Goal: Task Accomplishment & Management: Complete application form

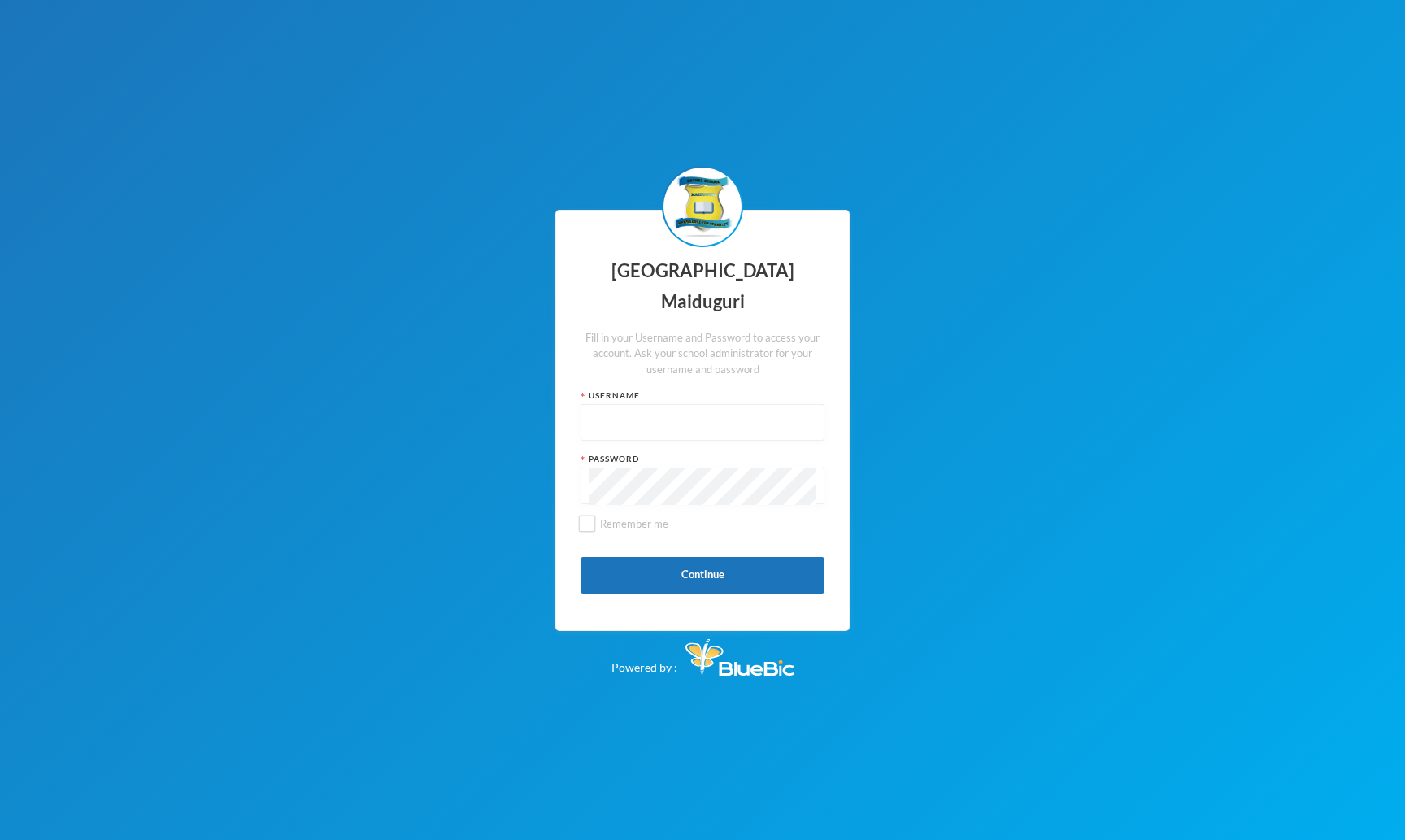
click at [661, 417] on input "text" at bounding box center [702, 423] width 226 height 36
type input "admin"
click at [628, 517] on span "Remember me" at bounding box center [634, 523] width 81 height 13
click at [596, 516] on input "Remember me" at bounding box center [587, 524] width 17 height 17
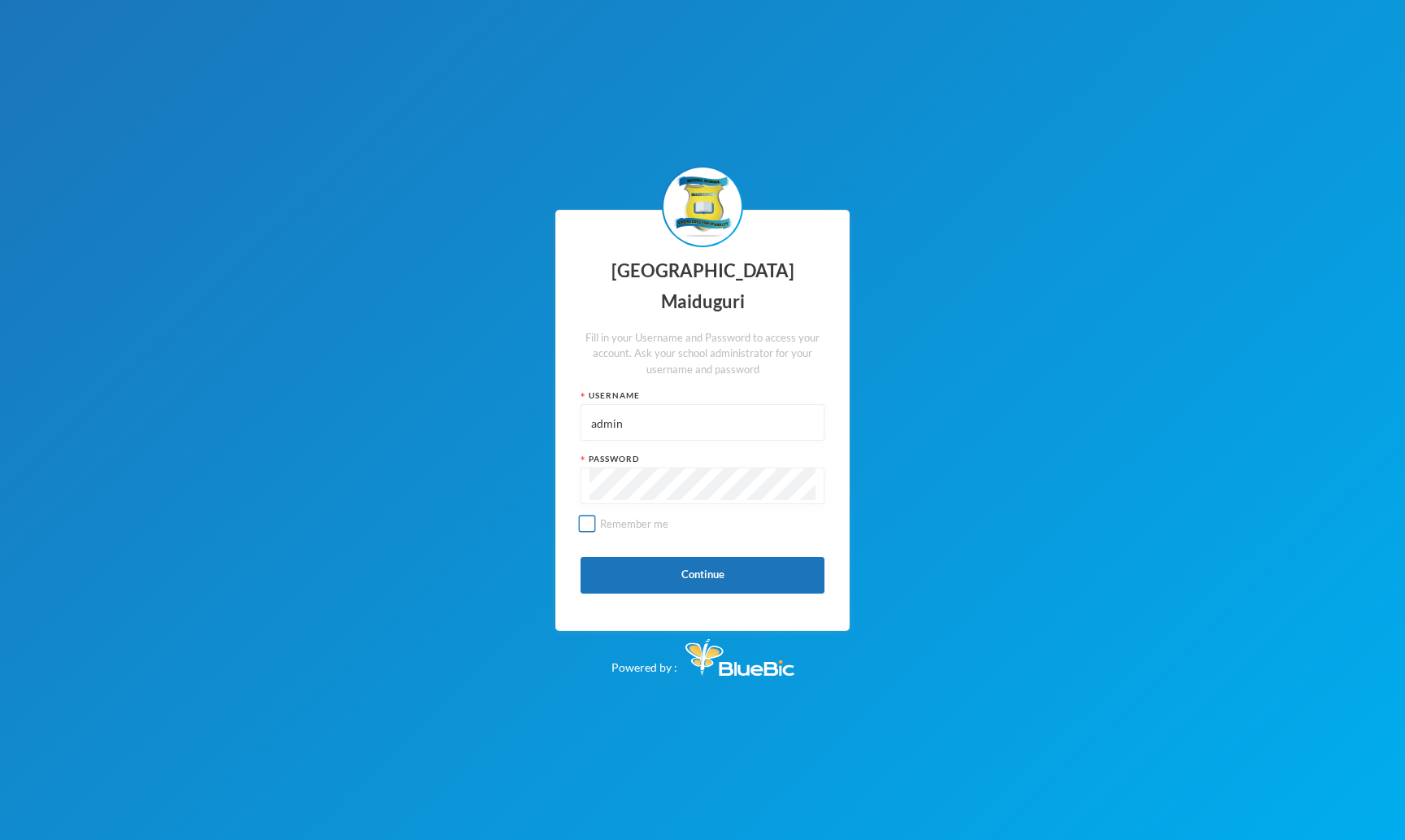
checkbox input "true"
click at [687, 559] on button "Continue" at bounding box center [702, 575] width 244 height 36
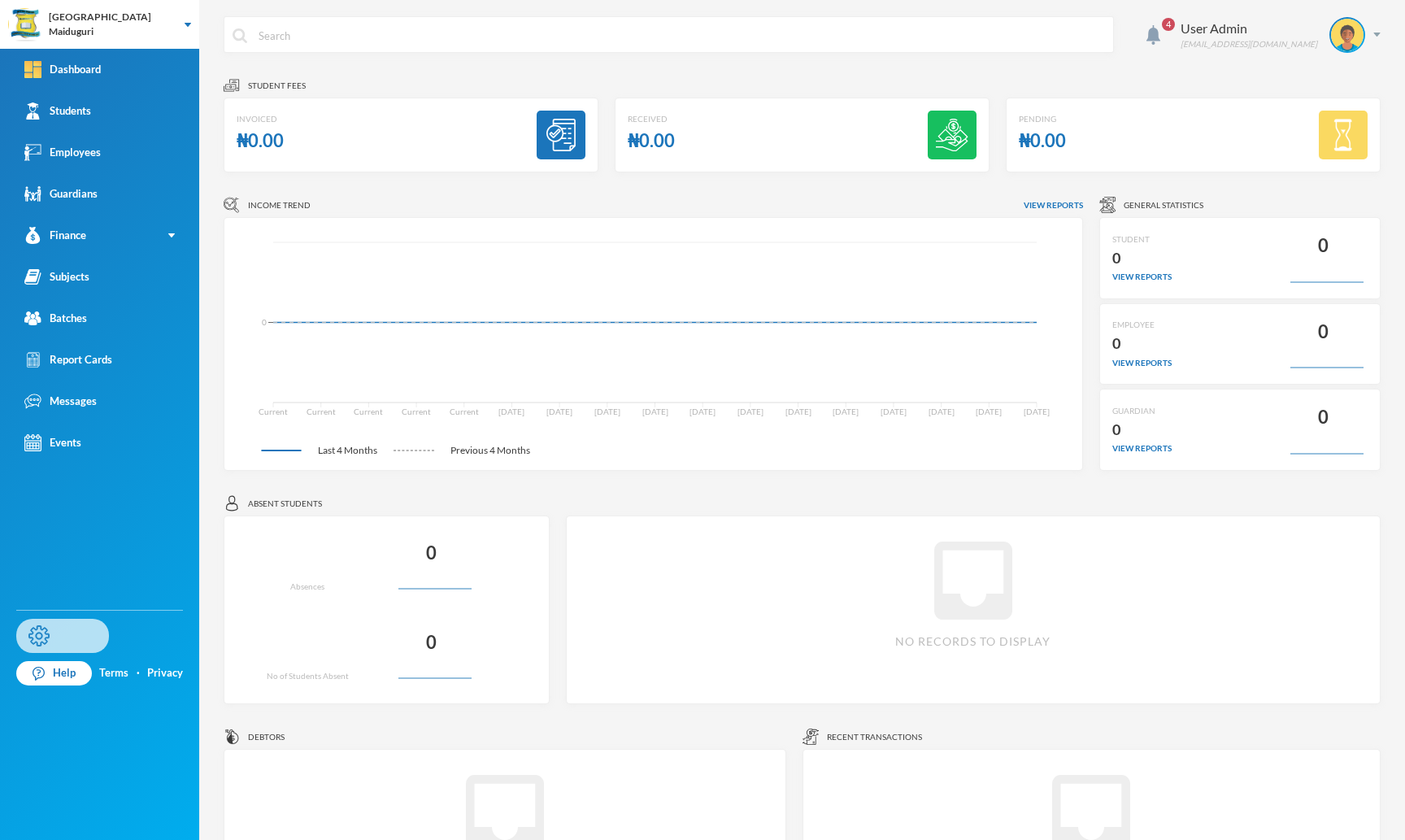
click at [71, 622] on link "Settings" at bounding box center [62, 636] width 92 height 34
click at [111, 323] on link "Batches" at bounding box center [99, 318] width 199 height 41
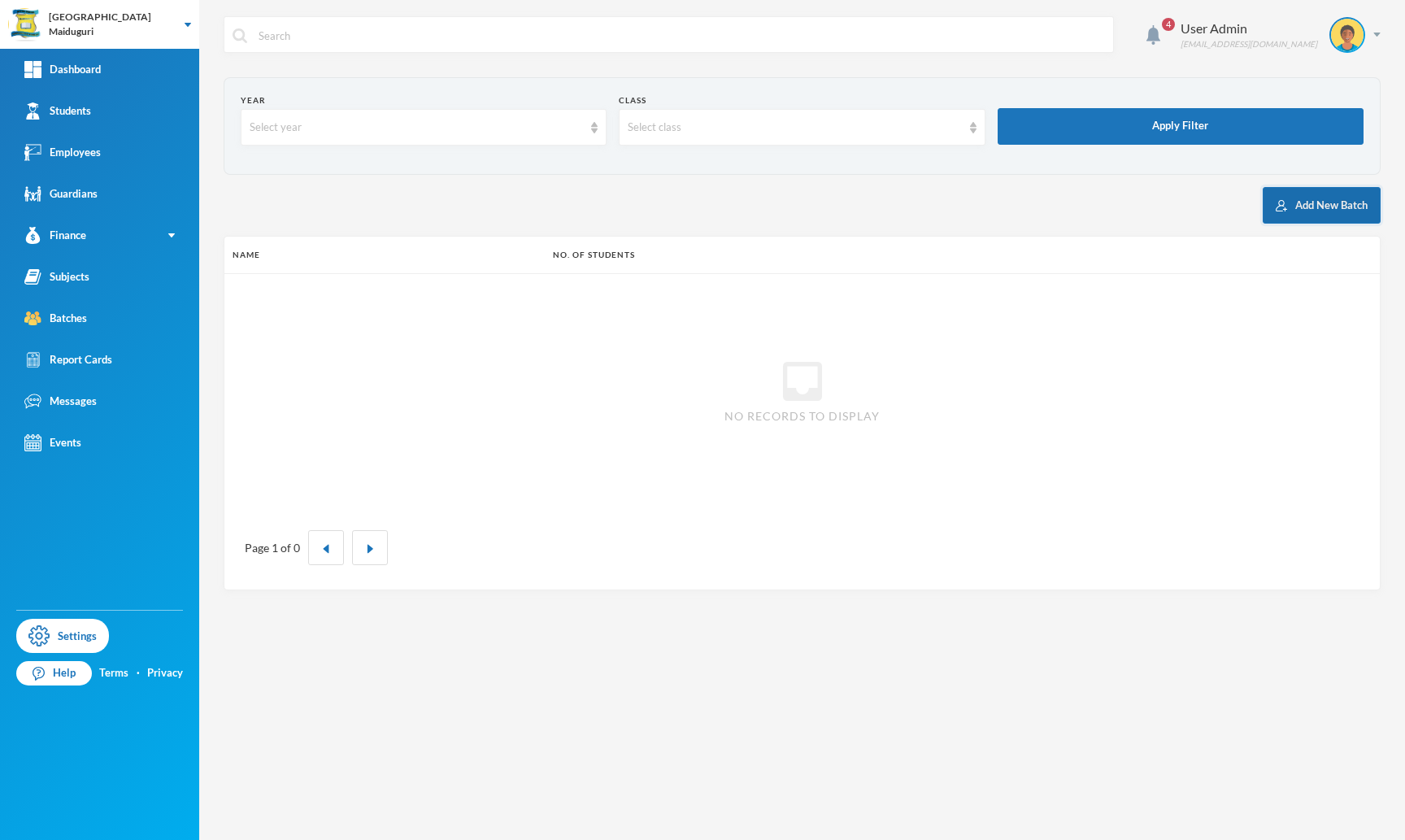
click at [1294, 194] on button "Add New Batch" at bounding box center [1321, 205] width 118 height 36
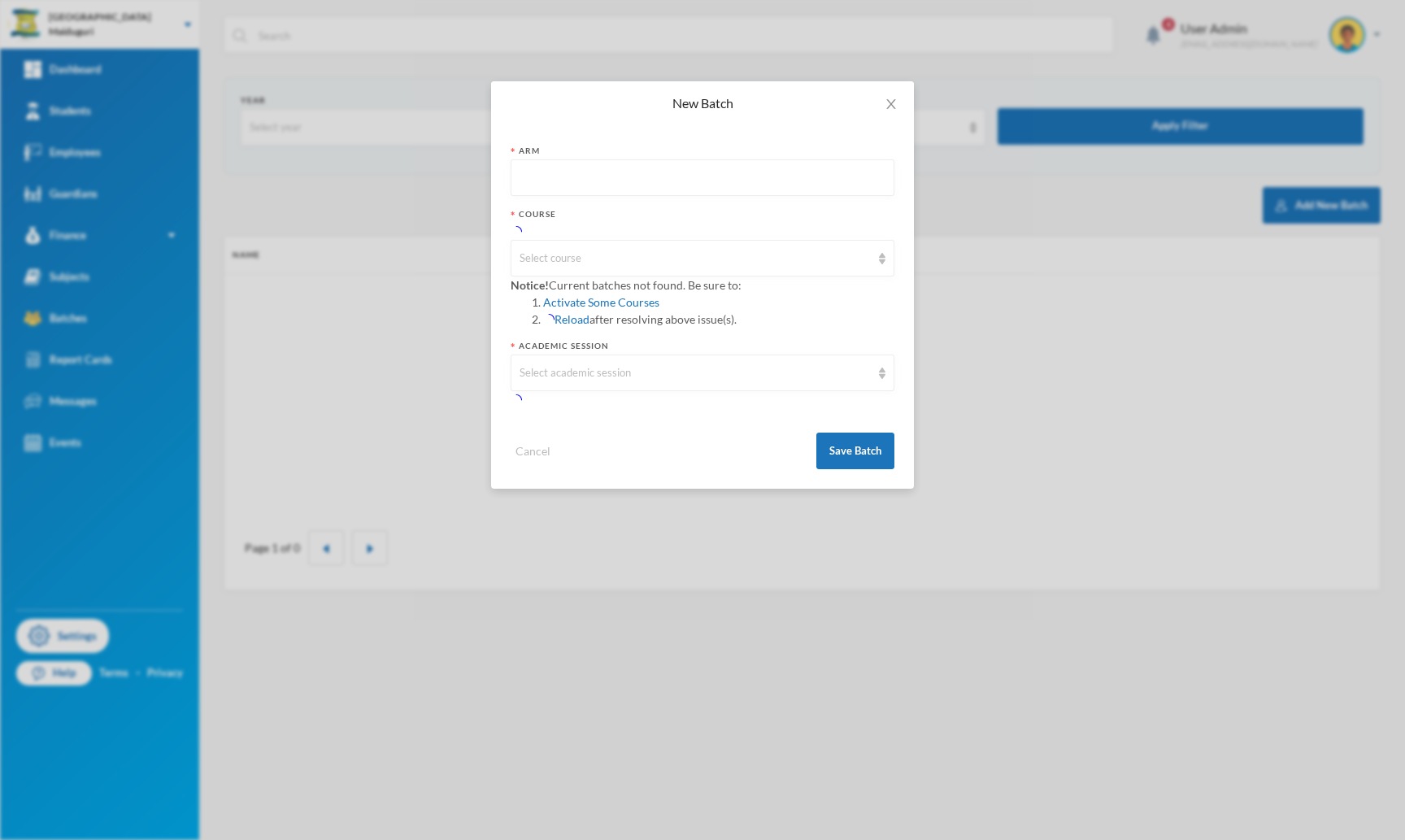
click at [605, 165] on input "text" at bounding box center [702, 179] width 366 height 36
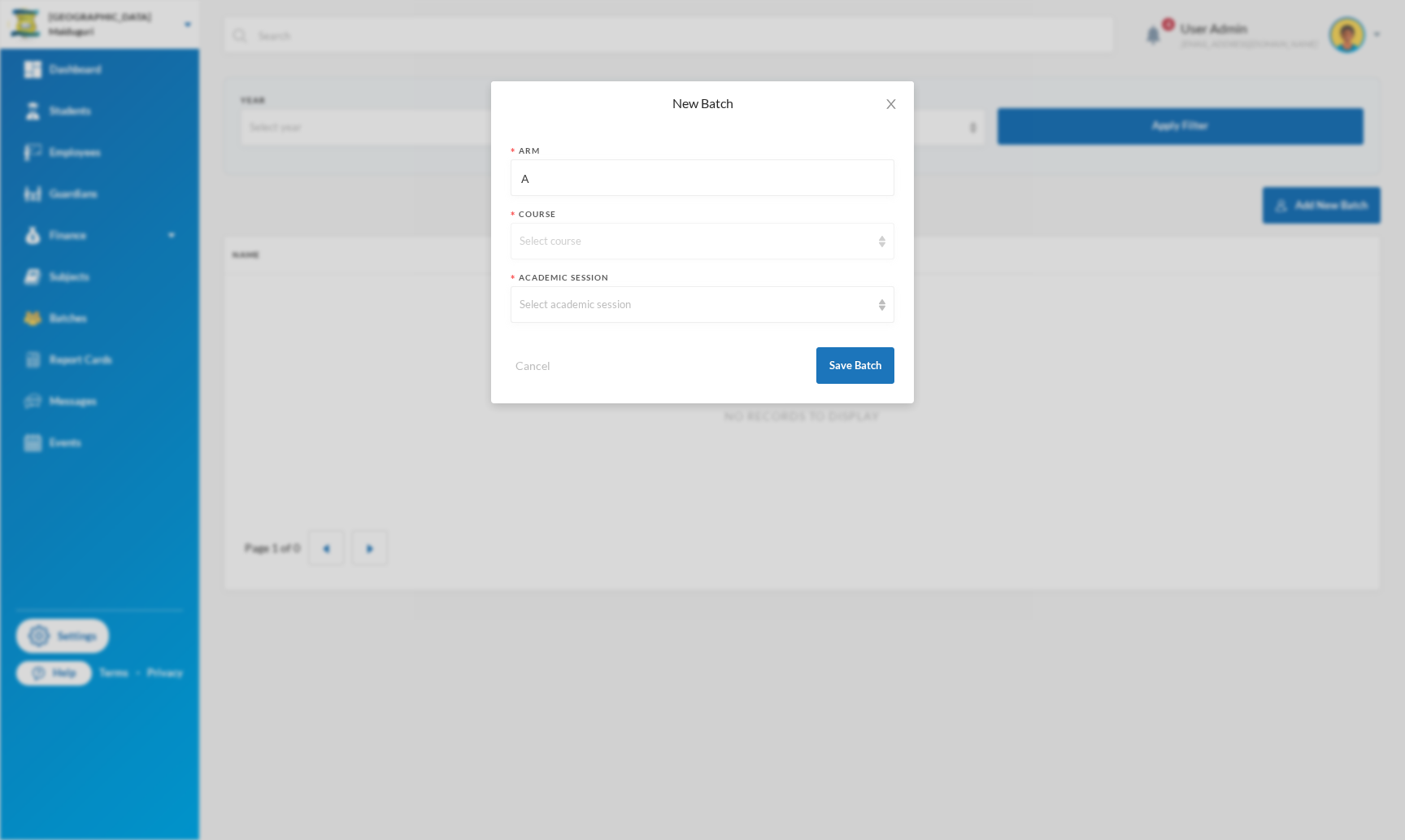
drag, startPoint x: 587, startPoint y: 179, endPoint x: 547, endPoint y: 234, distance: 68.0
click at [547, 234] on form "Arm A Course Select course Academic Session Select academic session Cancel Save…" at bounding box center [702, 264] width 384 height 239
type input "A"
click at [547, 234] on div "Select course" at bounding box center [694, 241] width 351 height 16
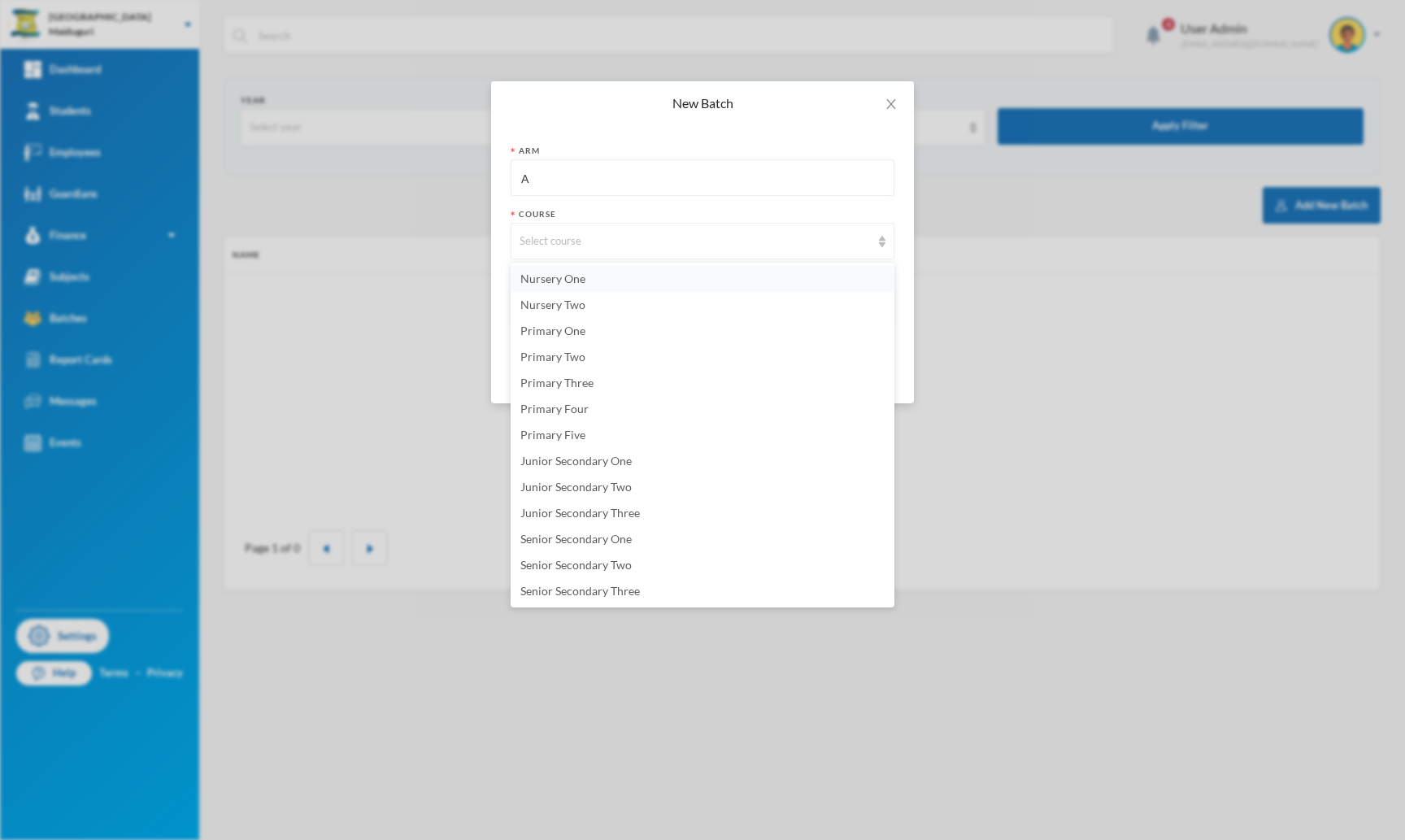
click at [557, 276] on span "Nursery One" at bounding box center [552, 279] width 65 height 14
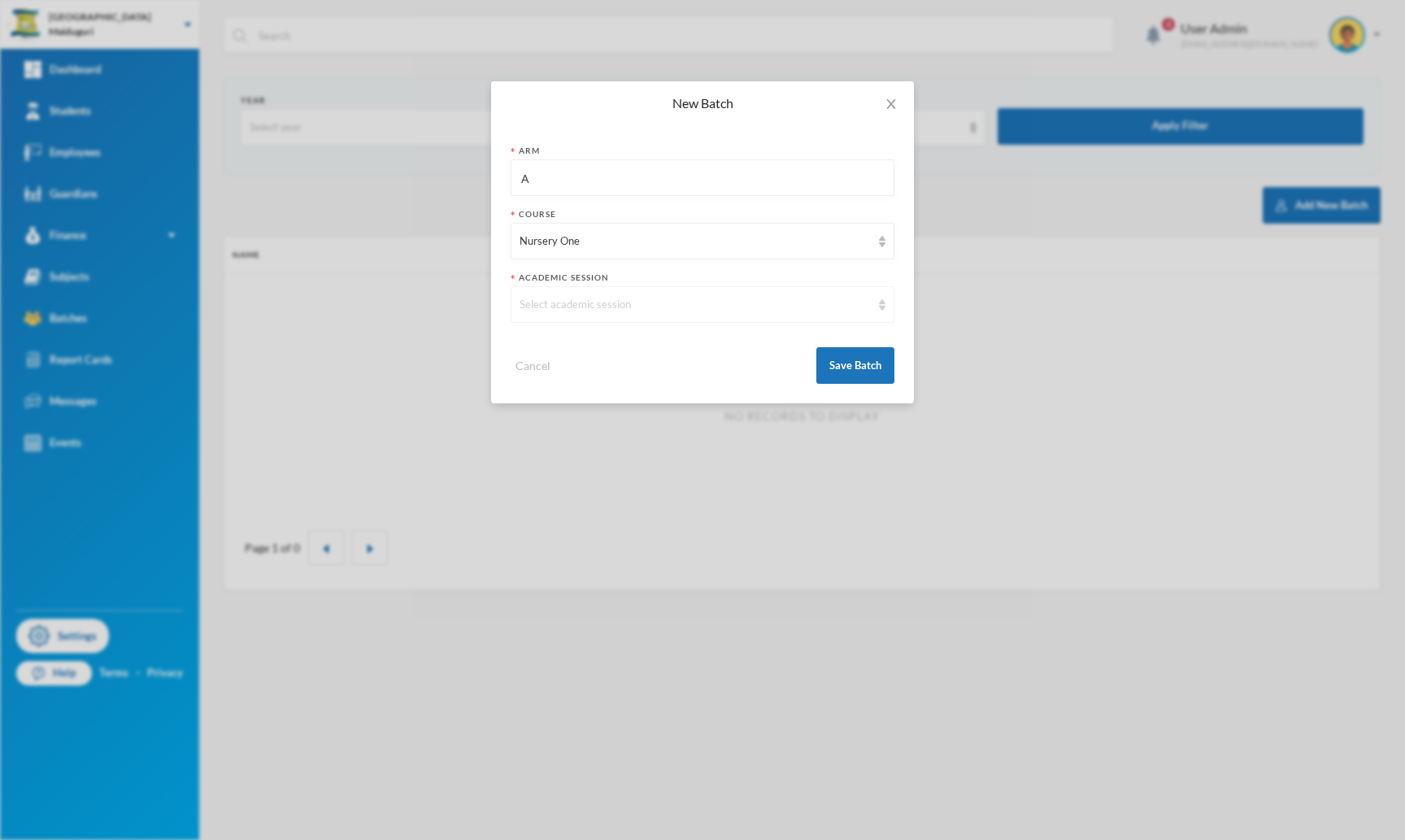
click at [606, 315] on div "Select academic session" at bounding box center [702, 304] width 384 height 36
click at [588, 345] on li "2025/2026" at bounding box center [702, 342] width 384 height 26
click at [856, 367] on button "Save Batch" at bounding box center [855, 365] width 78 height 36
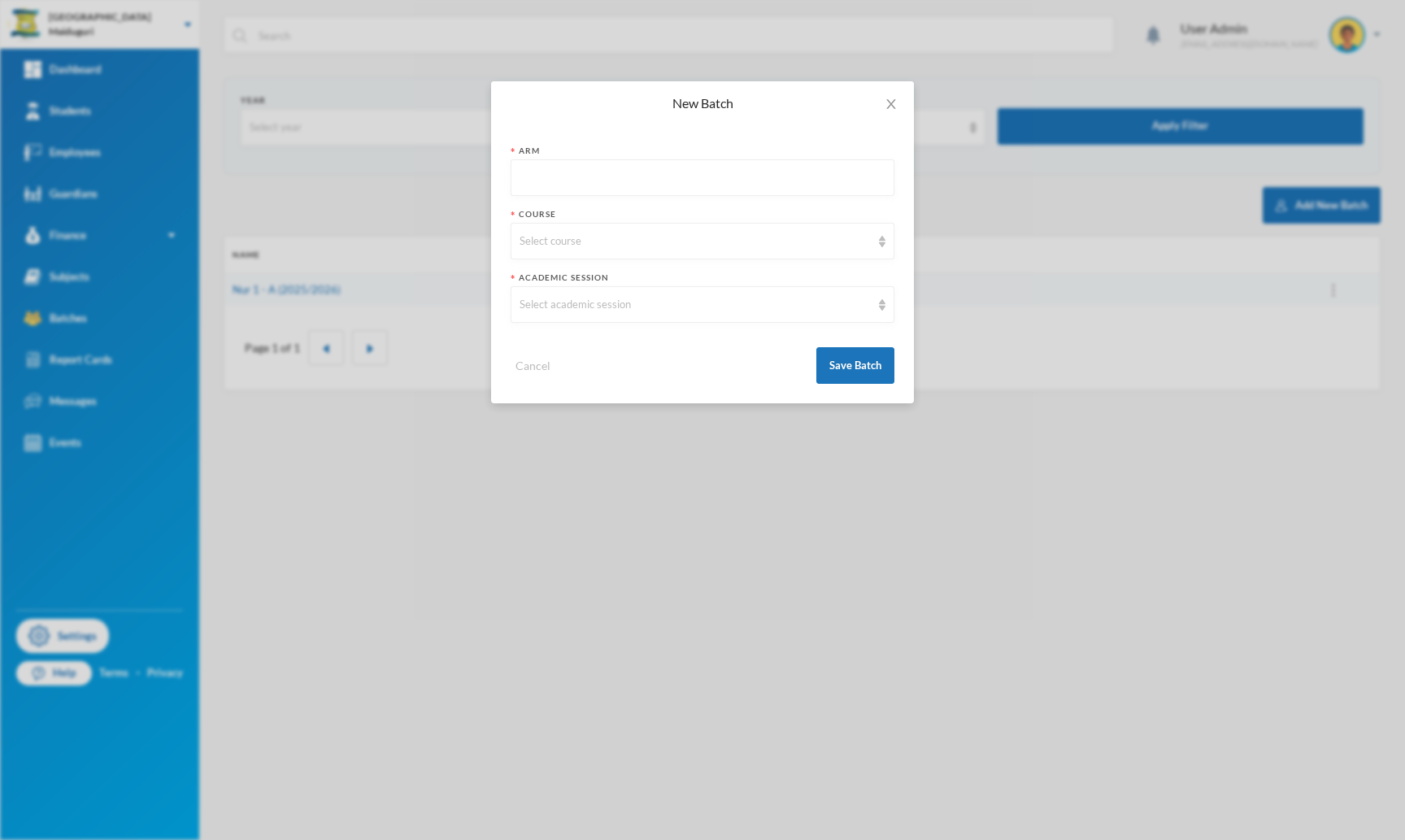
click at [756, 187] on input "text" at bounding box center [702, 179] width 366 height 36
type input "A"
click at [635, 237] on div "Select course" at bounding box center [694, 241] width 351 height 16
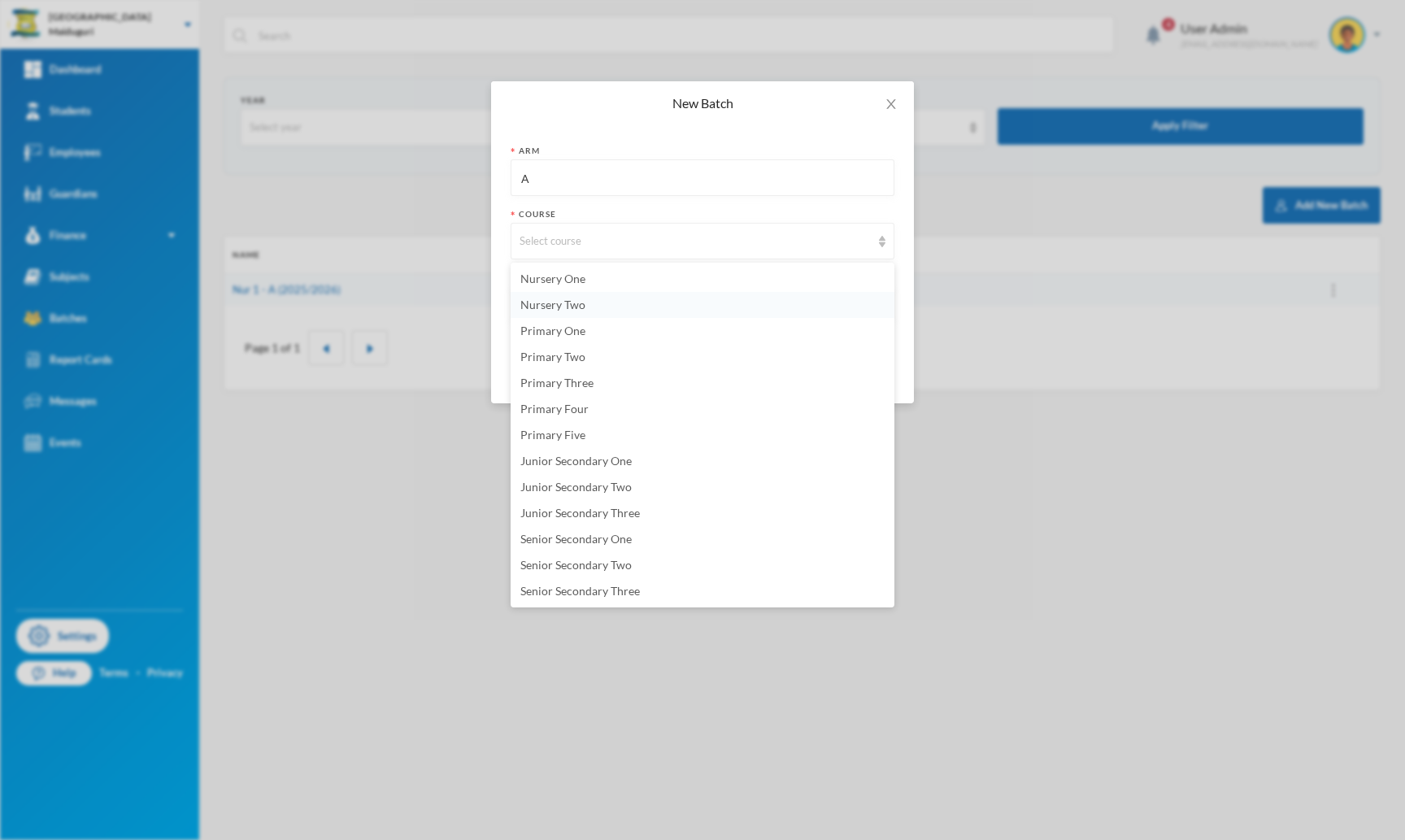
click at [561, 300] on span "Nursery Two" at bounding box center [552, 304] width 65 height 14
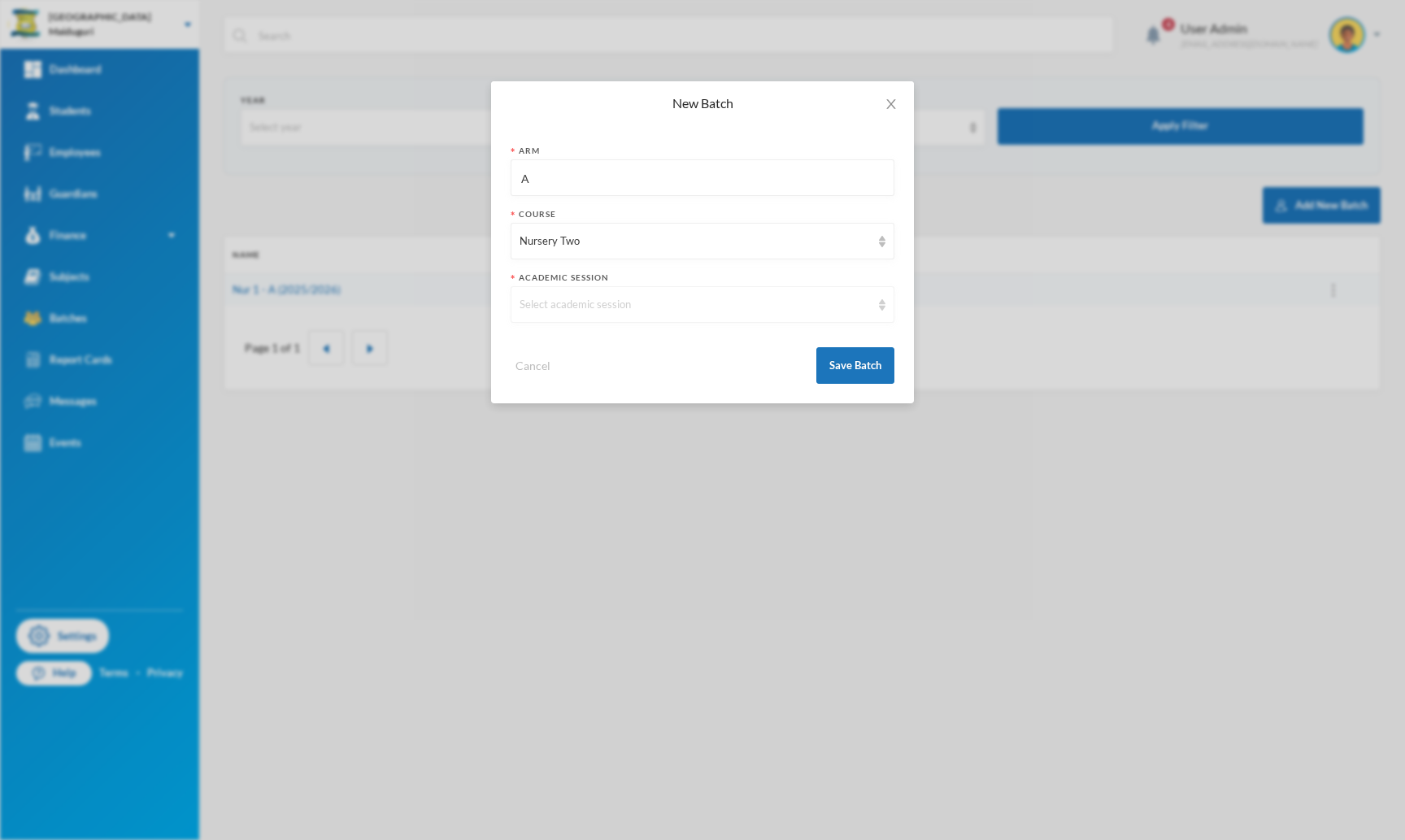
click at [577, 302] on div "Select academic session" at bounding box center [694, 304] width 351 height 16
click at [587, 340] on li "2025/2026" at bounding box center [702, 342] width 384 height 26
click at [837, 368] on button "Save Batch" at bounding box center [855, 365] width 78 height 36
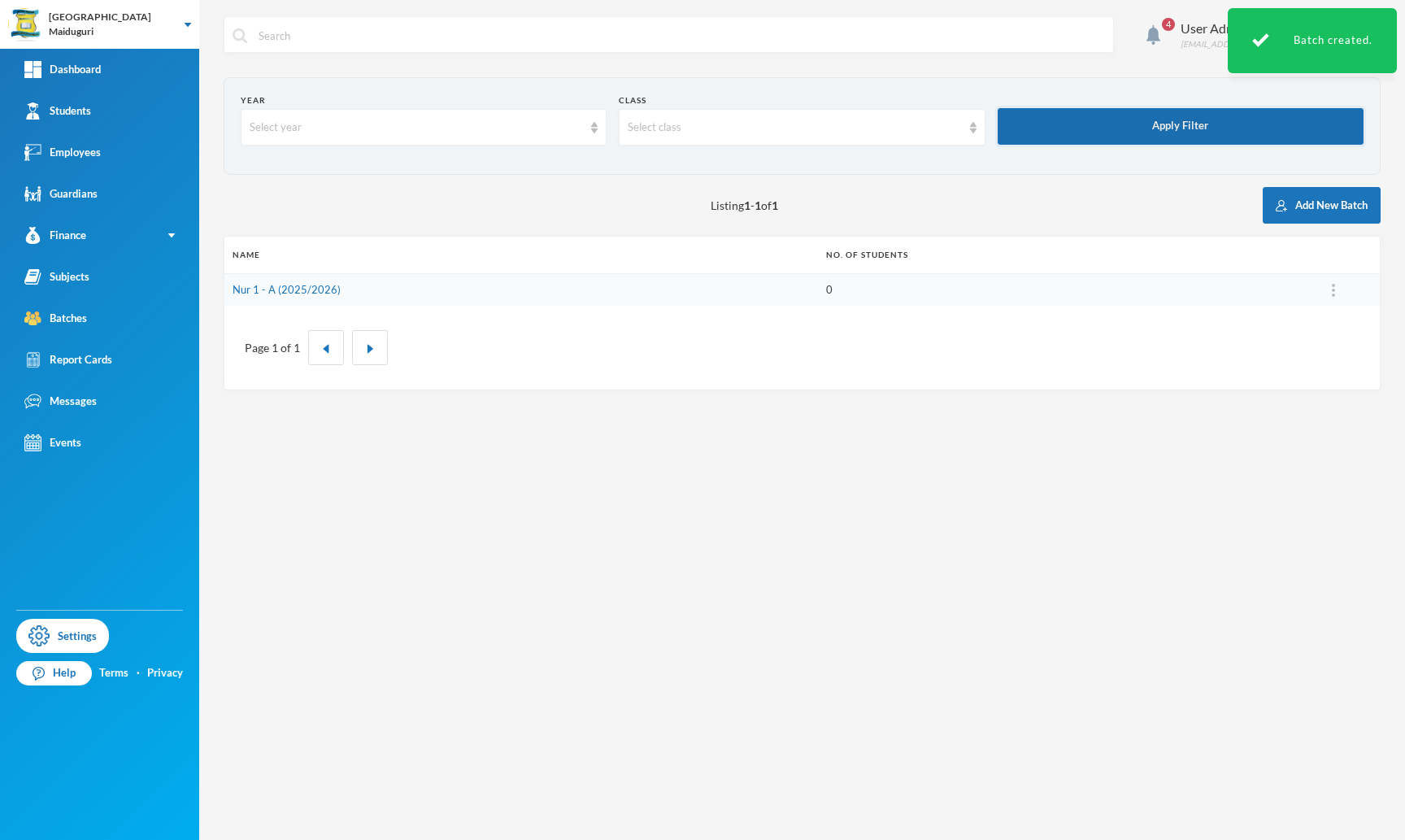
click at [1066, 127] on button "Apply Filter" at bounding box center [1181, 126] width 366 height 36
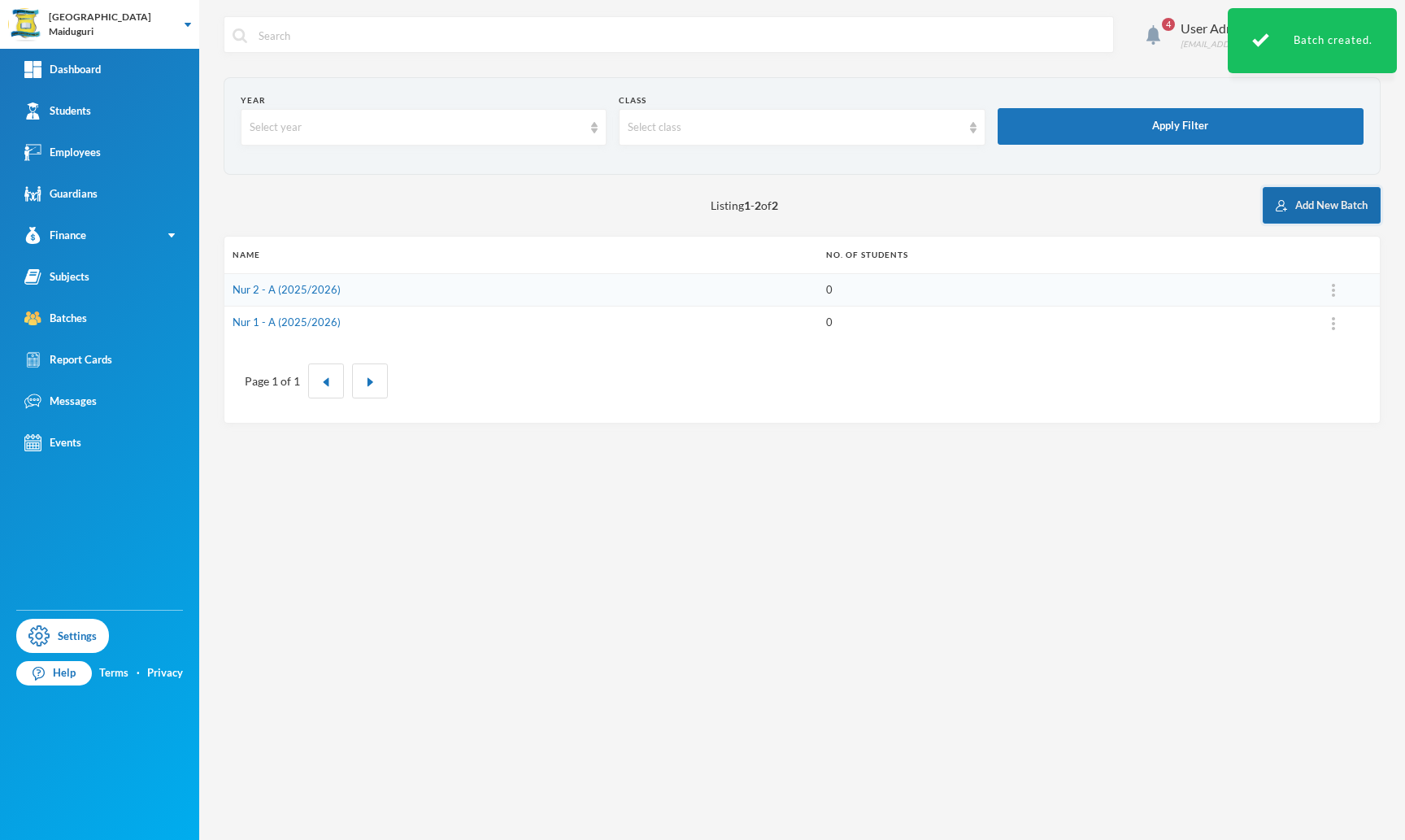
click at [1351, 207] on button "Add New Batch" at bounding box center [1321, 205] width 118 height 36
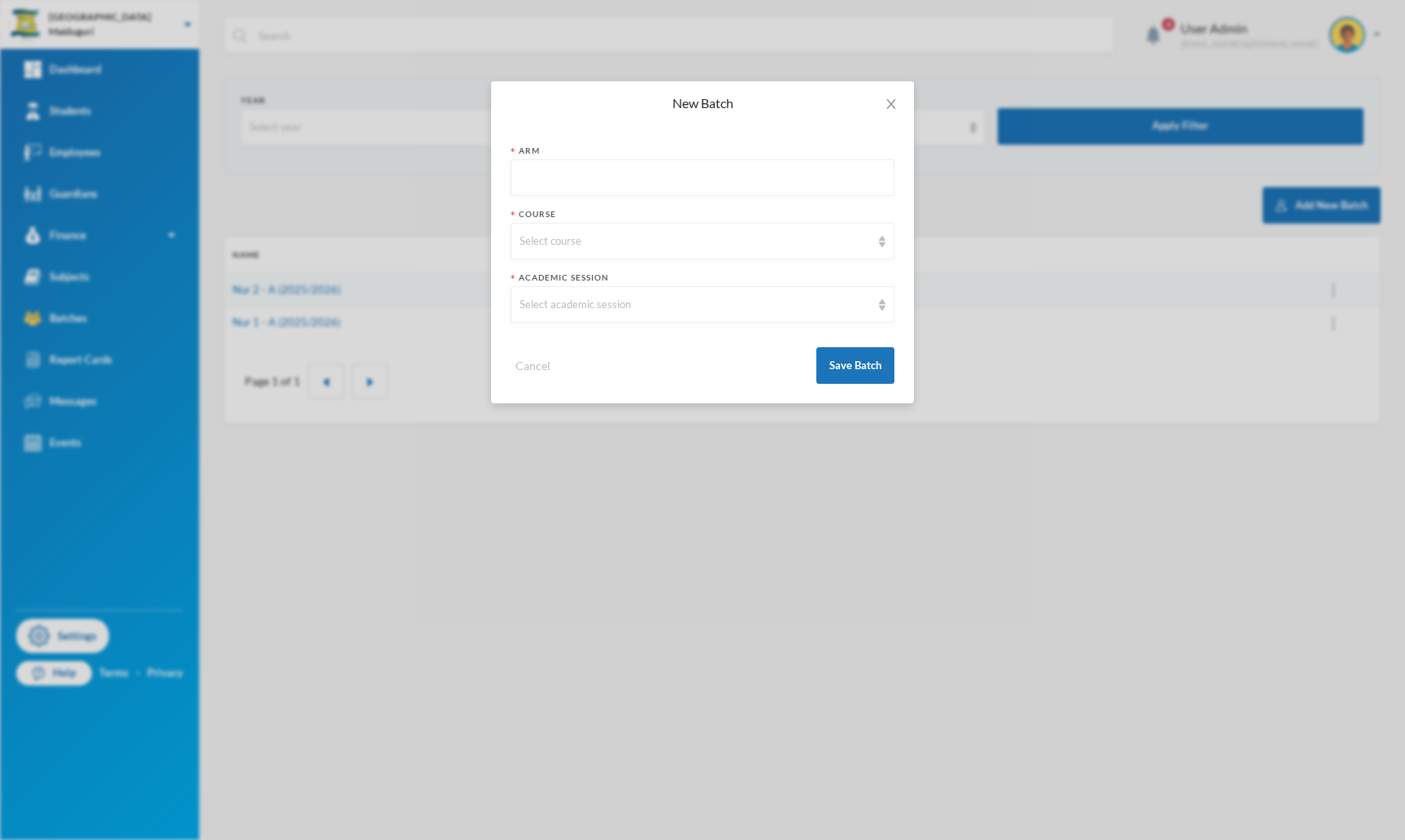
click at [766, 186] on input "text" at bounding box center [702, 179] width 366 height 36
click at [638, 234] on div "Select course" at bounding box center [694, 241] width 351 height 16
drag, startPoint x: 561, startPoint y: 179, endPoint x: 497, endPoint y: 162, distance: 66.2
click at [497, 162] on div "Arm A Course Select course Academic Session Select academic session Cancel Save…" at bounding box center [702, 264] width 423 height 278
click at [537, 178] on input "B" at bounding box center [702, 179] width 366 height 36
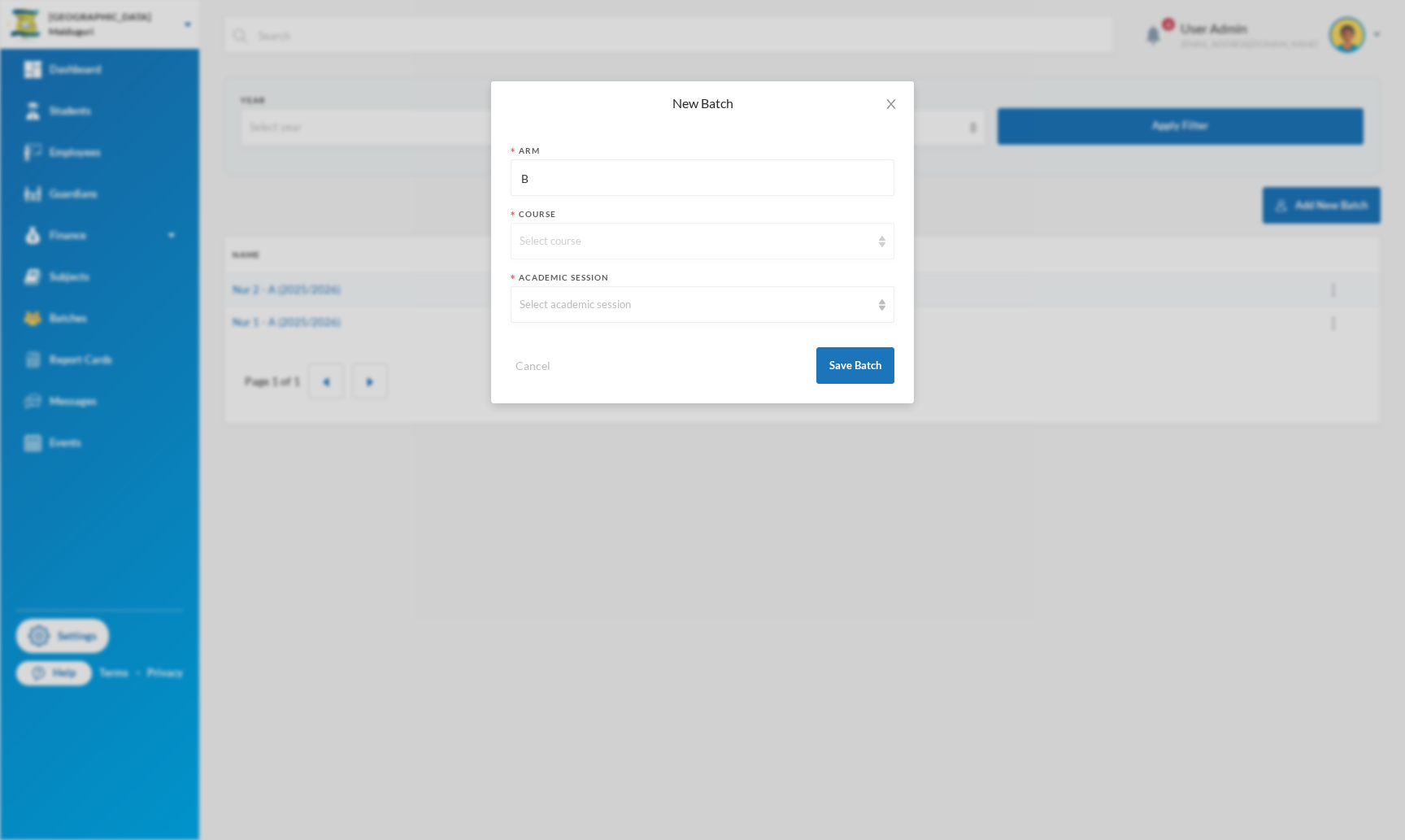
type input "B"
click at [555, 239] on div "Select course" at bounding box center [694, 241] width 351 height 16
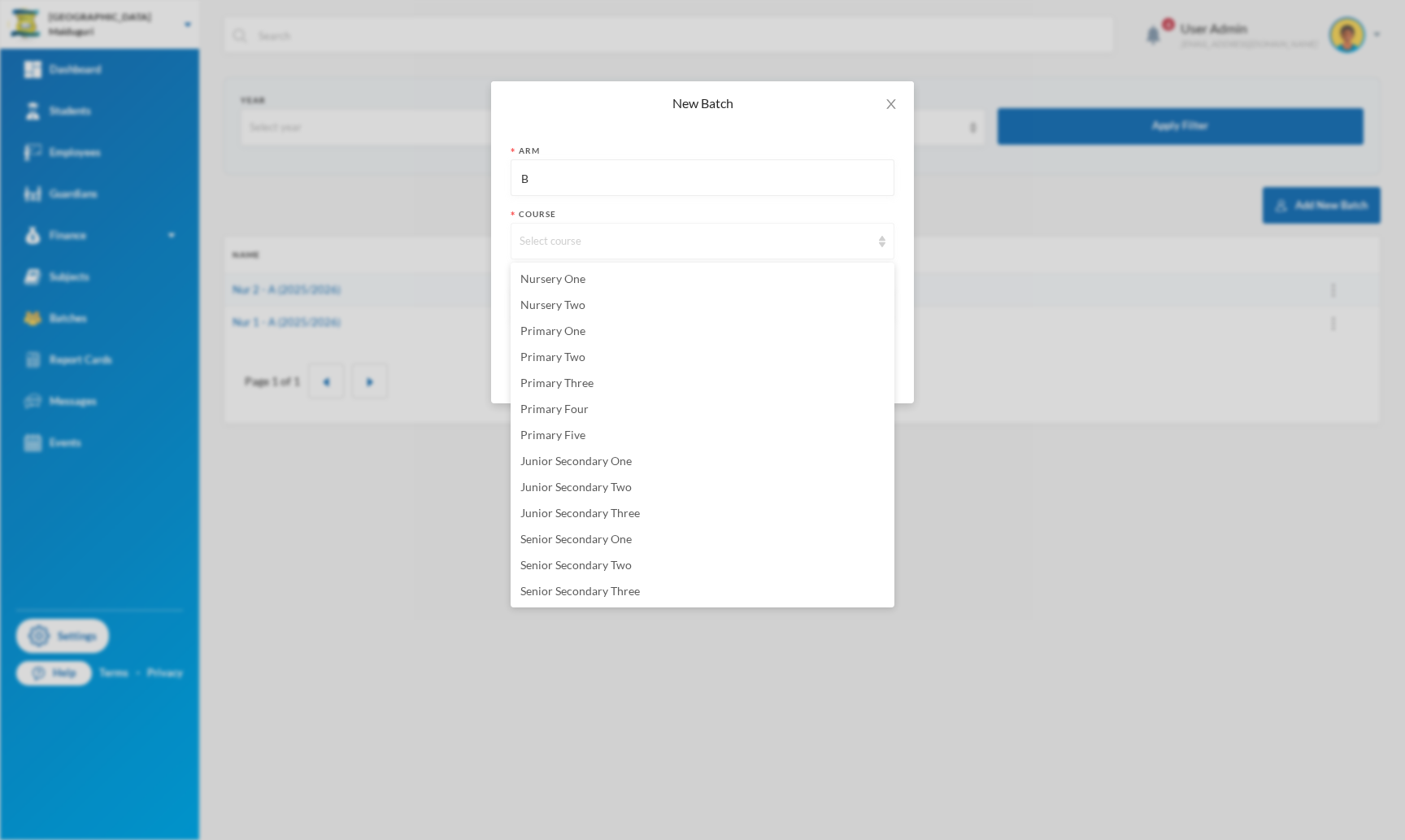
click at [555, 239] on div "Select course" at bounding box center [694, 241] width 351 height 16
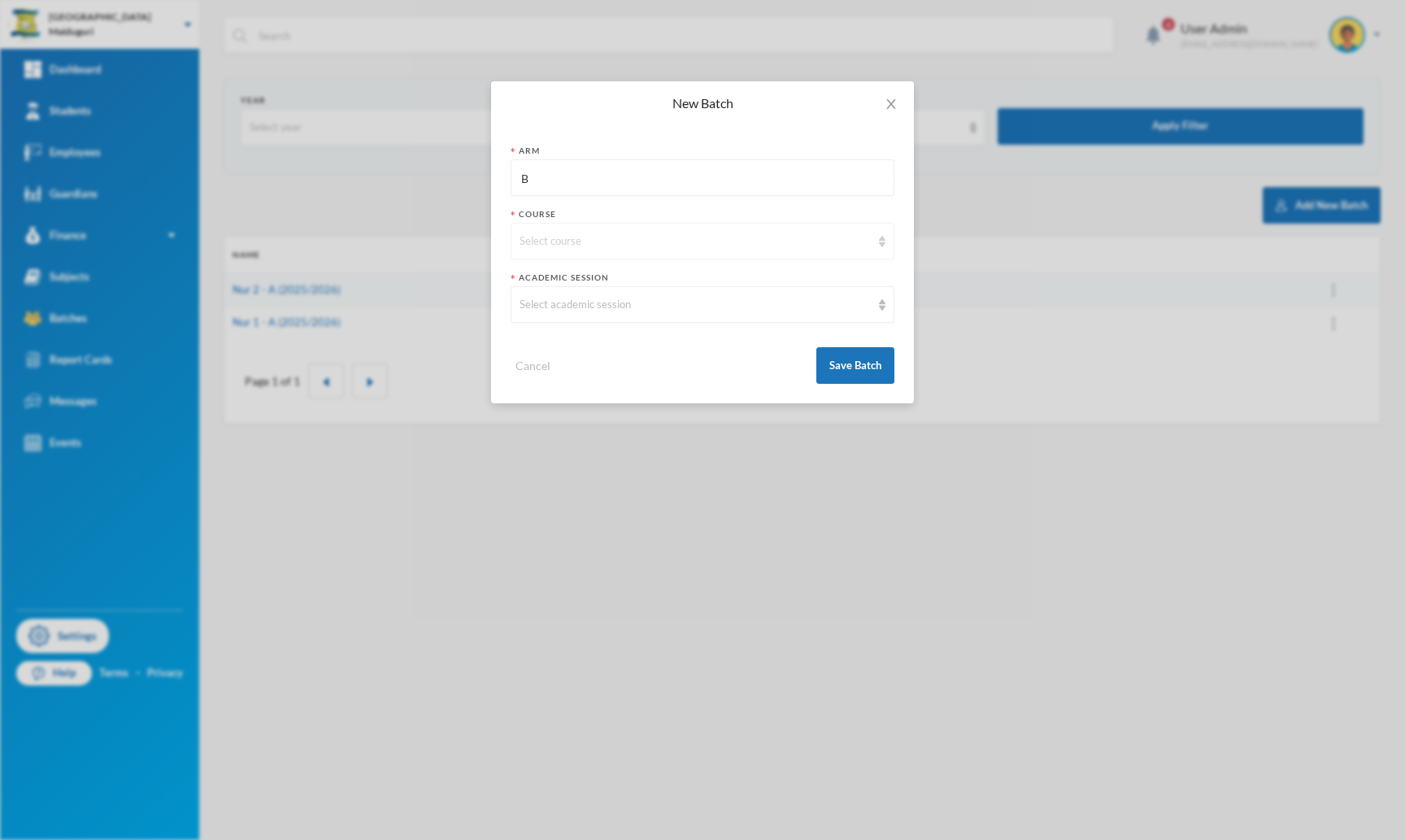
click at [582, 245] on div "Select course" at bounding box center [694, 241] width 351 height 16
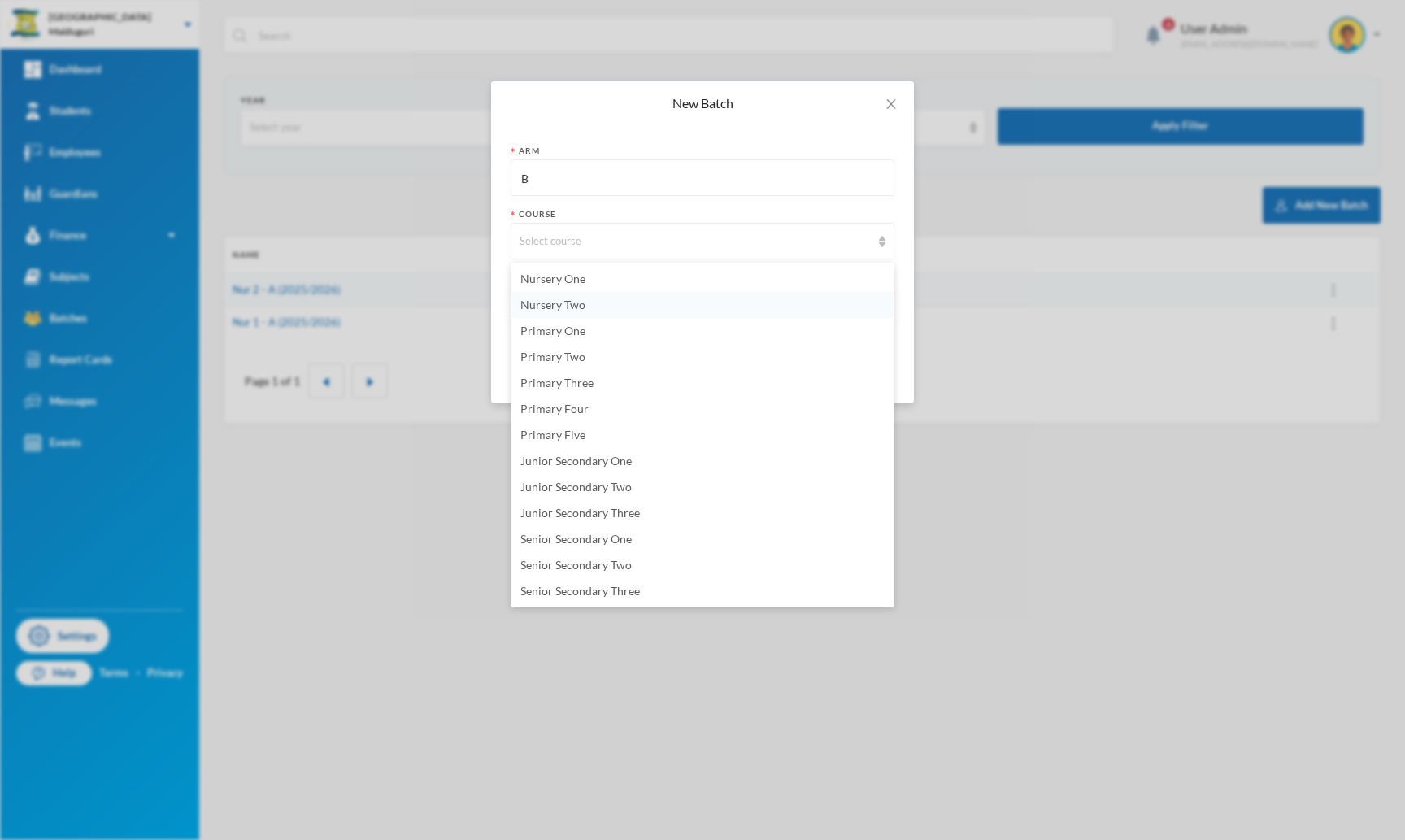
click at [574, 310] on span "Nursery Two" at bounding box center [552, 304] width 65 height 14
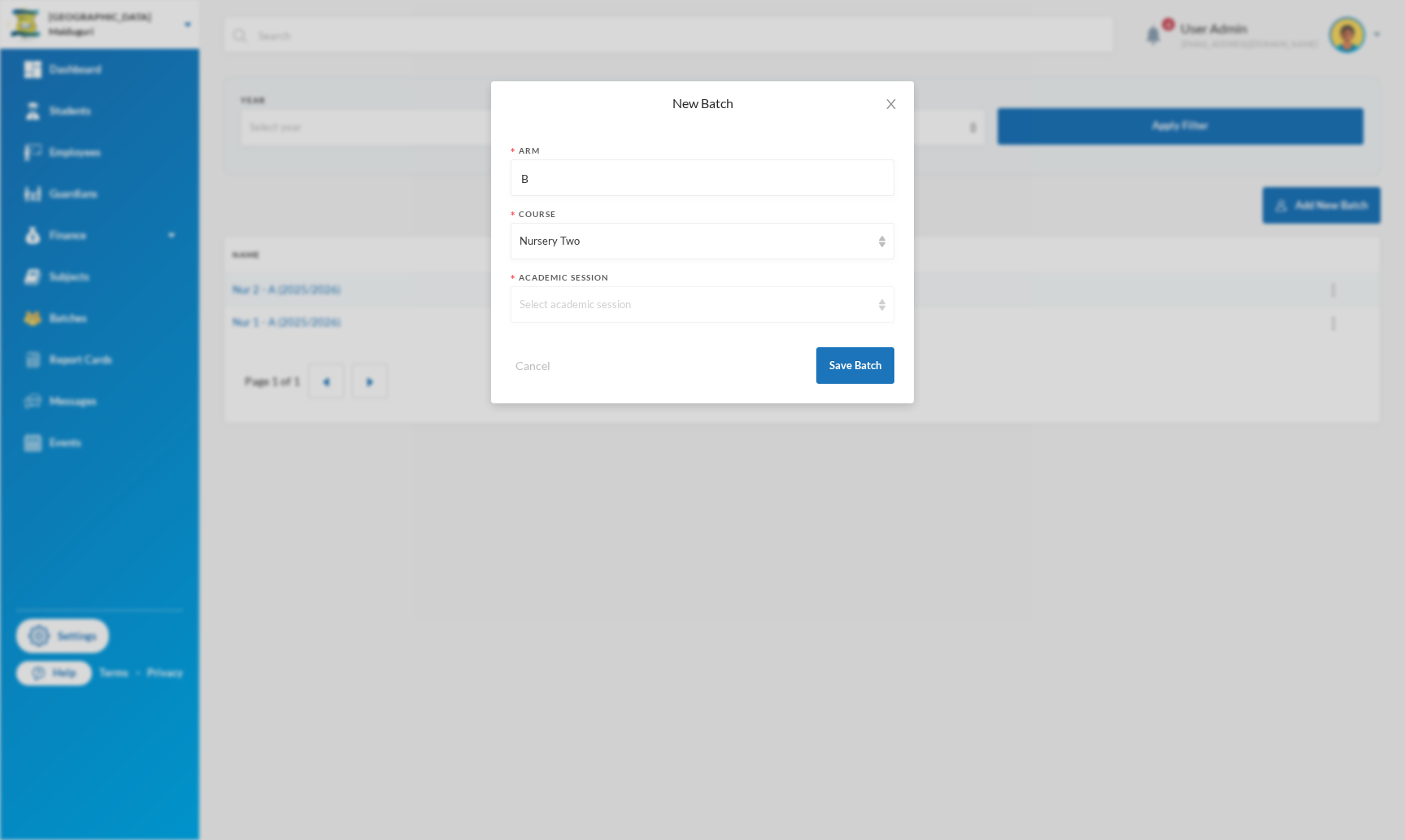
click at [662, 310] on div "Select academic session" at bounding box center [694, 304] width 351 height 16
click at [627, 343] on li "2025/2026" at bounding box center [702, 342] width 384 height 26
click at [837, 363] on button "Save Batch" at bounding box center [855, 365] width 78 height 36
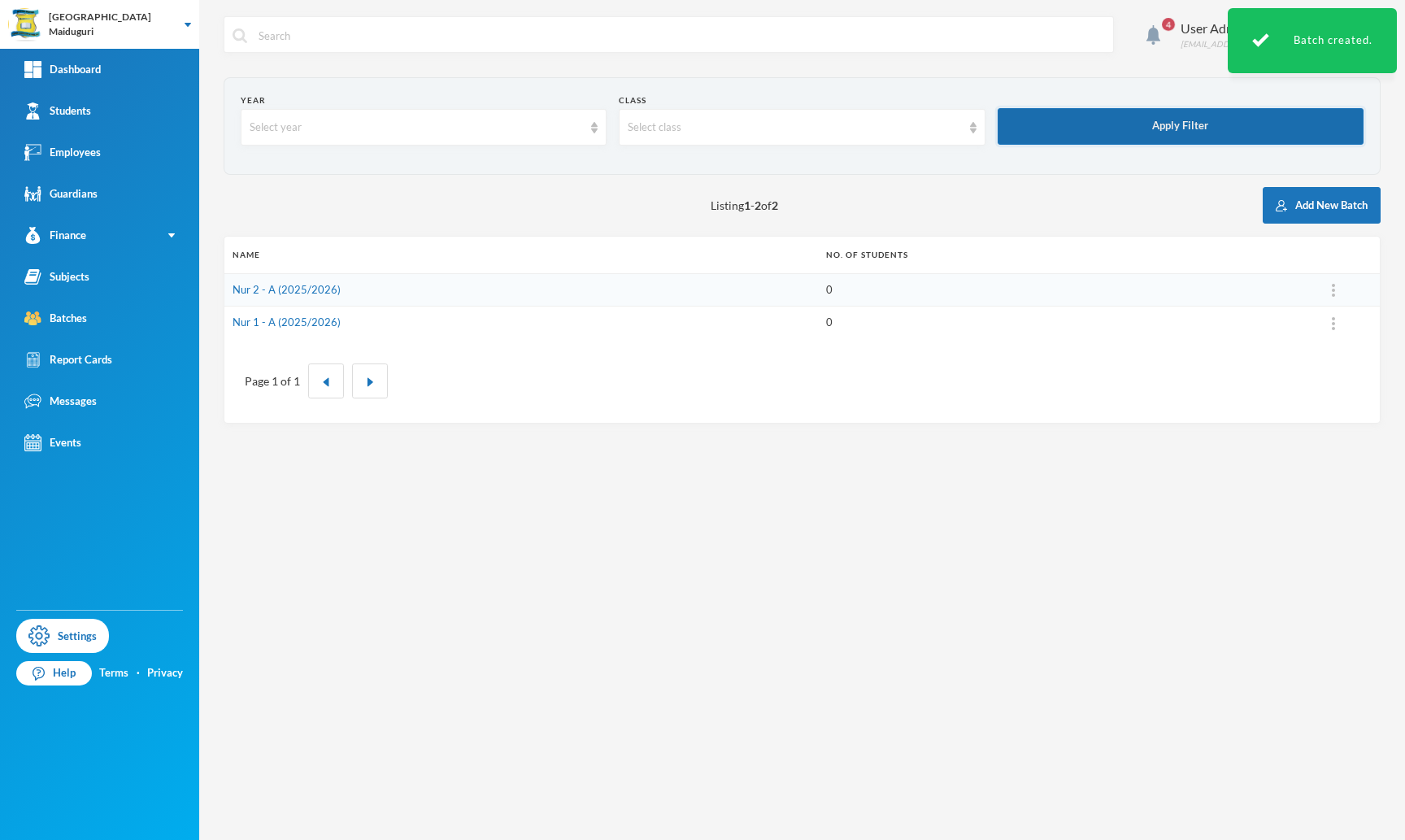
click at [1095, 135] on button "Apply Filter" at bounding box center [1181, 126] width 366 height 36
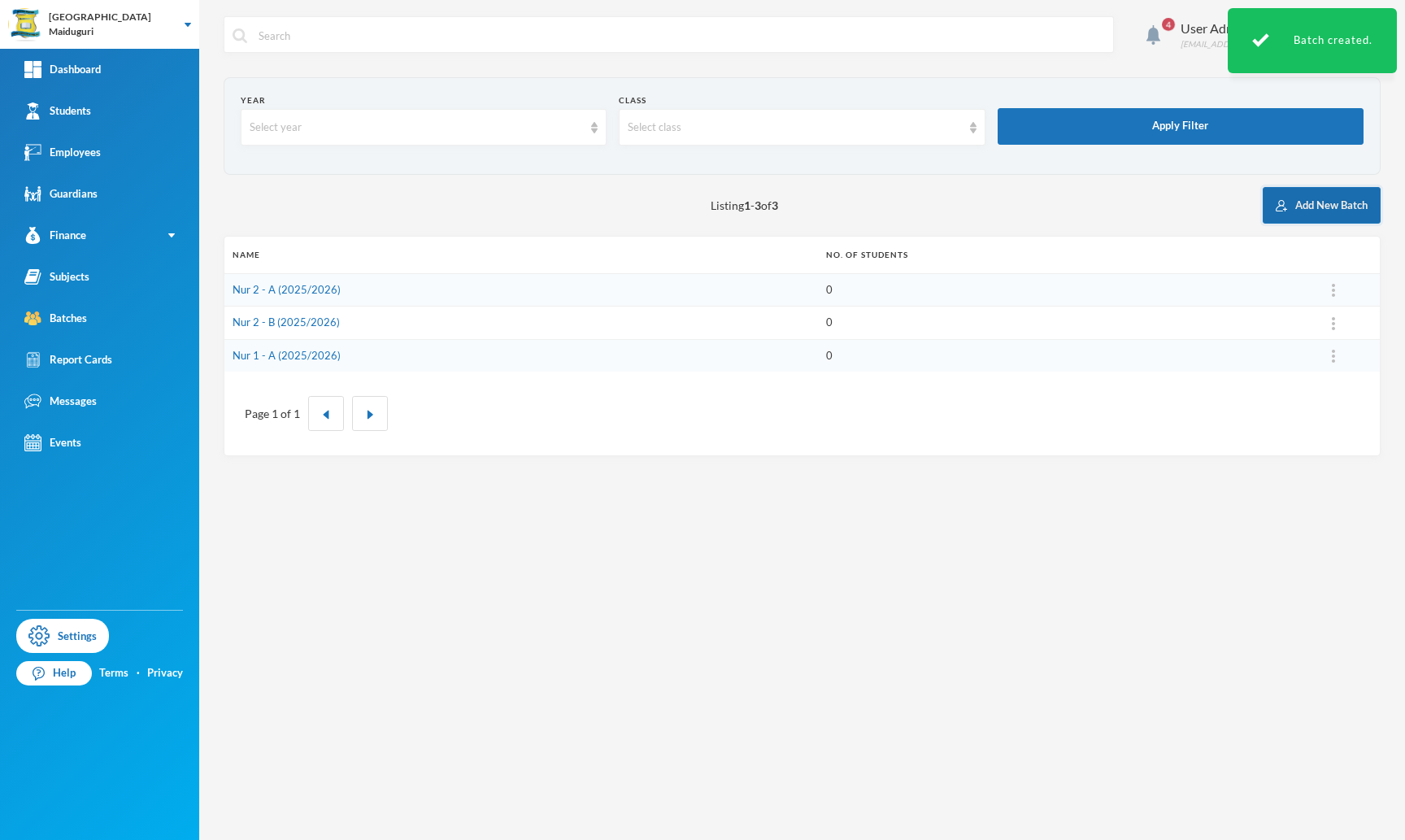
click at [1307, 199] on button "Add New Batch" at bounding box center [1321, 205] width 118 height 36
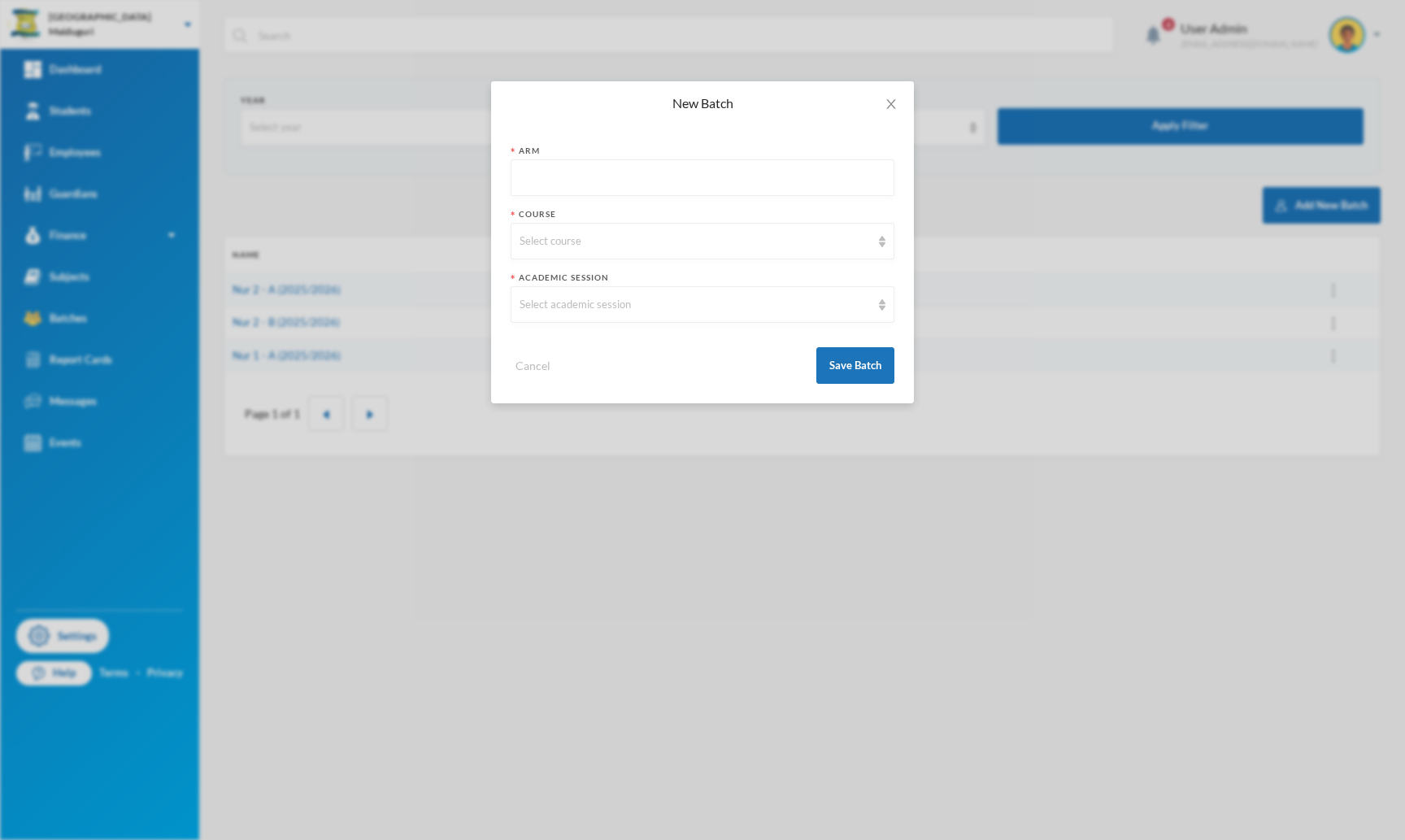
click at [641, 191] on input "text" at bounding box center [702, 179] width 366 height 36
type input "A"
click at [574, 237] on div "Select course" at bounding box center [694, 241] width 351 height 16
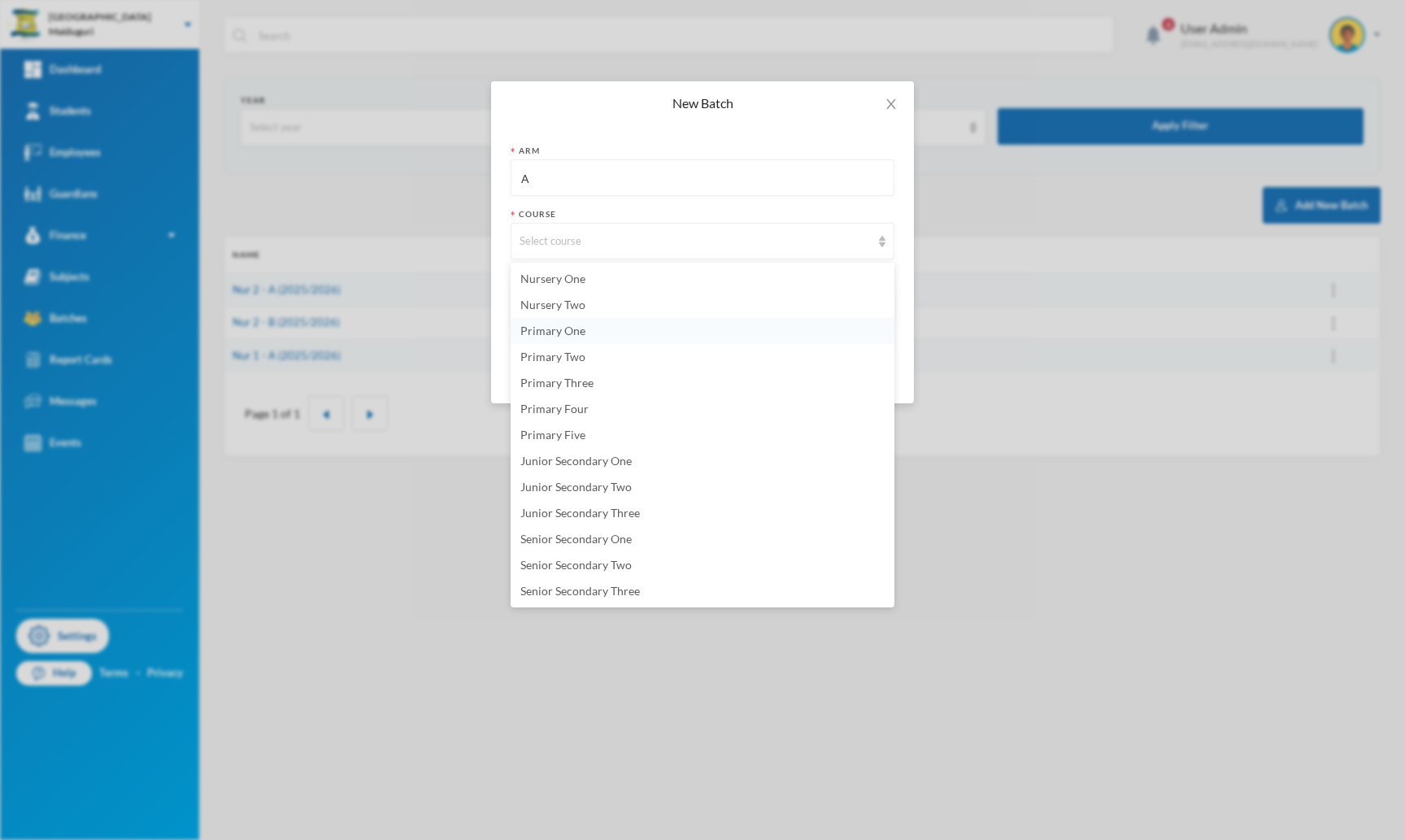
click at [573, 329] on span "Primary One" at bounding box center [552, 330] width 65 height 14
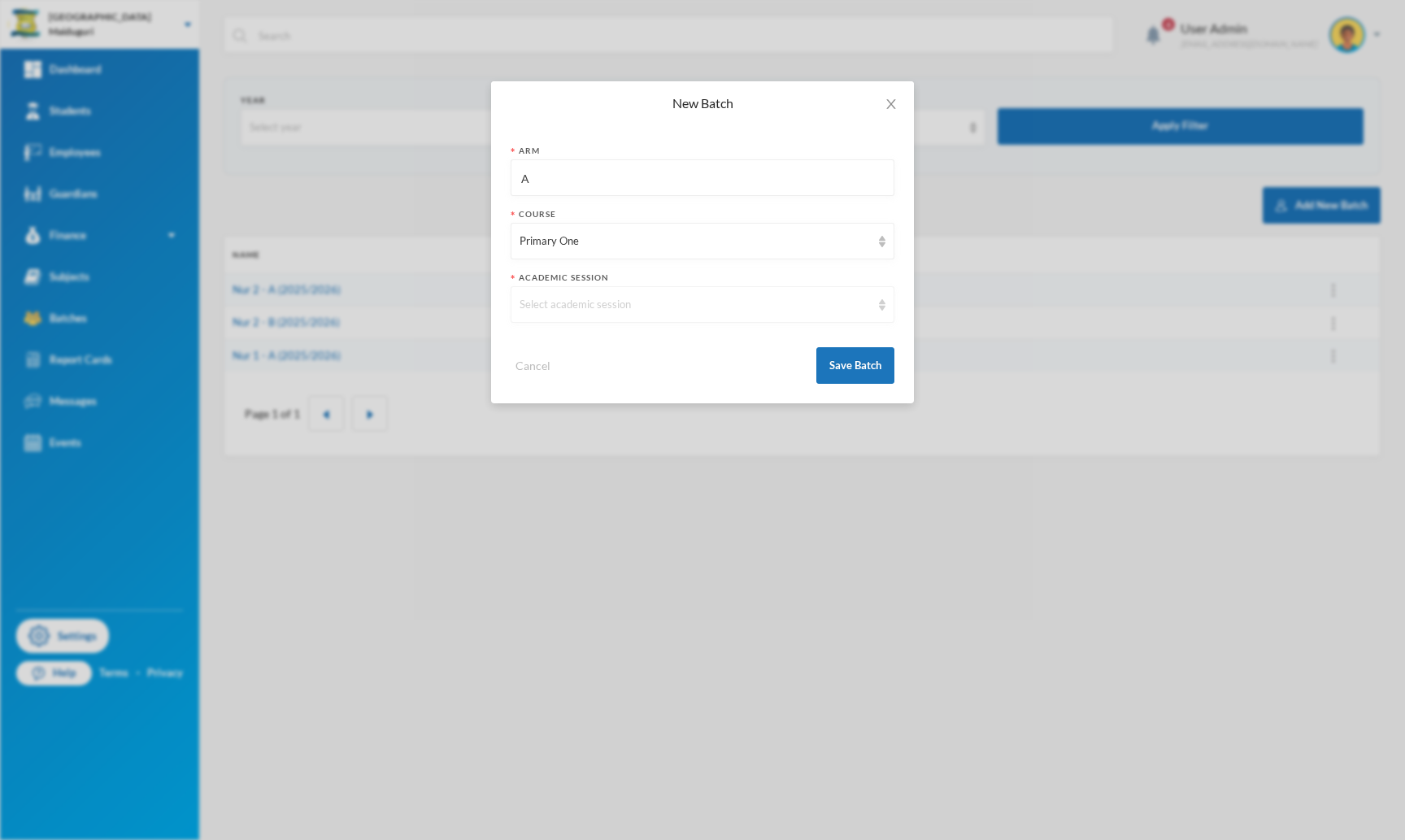
click at [580, 298] on div "Select academic session" at bounding box center [694, 304] width 351 height 16
click at [573, 341] on span "2025/2026" at bounding box center [548, 342] width 56 height 14
click at [850, 356] on button "Save Batch" at bounding box center [855, 365] width 78 height 36
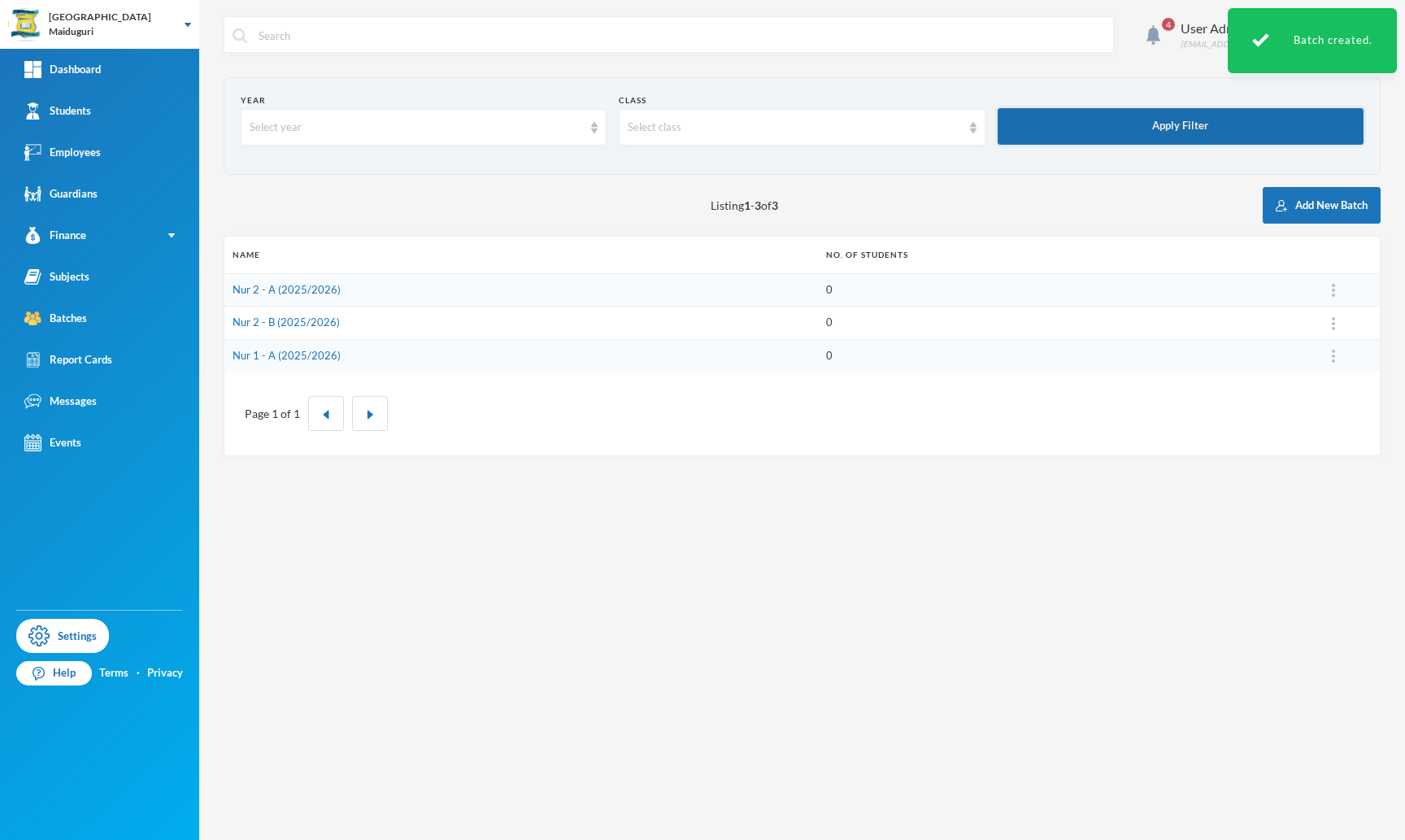
click at [1161, 136] on button "Apply Filter" at bounding box center [1181, 126] width 366 height 36
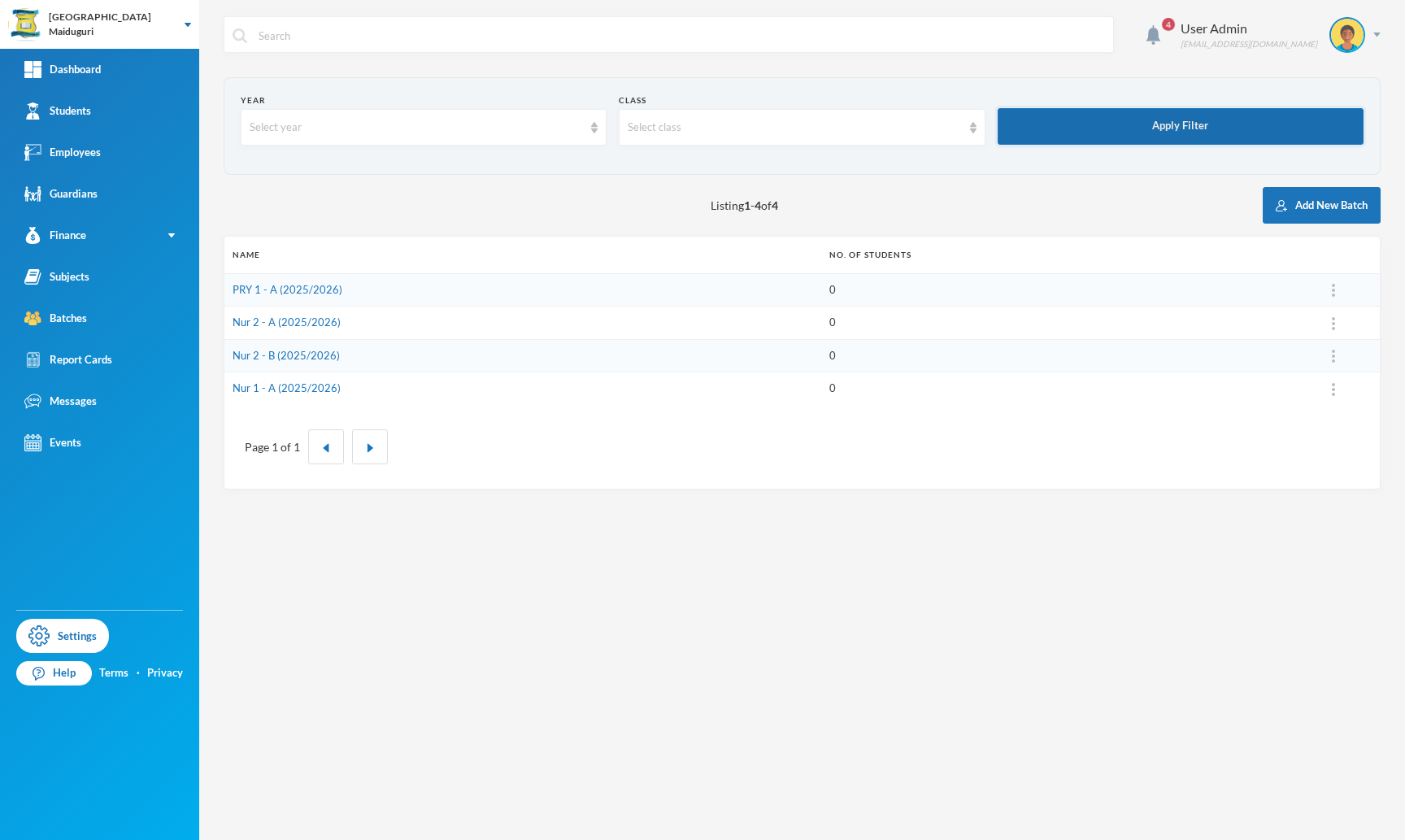
click at [1193, 139] on button "Apply Filter" at bounding box center [1181, 126] width 366 height 36
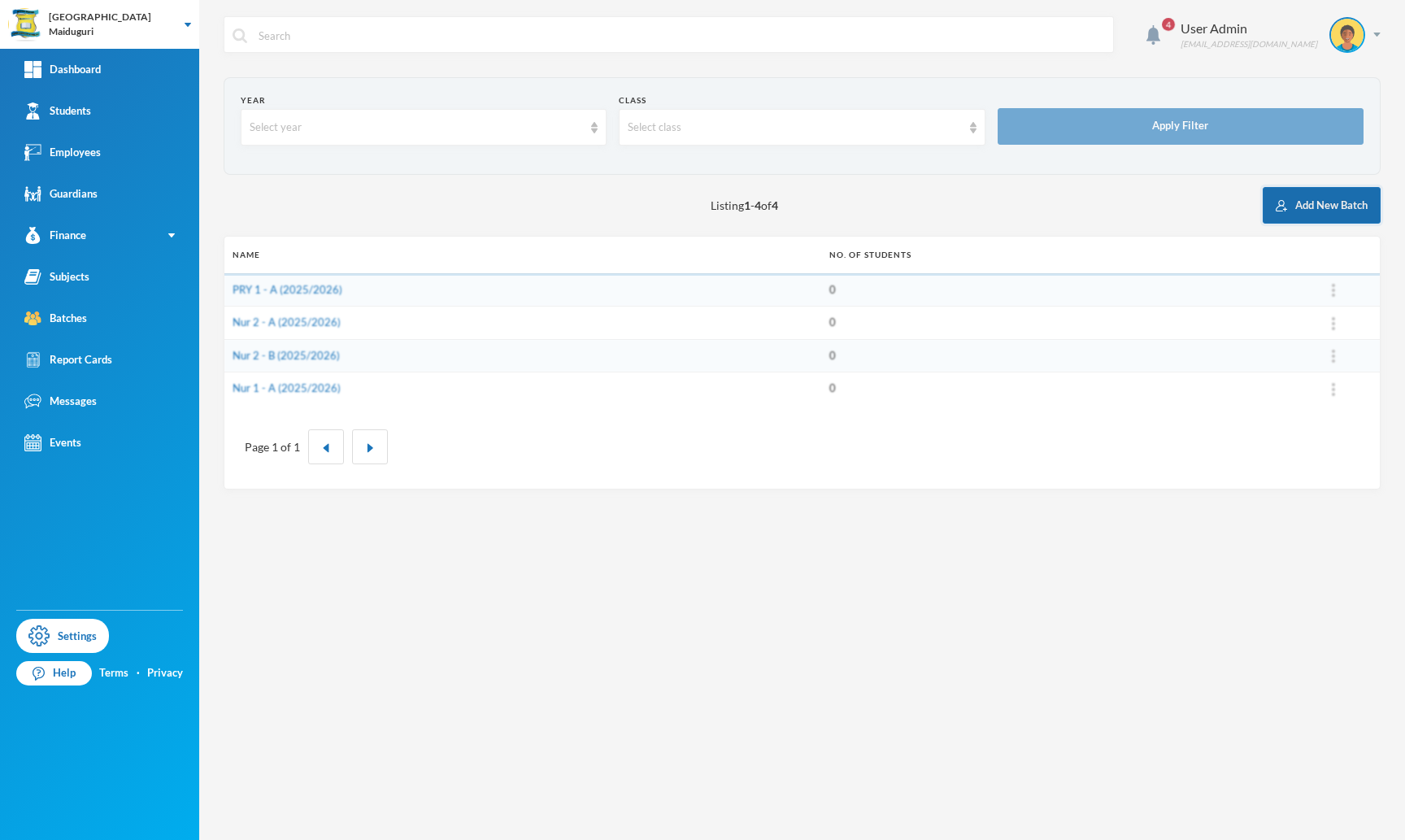
click at [1295, 198] on button "Add New Batch" at bounding box center [1321, 205] width 118 height 36
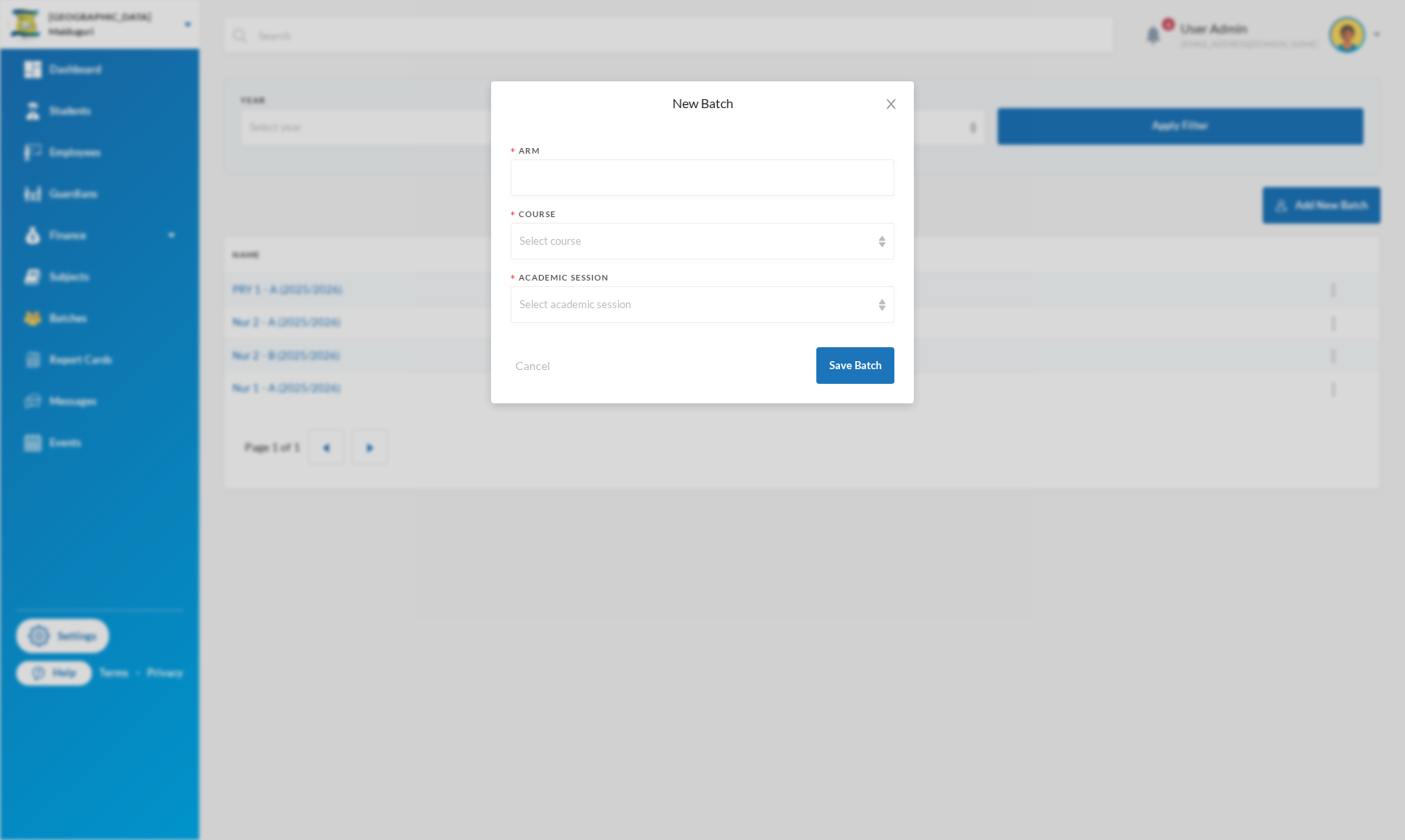
click at [586, 171] on input "text" at bounding box center [702, 179] width 366 height 36
type input "B"
click at [571, 229] on div "Select course" at bounding box center [702, 241] width 384 height 36
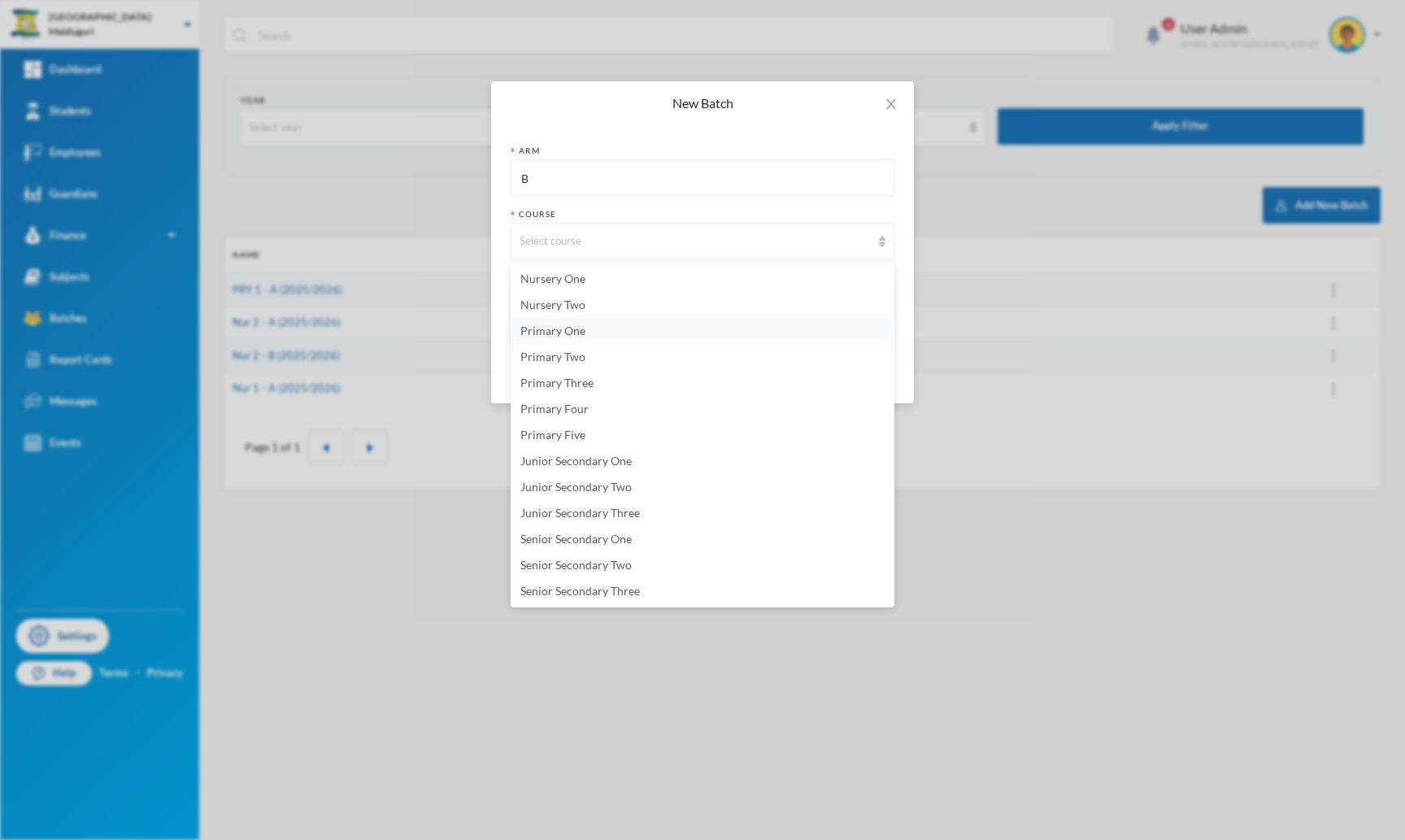
click at [590, 331] on li "Primary One" at bounding box center [702, 331] width 384 height 26
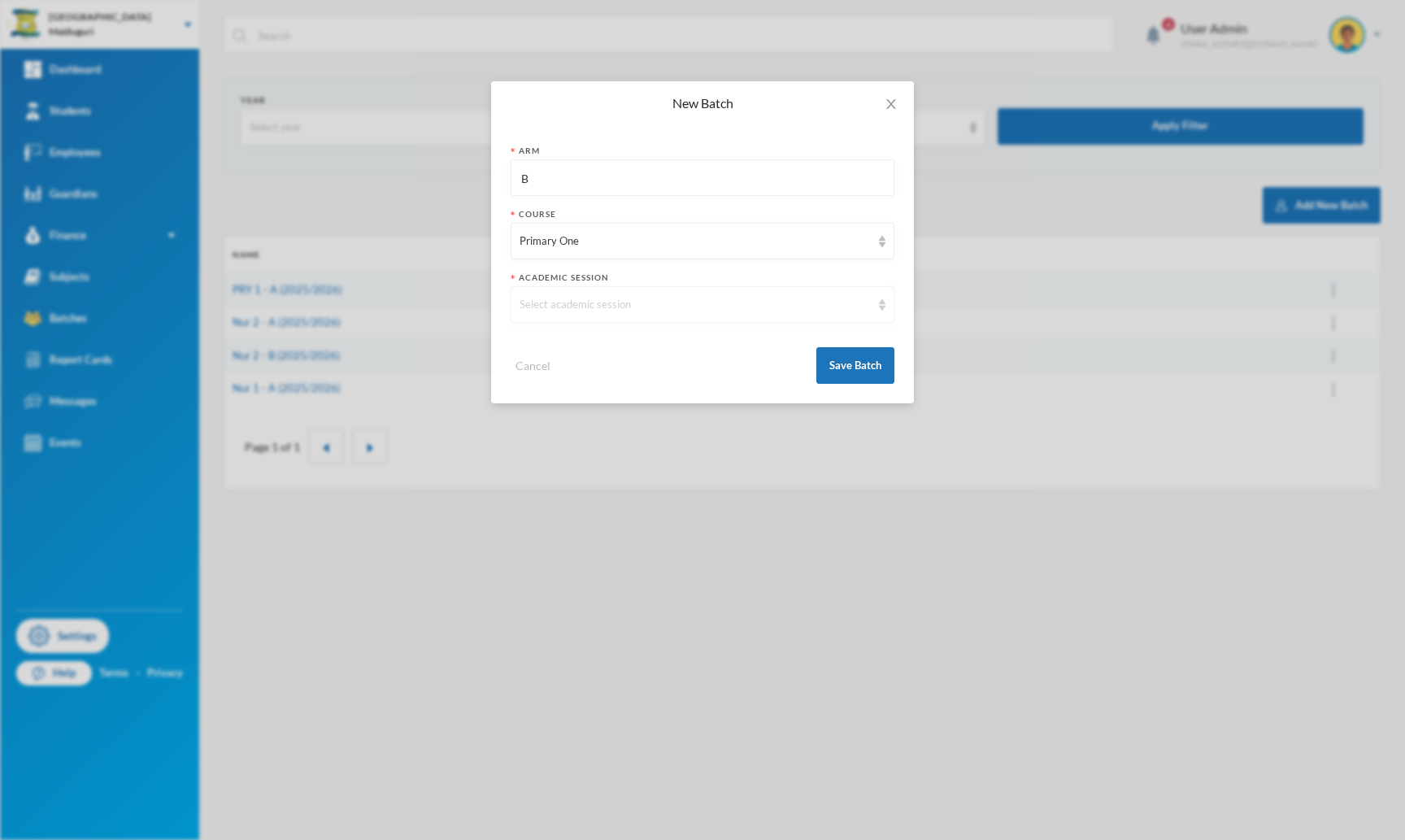
click at [605, 313] on div "Select academic session" at bounding box center [702, 304] width 384 height 36
click at [584, 347] on li "2025/2026" at bounding box center [702, 342] width 384 height 26
click at [859, 369] on button "Save Batch" at bounding box center [855, 365] width 78 height 36
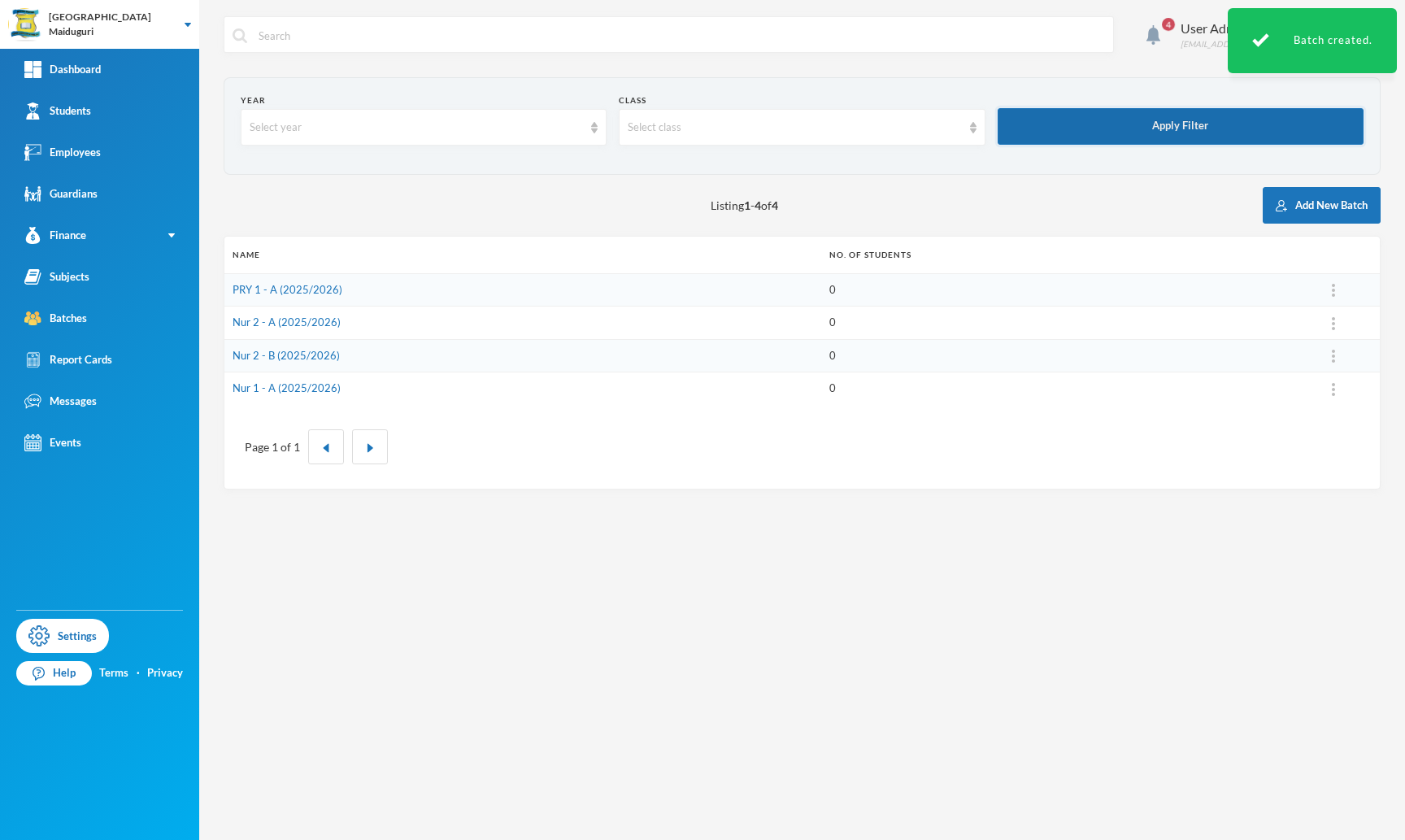
click at [1189, 121] on button "Apply Filter" at bounding box center [1181, 126] width 366 height 36
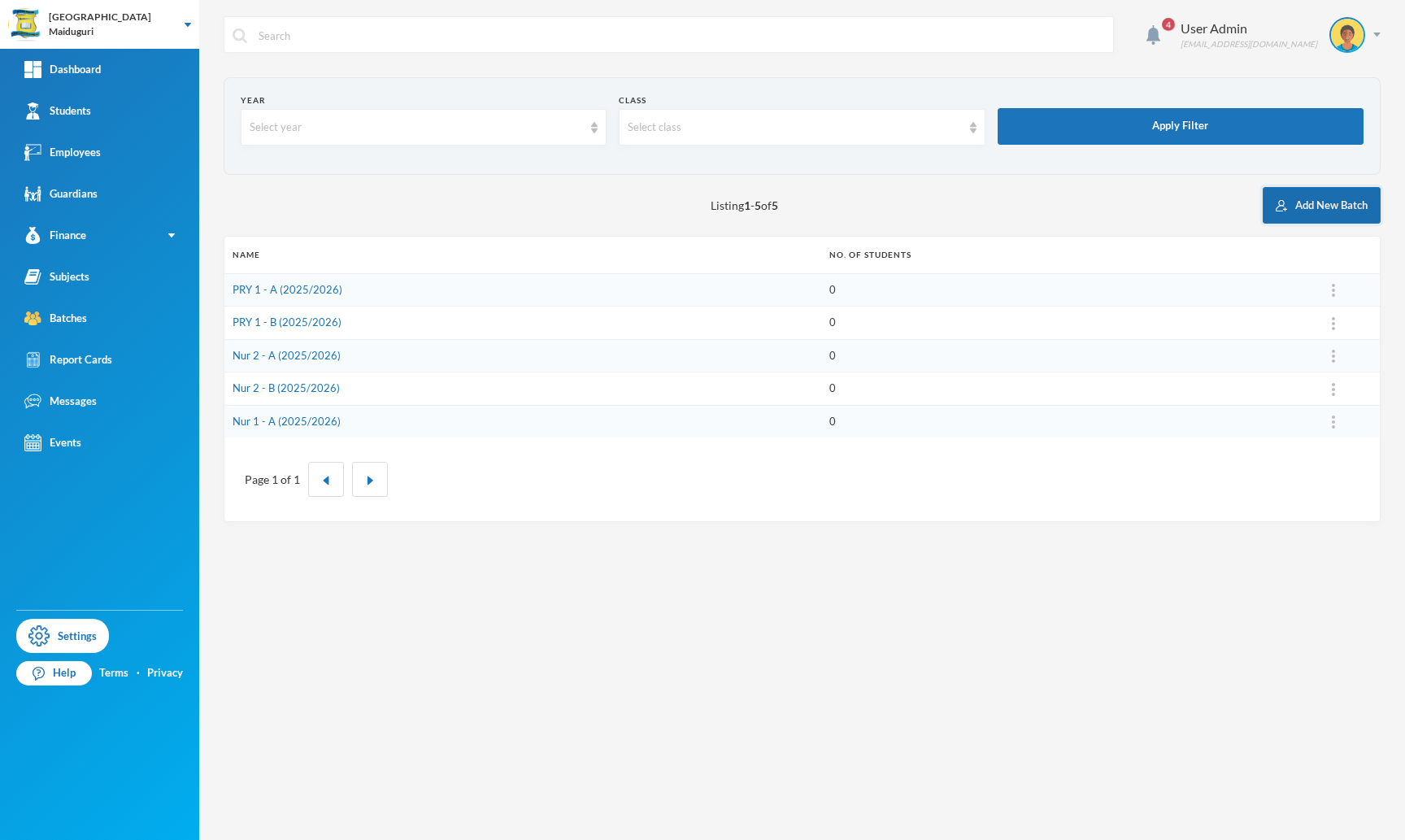
click at [1309, 204] on button "Add New Batch" at bounding box center [1321, 205] width 118 height 36
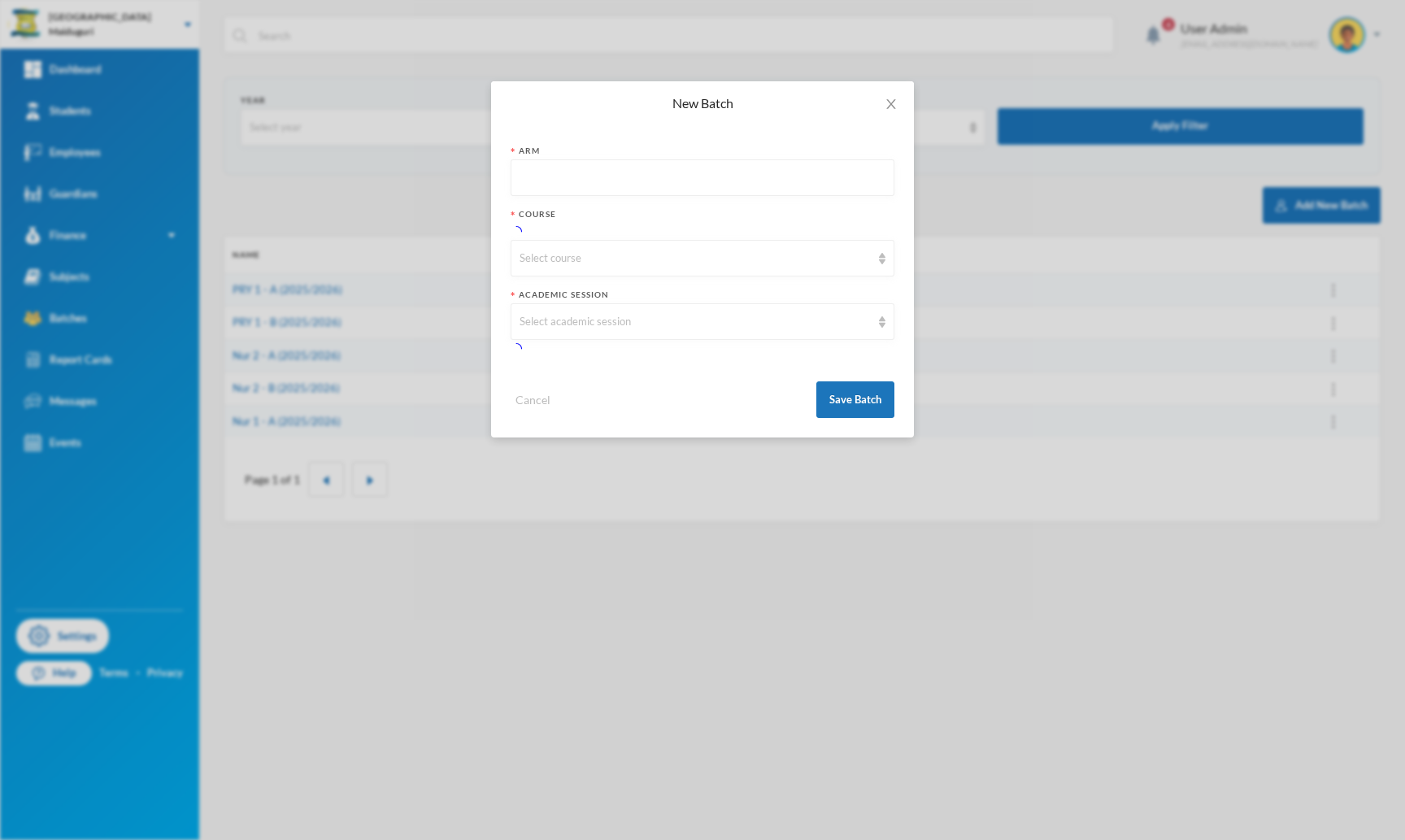
click at [672, 172] on input "text" at bounding box center [702, 179] width 366 height 36
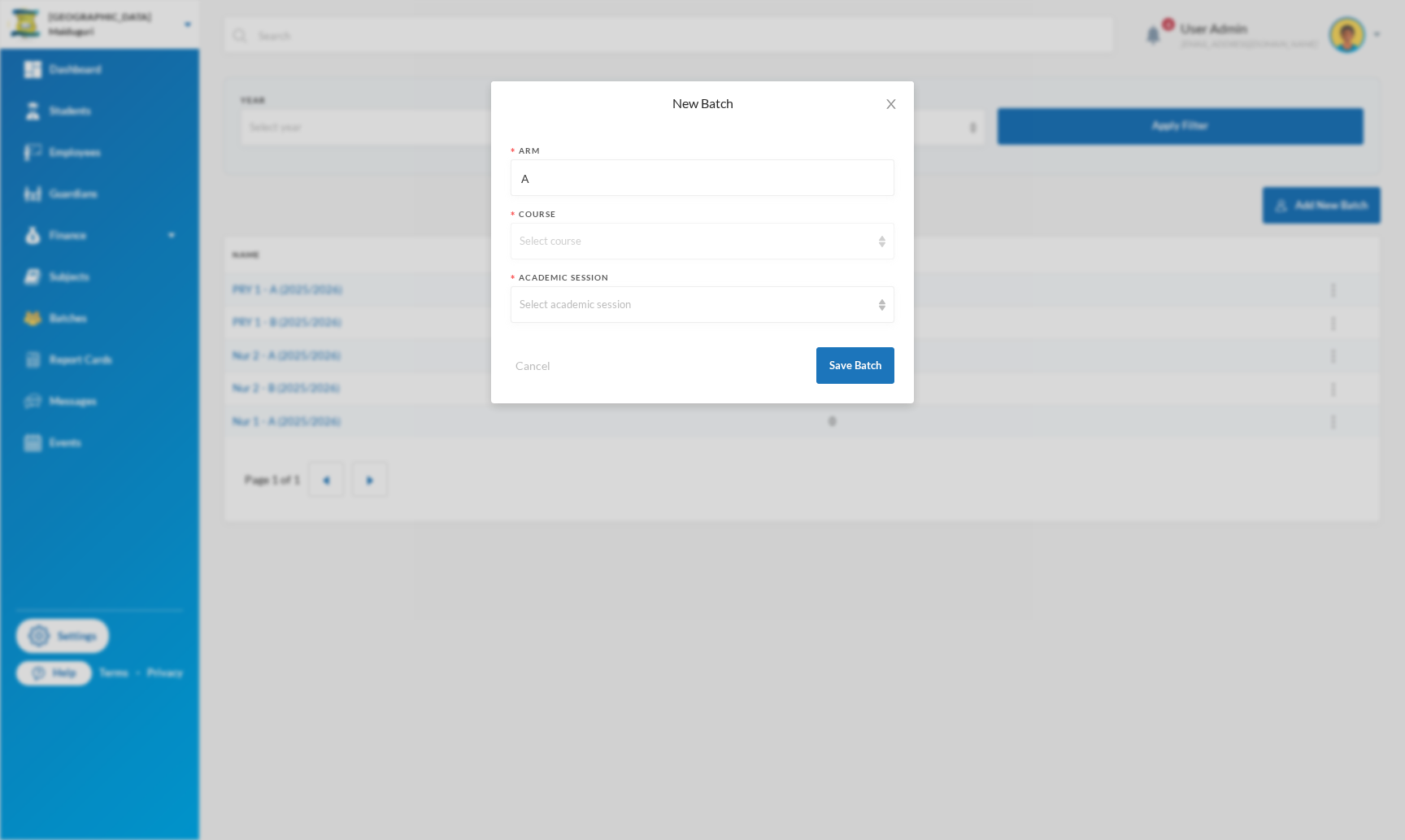
type input "A"
click at [571, 254] on div "Select course" at bounding box center [702, 241] width 384 height 36
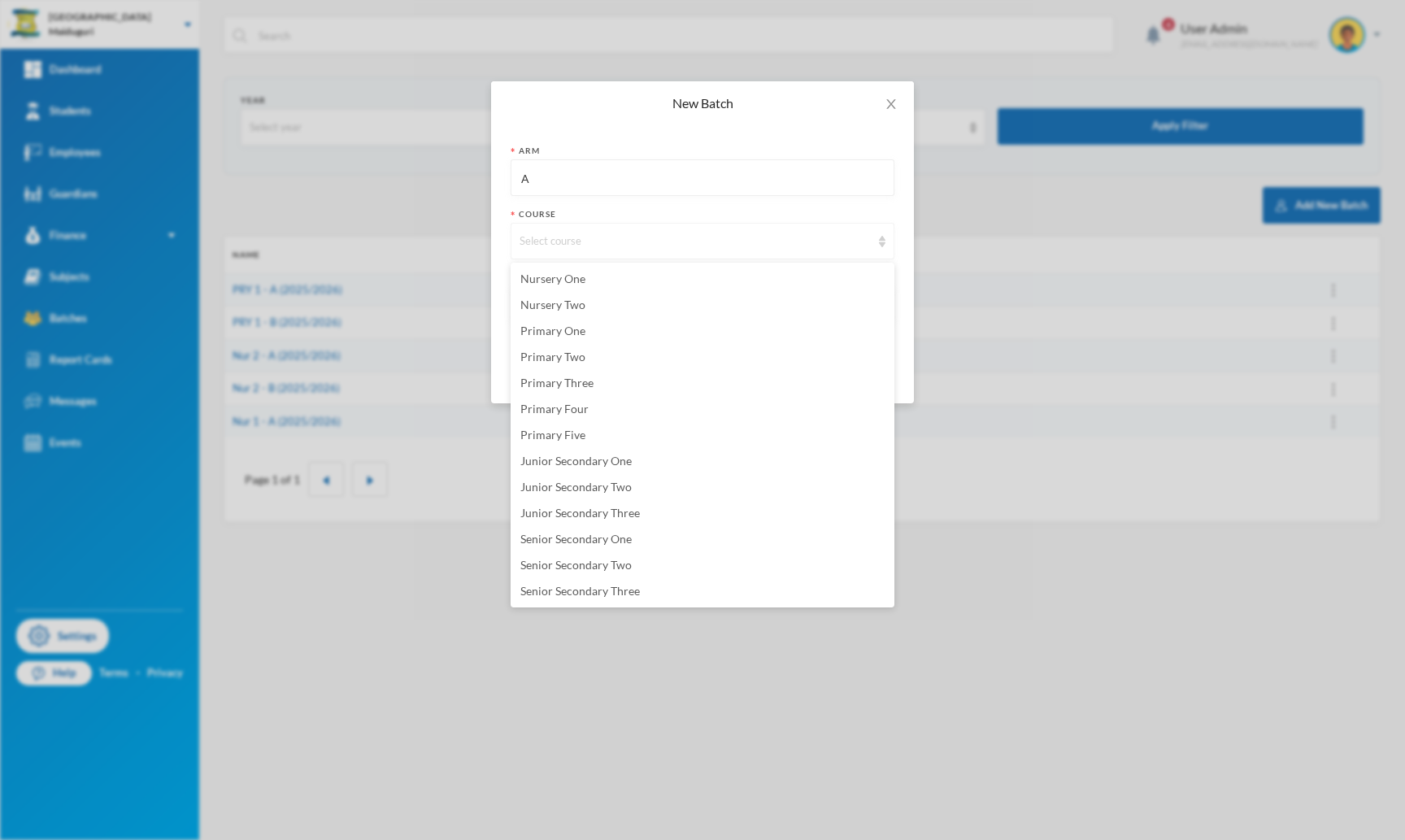
click at [583, 242] on div "Select course" at bounding box center [694, 241] width 351 height 16
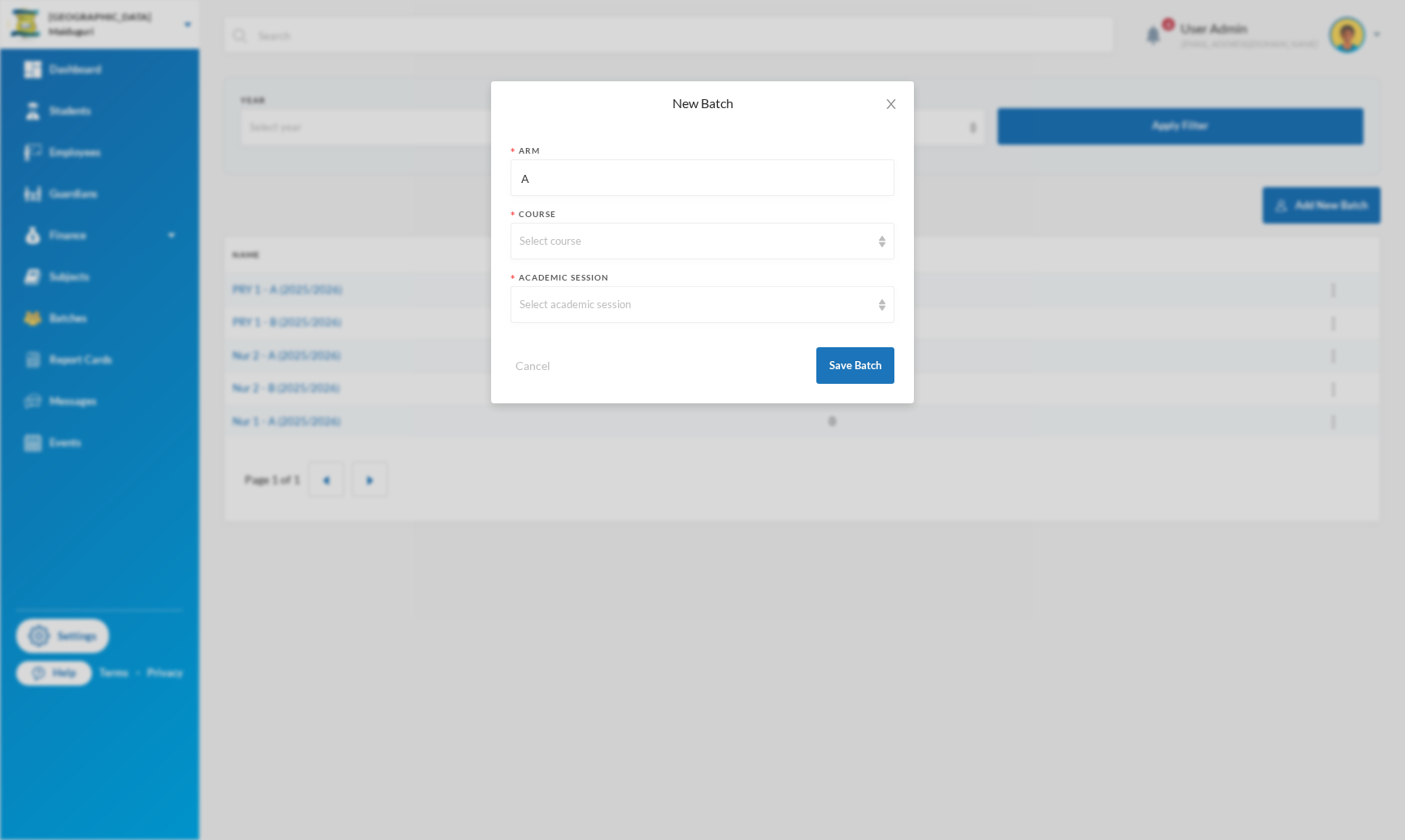
click at [580, 359] on div "Cancel Save Batch" at bounding box center [702, 359] width 384 height 49
click at [569, 238] on div "Select course" at bounding box center [694, 241] width 351 height 16
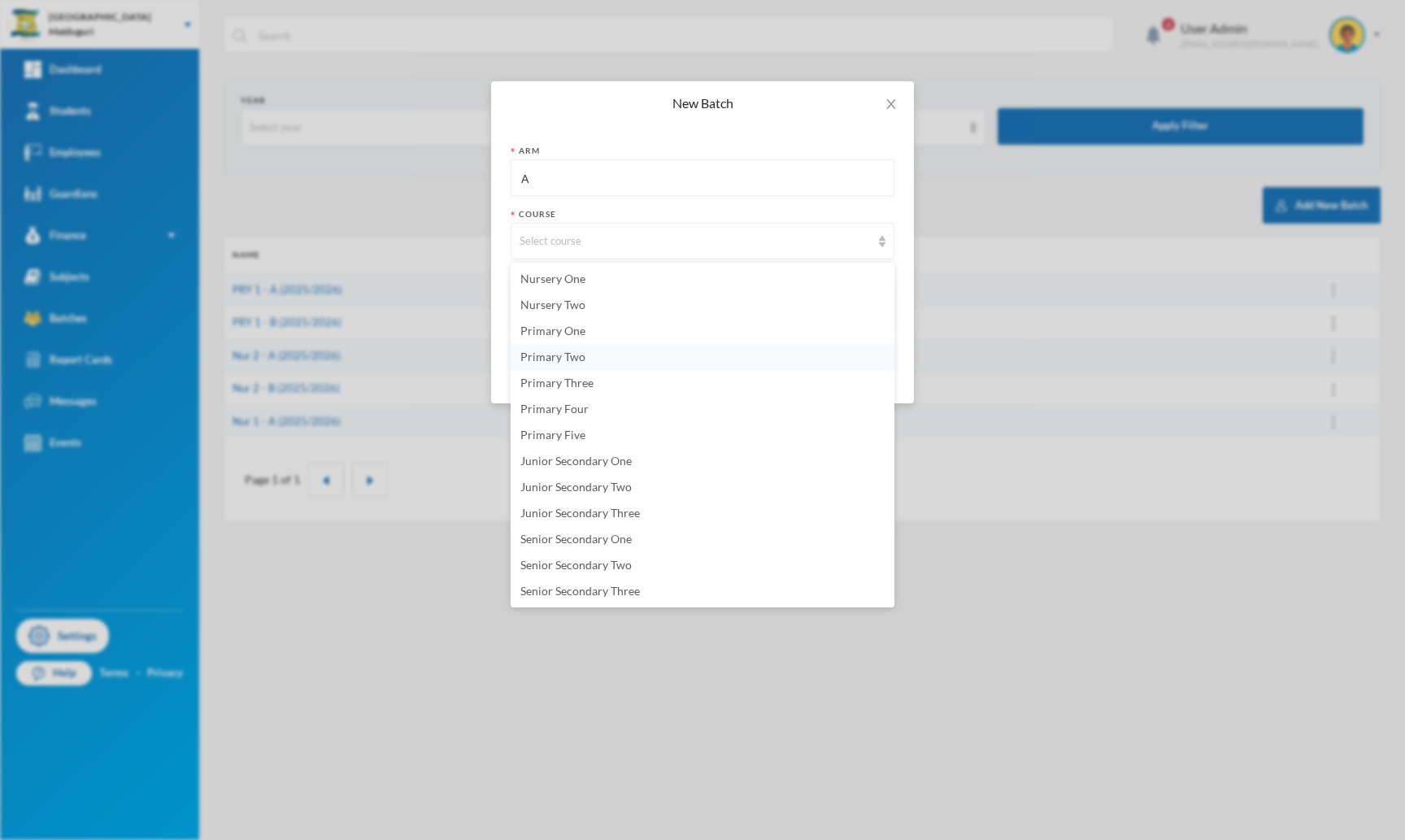
click at [574, 360] on span "Primary Two" at bounding box center [552, 356] width 65 height 14
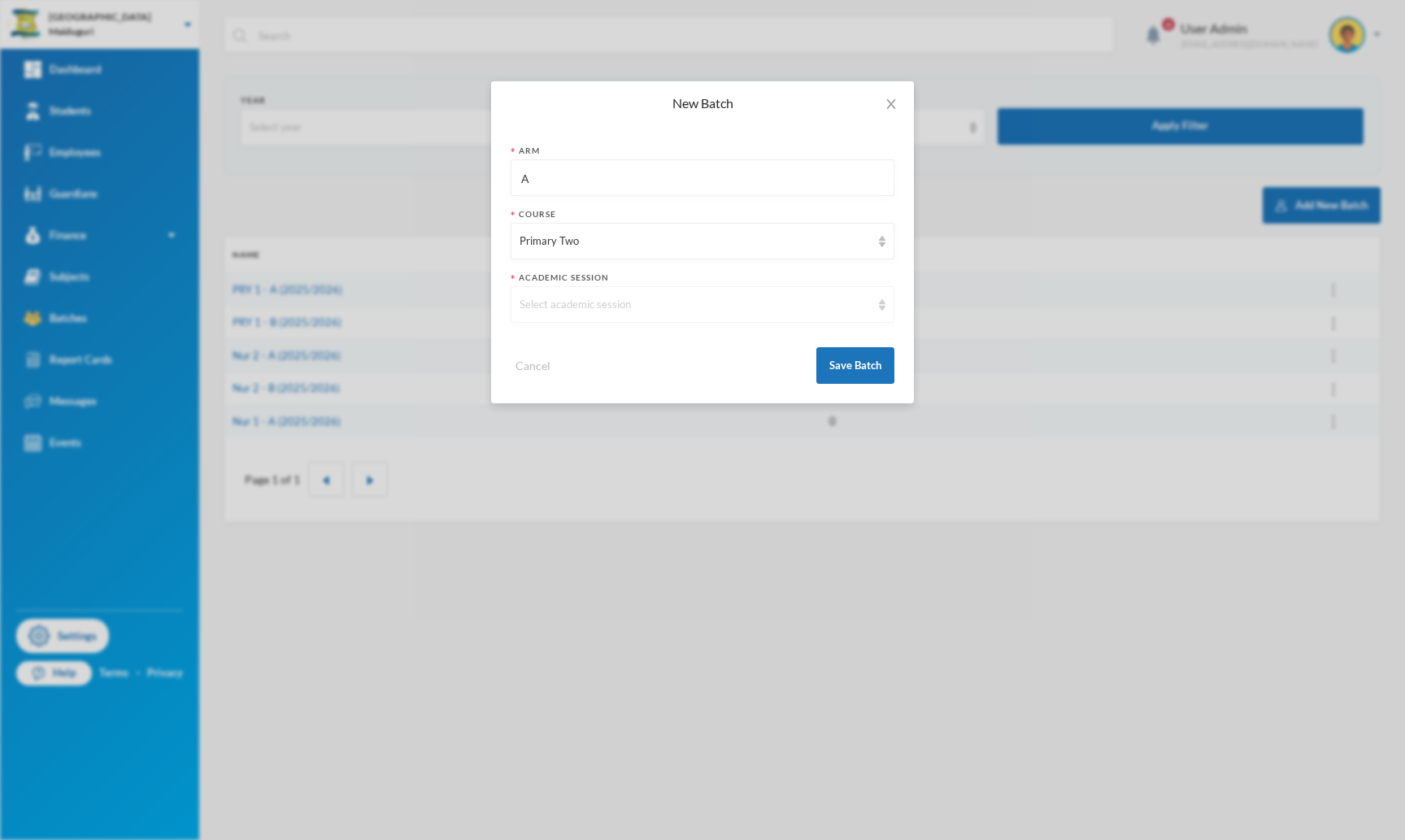
click at [586, 314] on div "Select academic session" at bounding box center [702, 304] width 384 height 36
click at [575, 347] on span "2025/2026" at bounding box center [548, 342] width 56 height 14
click at [844, 372] on button "Save Batch" at bounding box center [855, 365] width 78 height 36
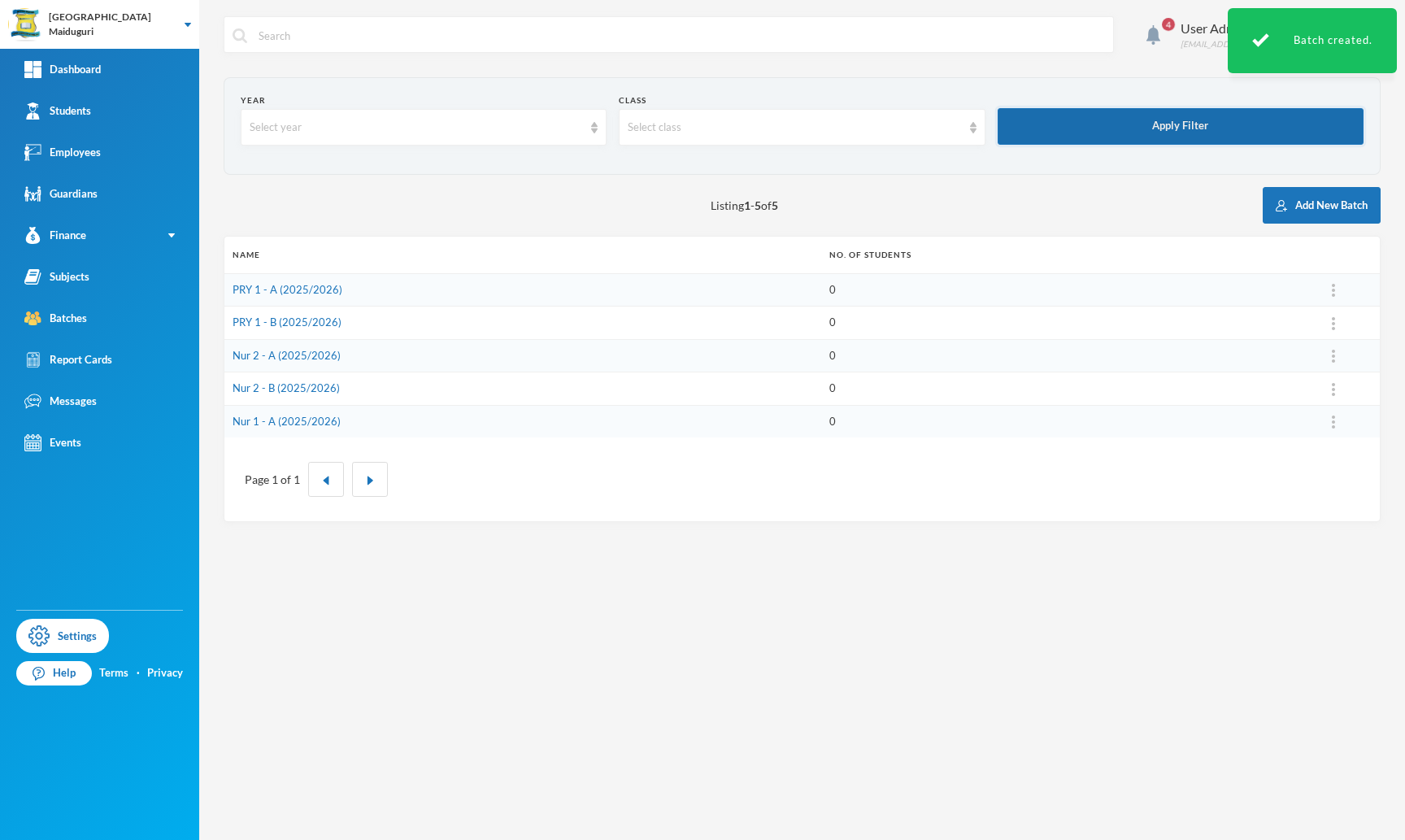
click at [1132, 133] on button "Apply Filter" at bounding box center [1181, 126] width 366 height 36
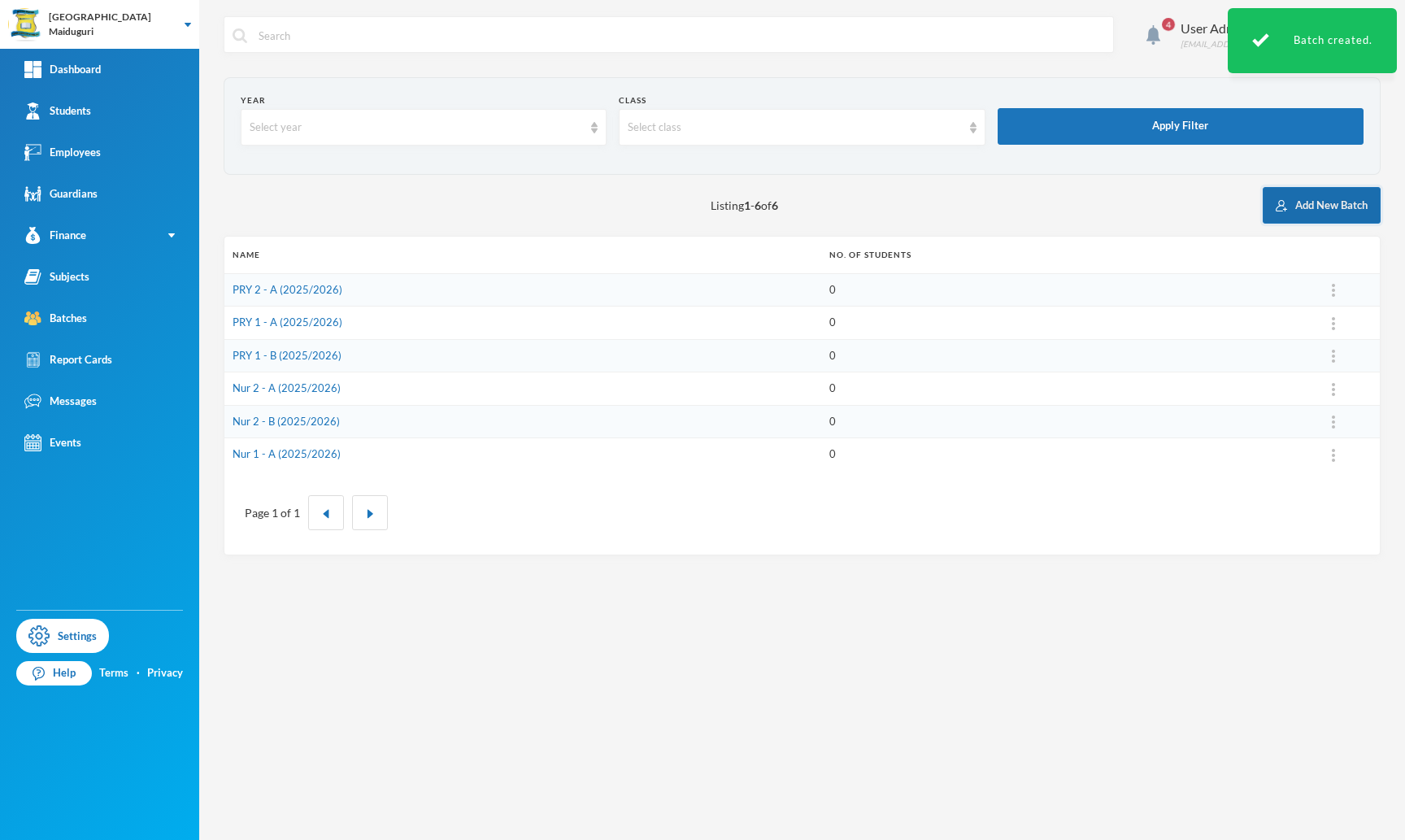
click at [1296, 194] on button "Add New Batch" at bounding box center [1321, 205] width 118 height 36
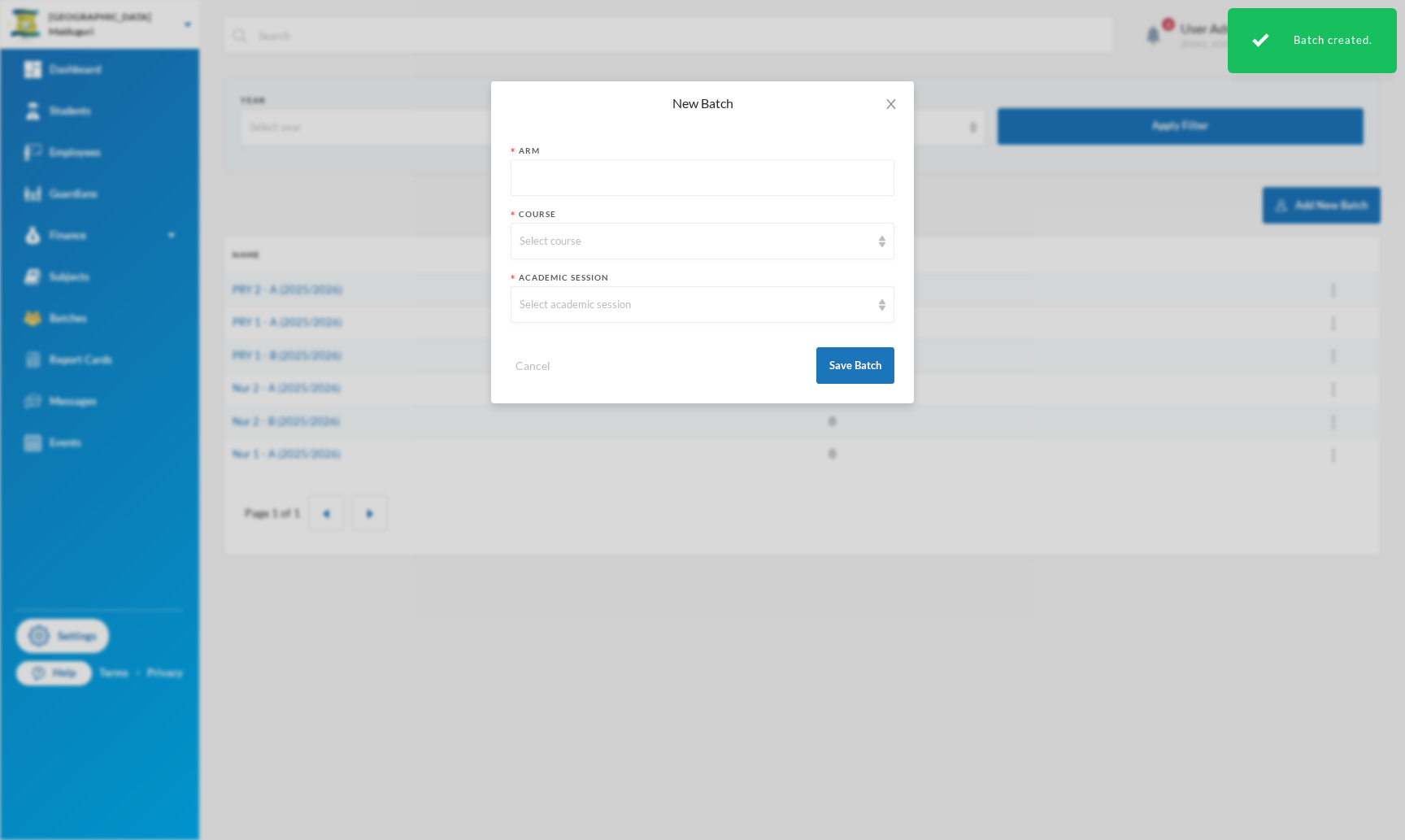
click at [611, 166] on input "text" at bounding box center [702, 179] width 366 height 36
click at [598, 175] on input "text" at bounding box center [702, 179] width 366 height 36
type input "B"
click at [573, 240] on div "Select course" at bounding box center [694, 241] width 351 height 16
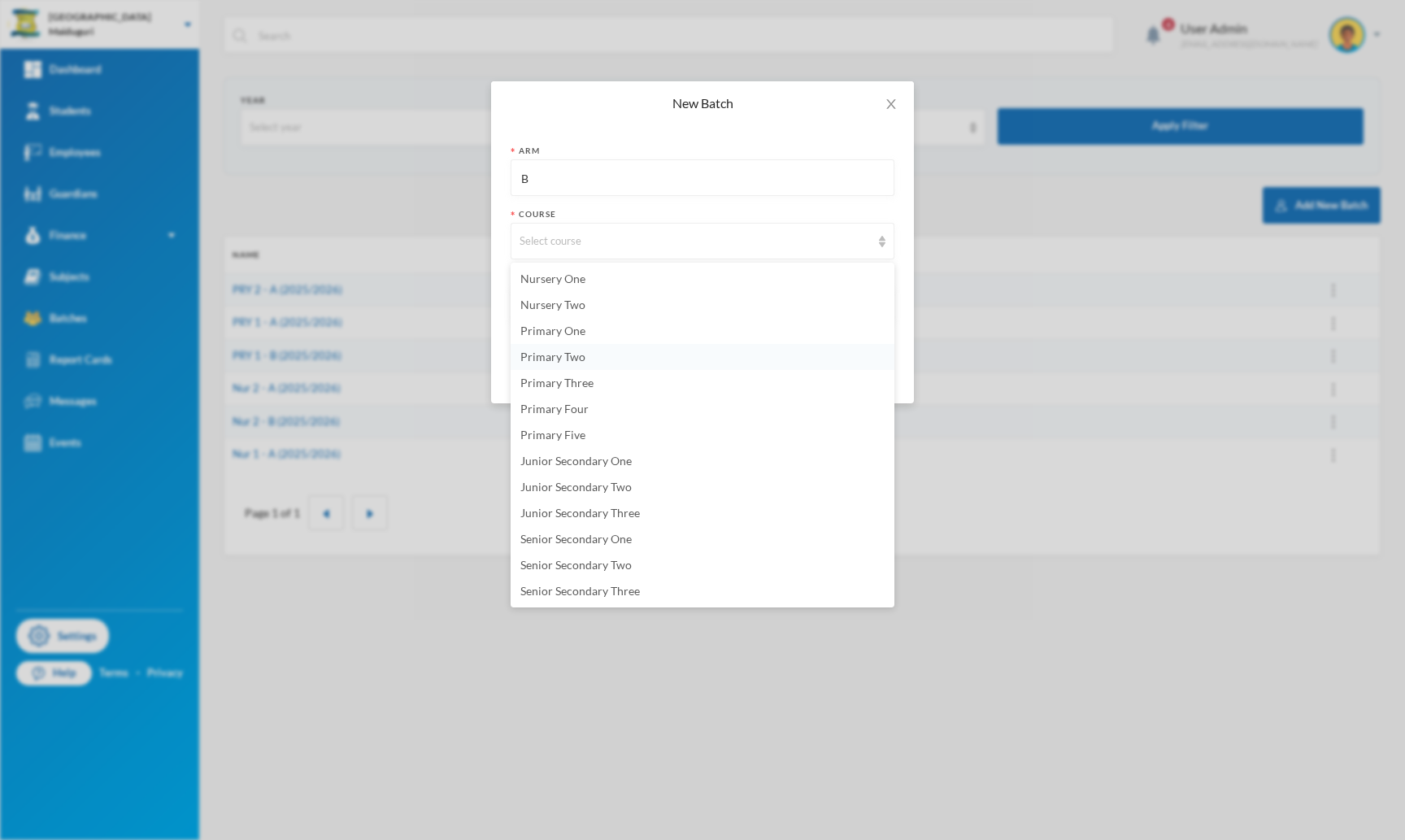
click at [588, 357] on li "Primary Two" at bounding box center [702, 357] width 384 height 26
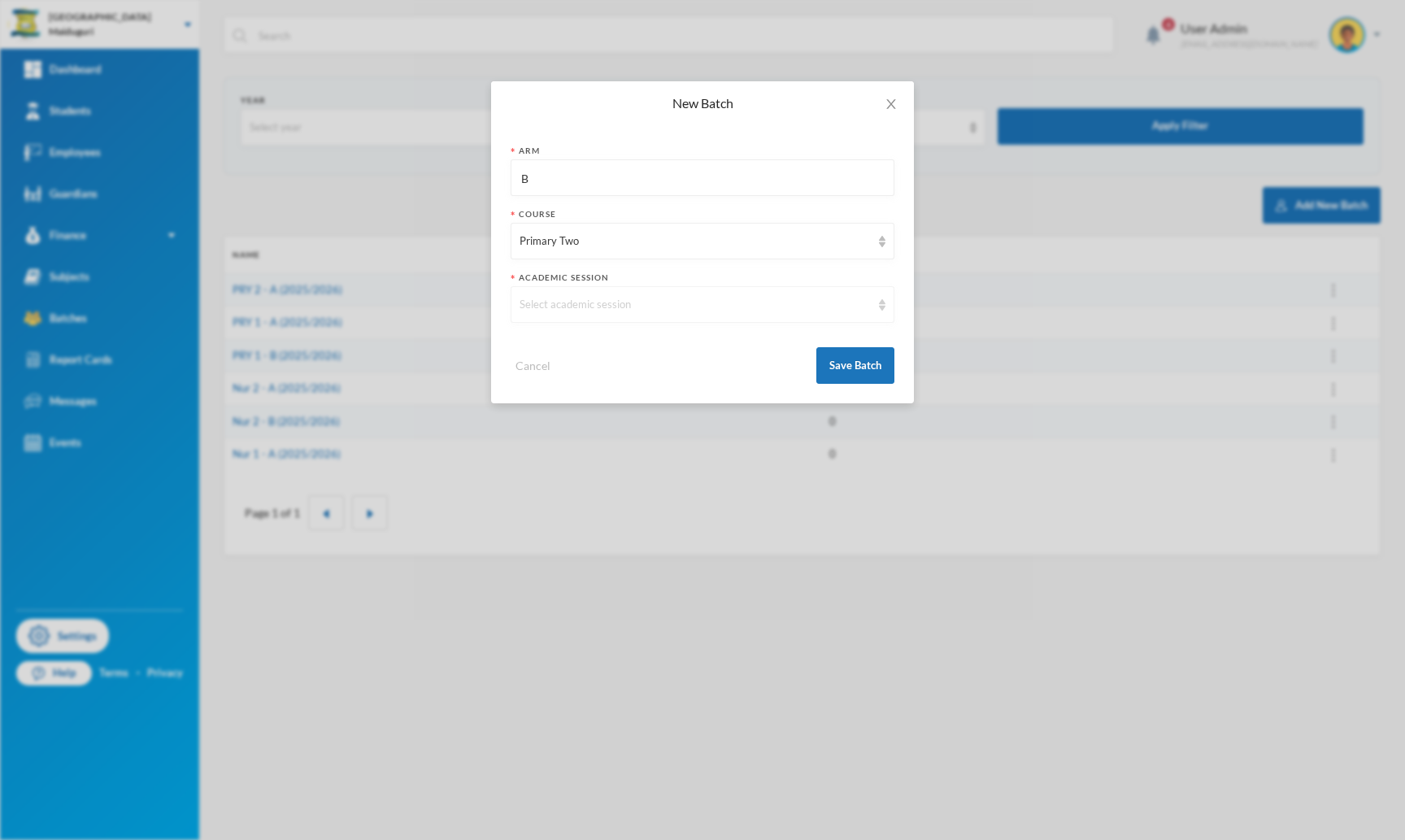
click at [628, 301] on div "Select academic session" at bounding box center [694, 304] width 351 height 16
click at [605, 344] on li "2025/2026" at bounding box center [702, 342] width 384 height 26
click at [860, 371] on button "Save Batch" at bounding box center [855, 365] width 78 height 36
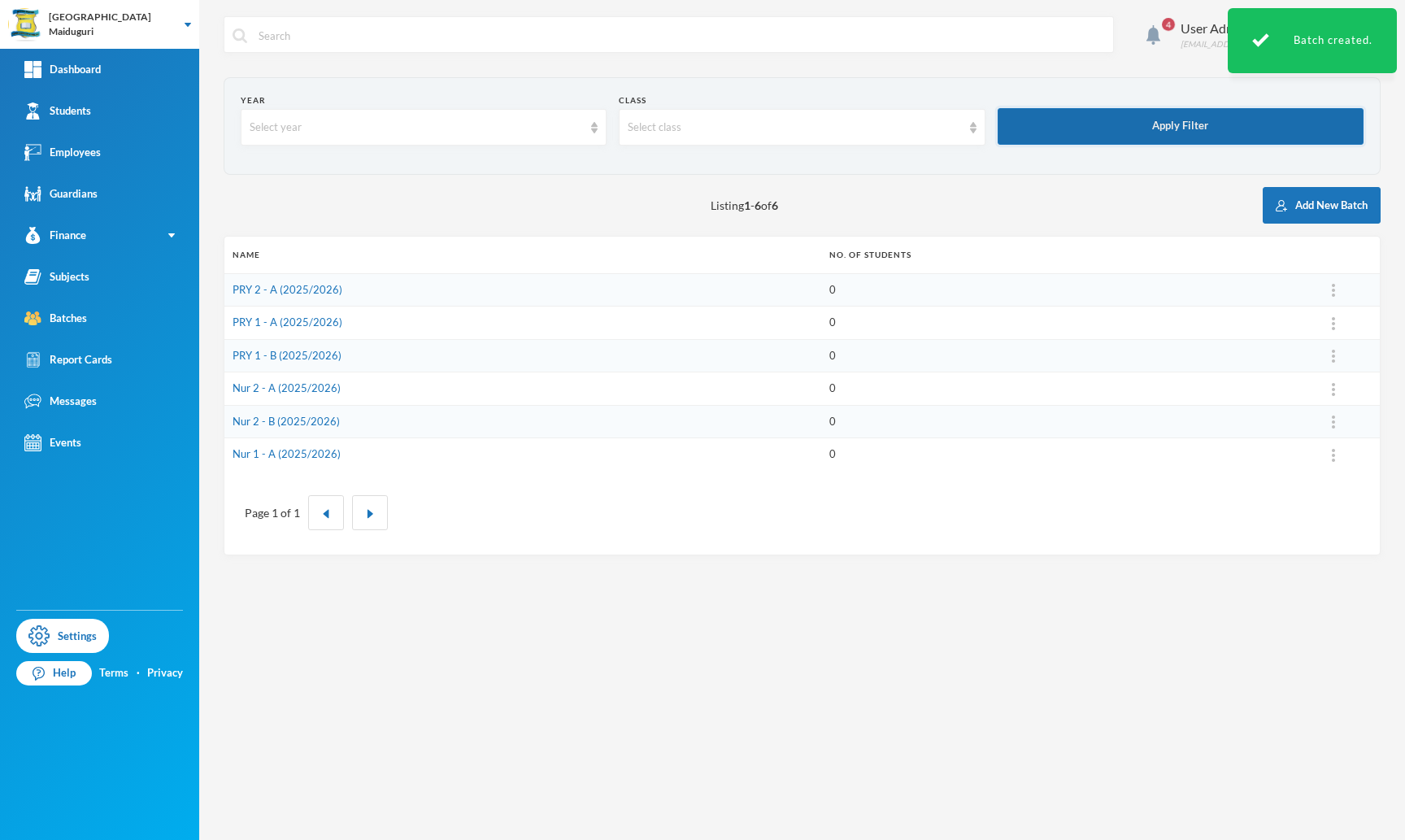
click at [1168, 128] on button "Apply Filter" at bounding box center [1181, 126] width 366 height 36
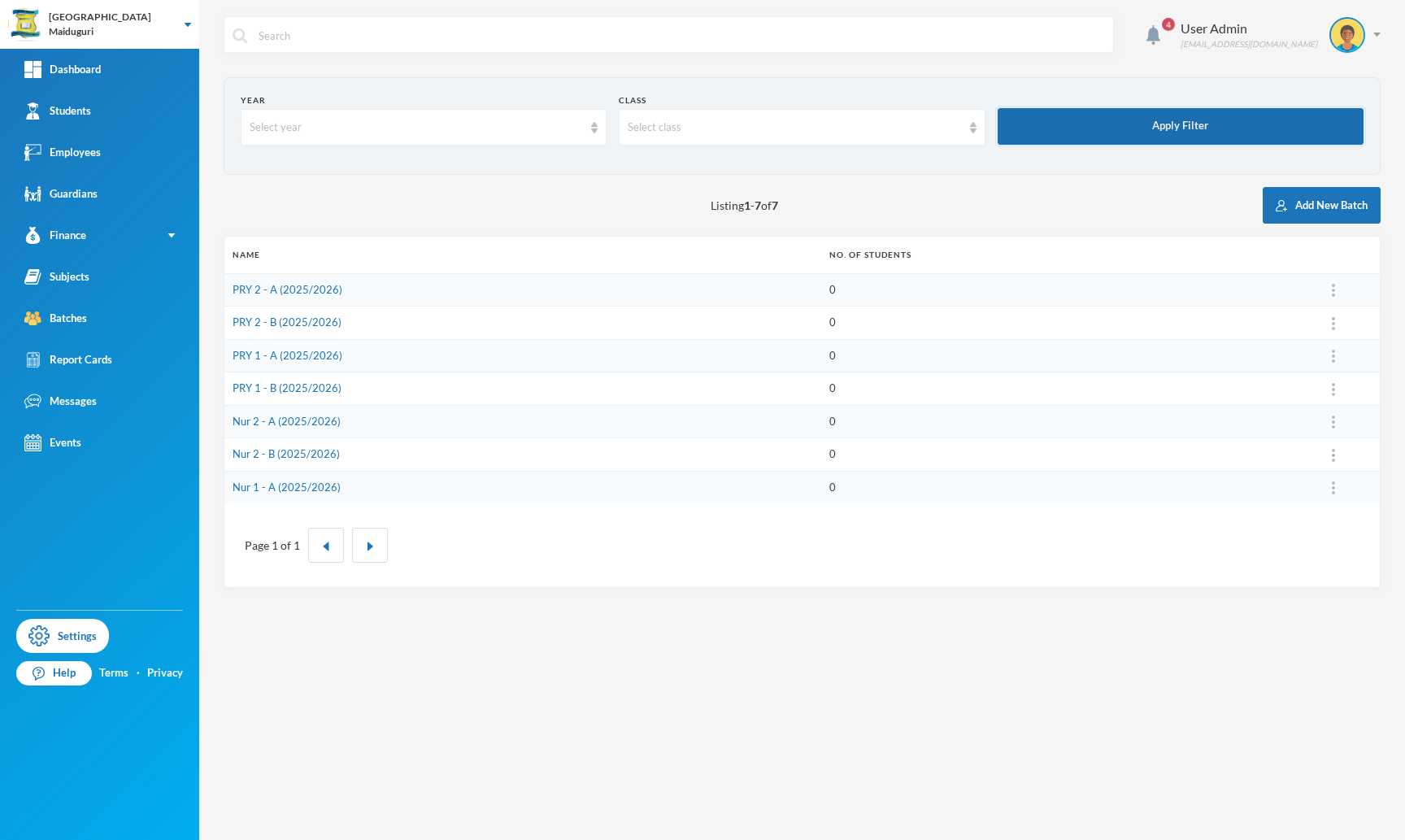
click at [1196, 115] on button "Apply Filter" at bounding box center [1181, 126] width 366 height 36
click at [1326, 212] on button "Add New Batch" at bounding box center [1321, 205] width 118 height 36
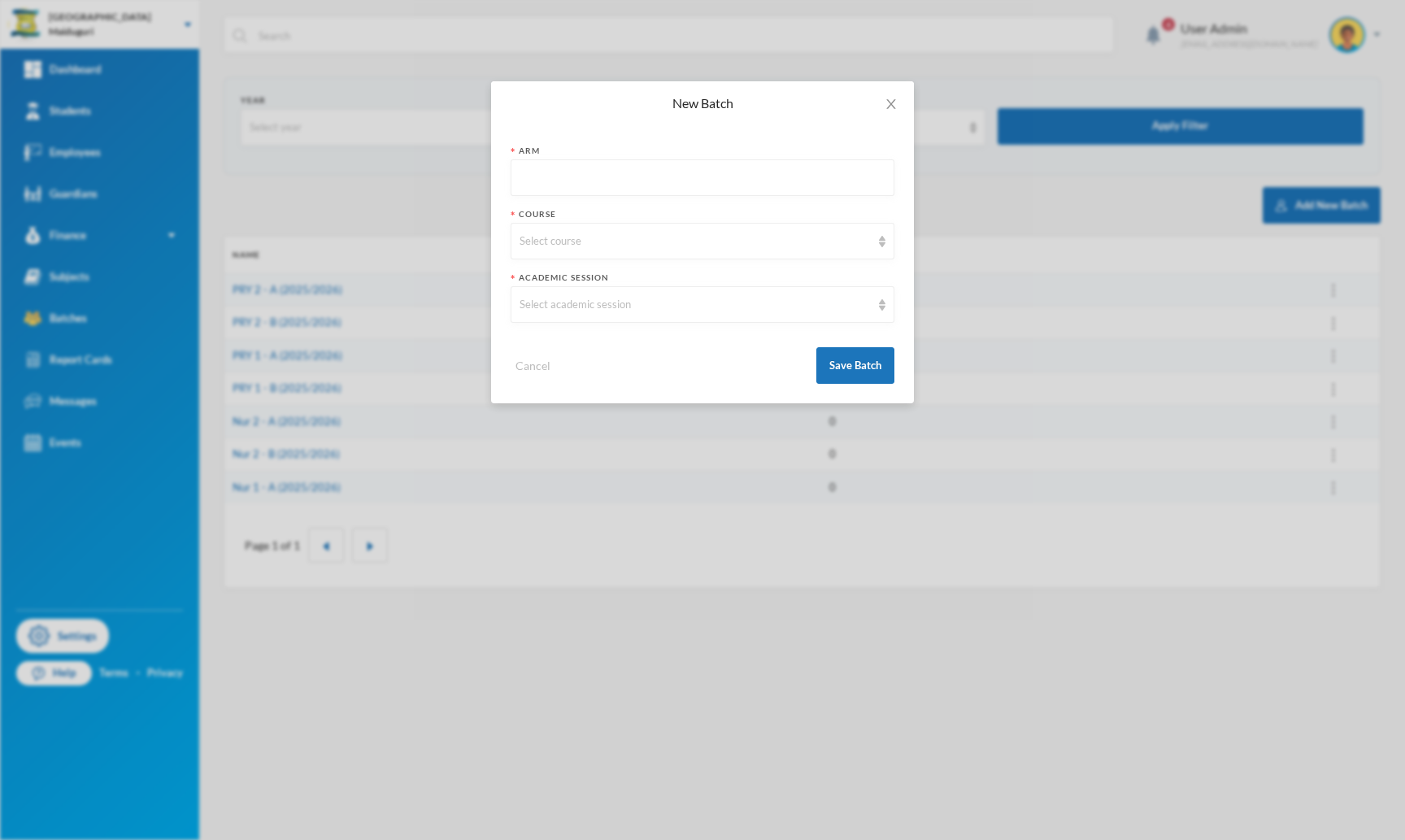
click at [610, 176] on input "text" at bounding box center [702, 179] width 366 height 36
type input "A"
click at [572, 242] on div "Select course" at bounding box center [694, 241] width 351 height 16
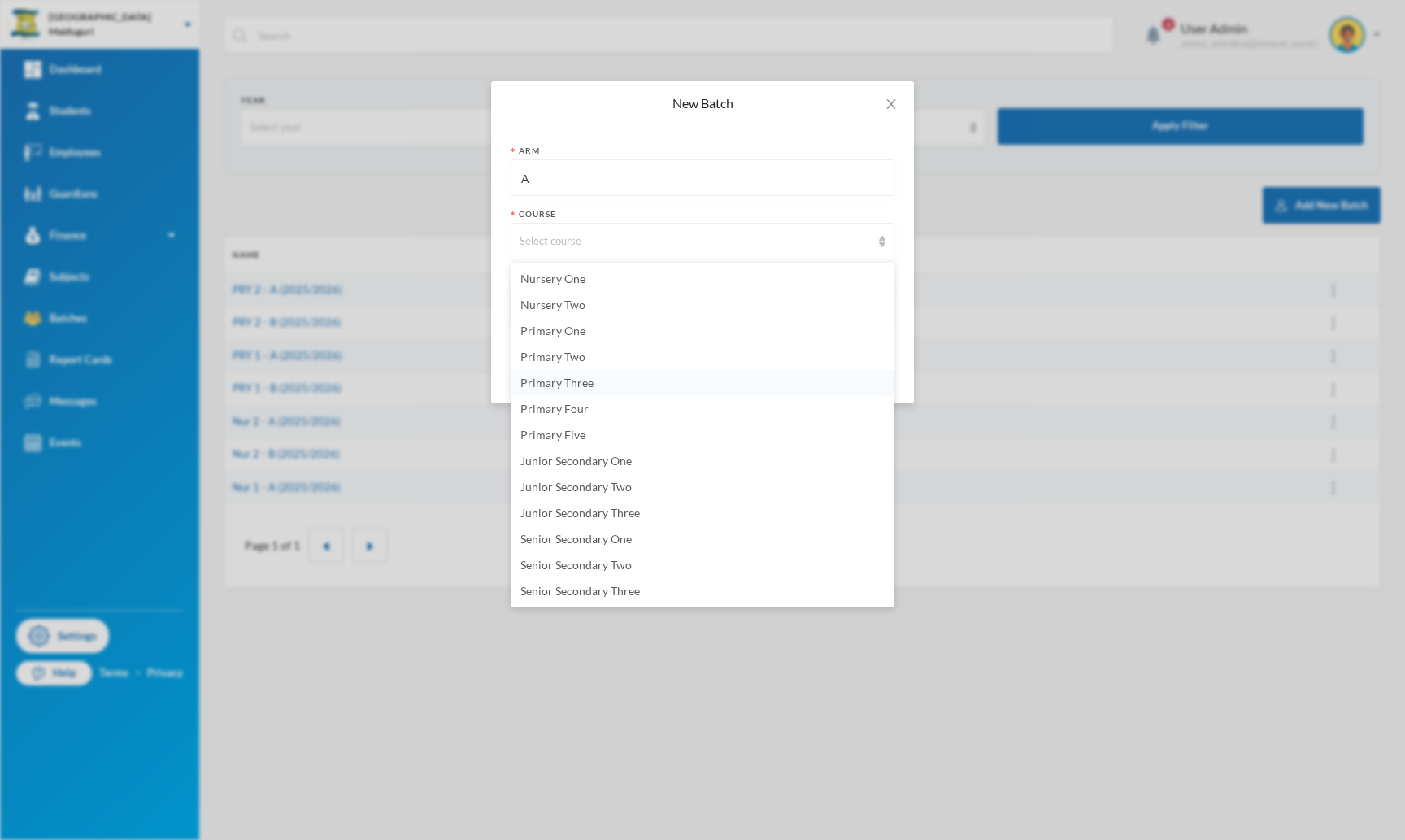
click at [574, 386] on span "Primary Three" at bounding box center [556, 382] width 73 height 14
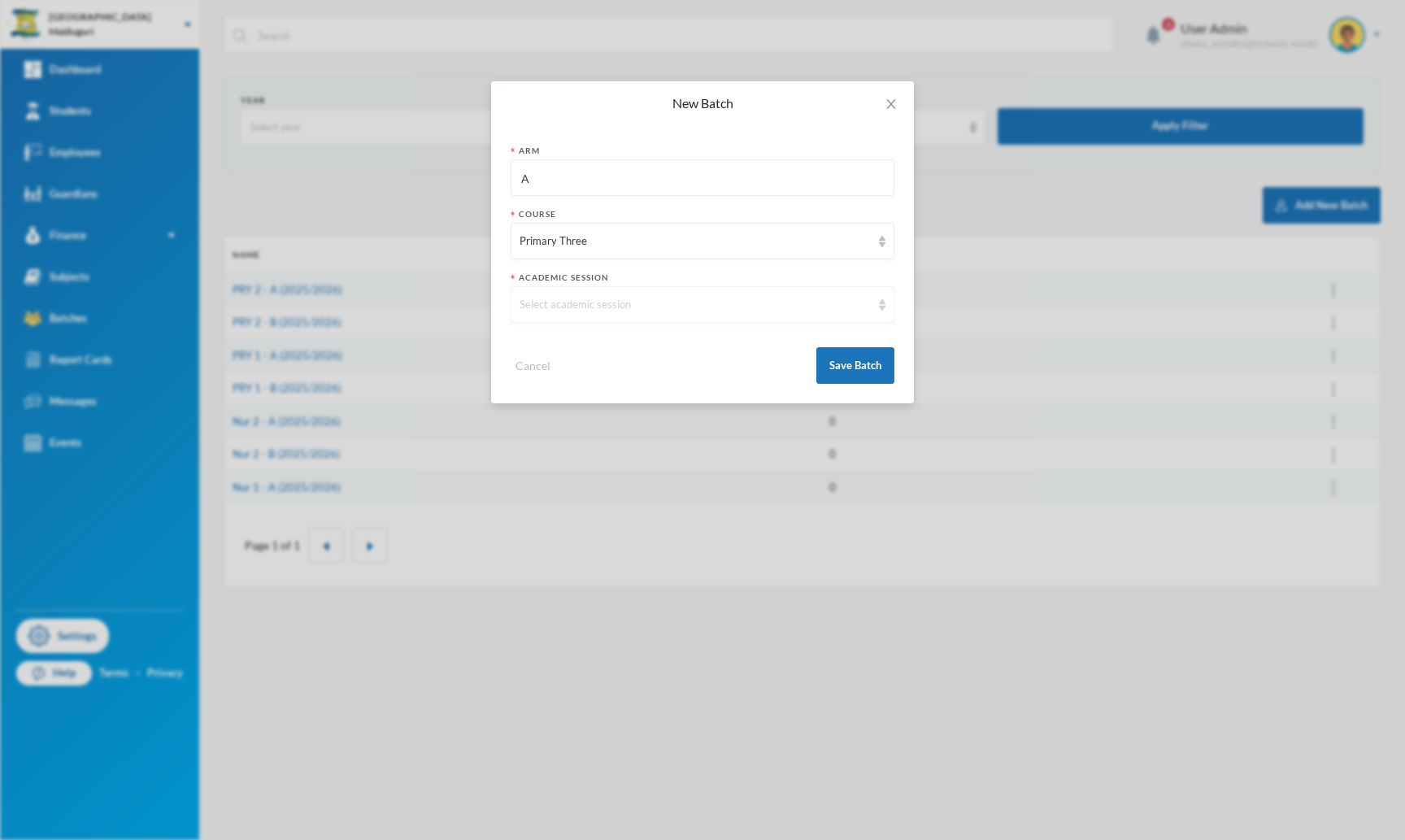
click at [562, 308] on div "Select academic session" at bounding box center [694, 304] width 351 height 16
click at [559, 341] on span "2025/2026" at bounding box center [548, 342] width 56 height 14
click at [842, 367] on button "Save Batch" at bounding box center [855, 365] width 78 height 36
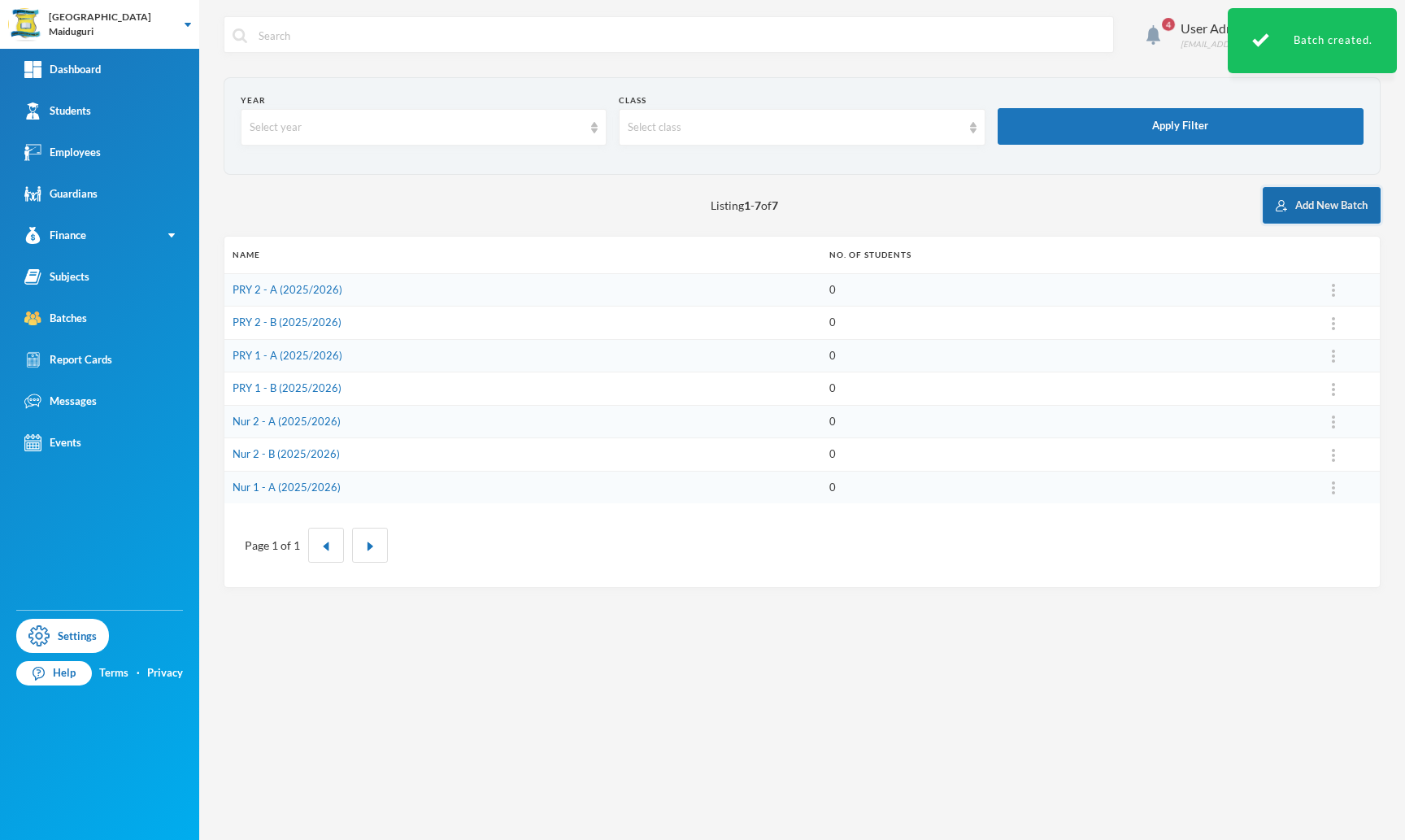
click at [1293, 202] on button "Add New Batch" at bounding box center [1321, 205] width 118 height 36
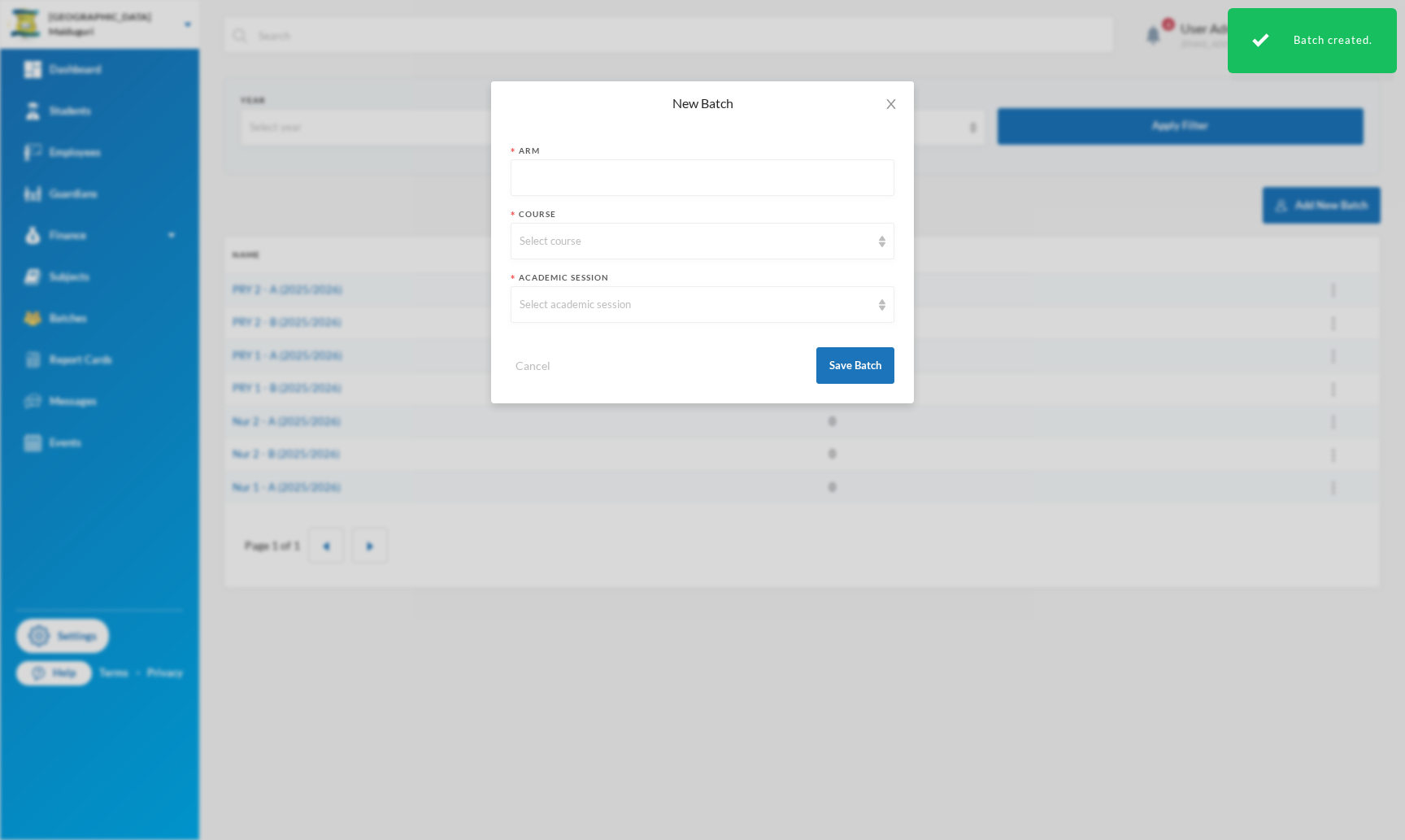
click at [659, 181] on input "text" at bounding box center [702, 179] width 366 height 36
click at [643, 228] on div "Select course" at bounding box center [702, 241] width 384 height 36
click at [549, 181] on input "A" at bounding box center [702, 179] width 366 height 36
type input "B"
click at [547, 242] on div "Select course" at bounding box center [694, 241] width 351 height 16
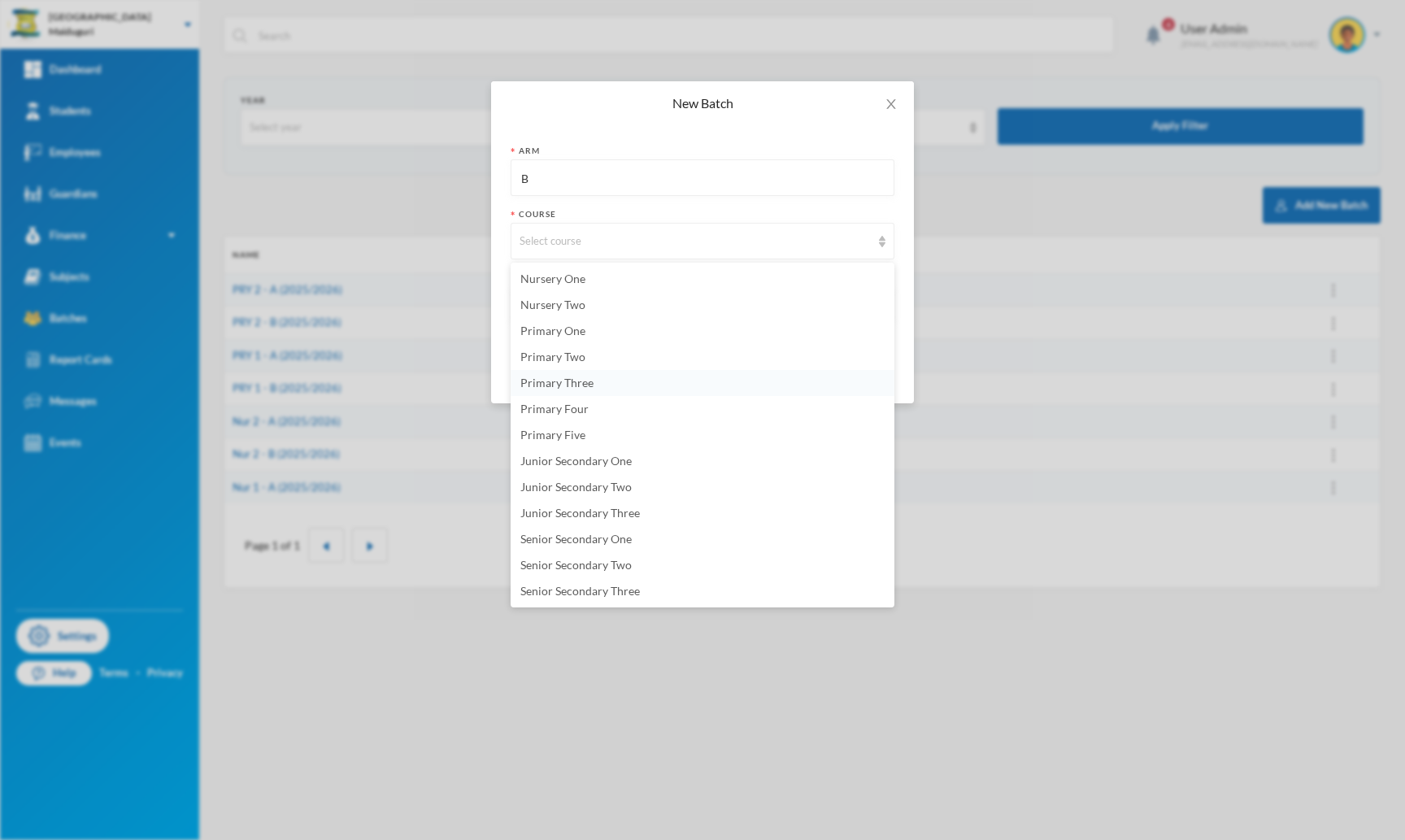
click at [586, 383] on span "Primary Three" at bounding box center [556, 382] width 73 height 14
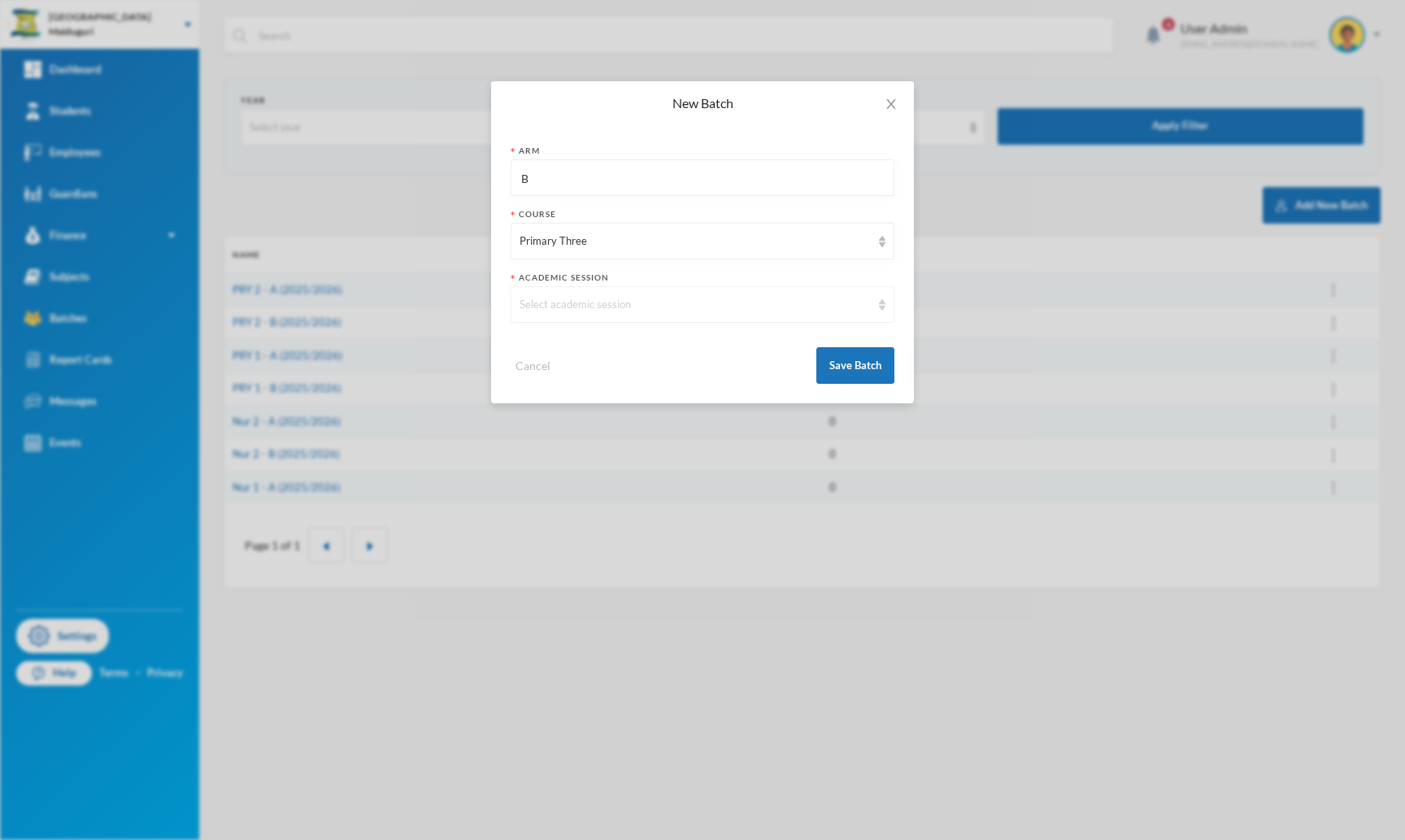
click at [643, 310] on div "Select academic session" at bounding box center [694, 304] width 351 height 16
click at [598, 339] on li "2025/2026" at bounding box center [702, 342] width 384 height 26
click at [839, 368] on button "Save Batch" at bounding box center [855, 365] width 78 height 36
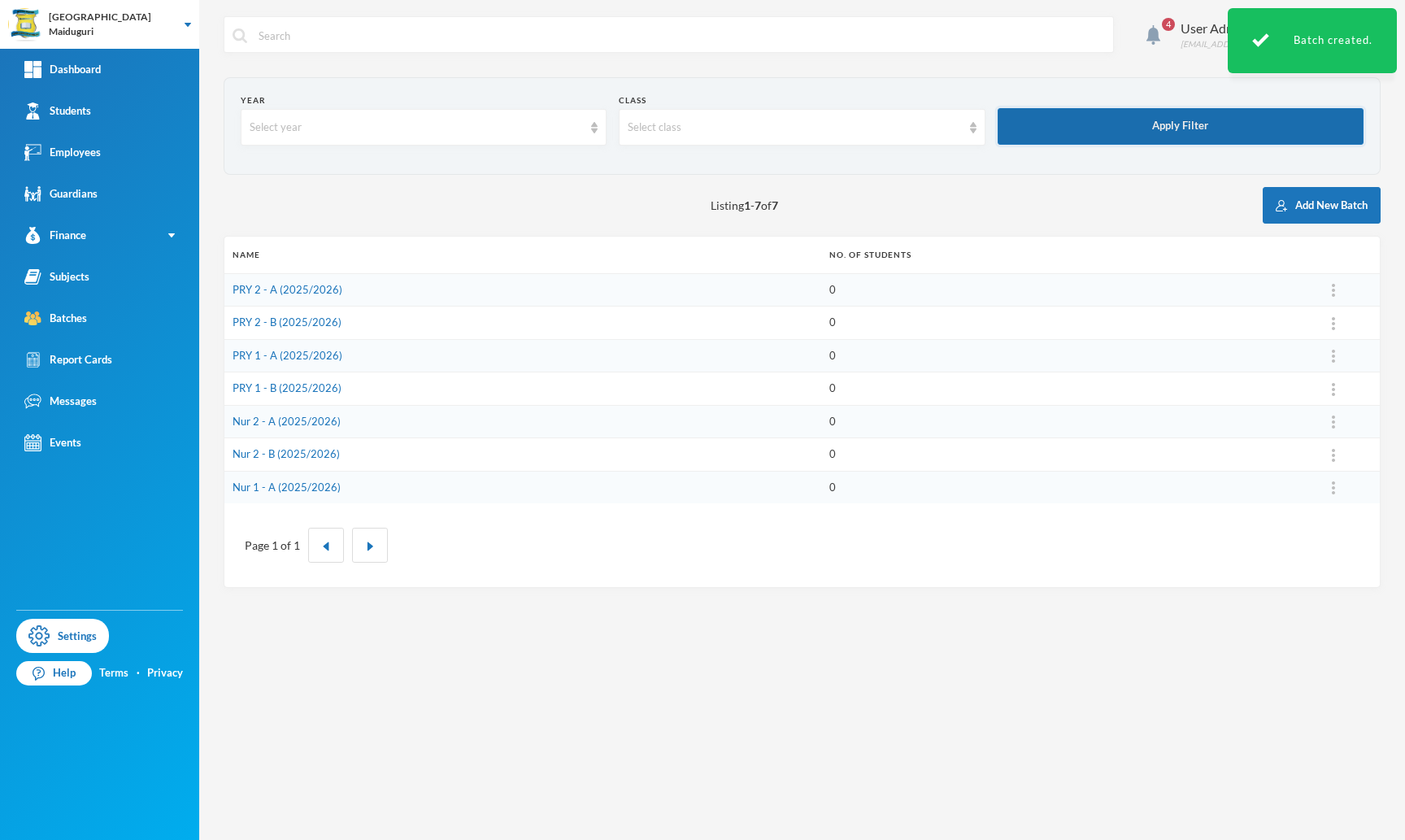
click at [1214, 135] on button "Apply Filter" at bounding box center [1181, 126] width 366 height 36
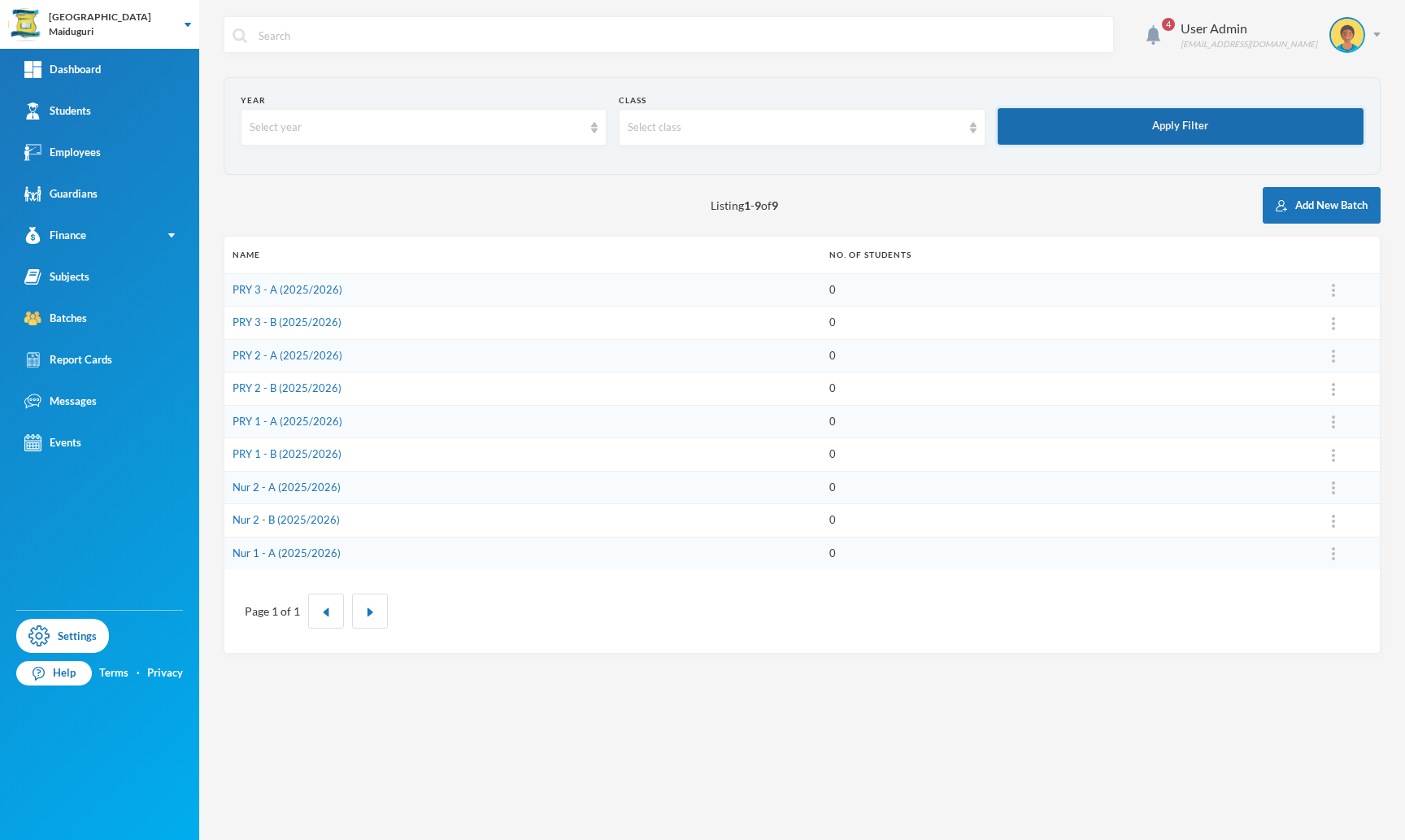
click at [1220, 140] on button "Apply Filter" at bounding box center [1181, 126] width 366 height 36
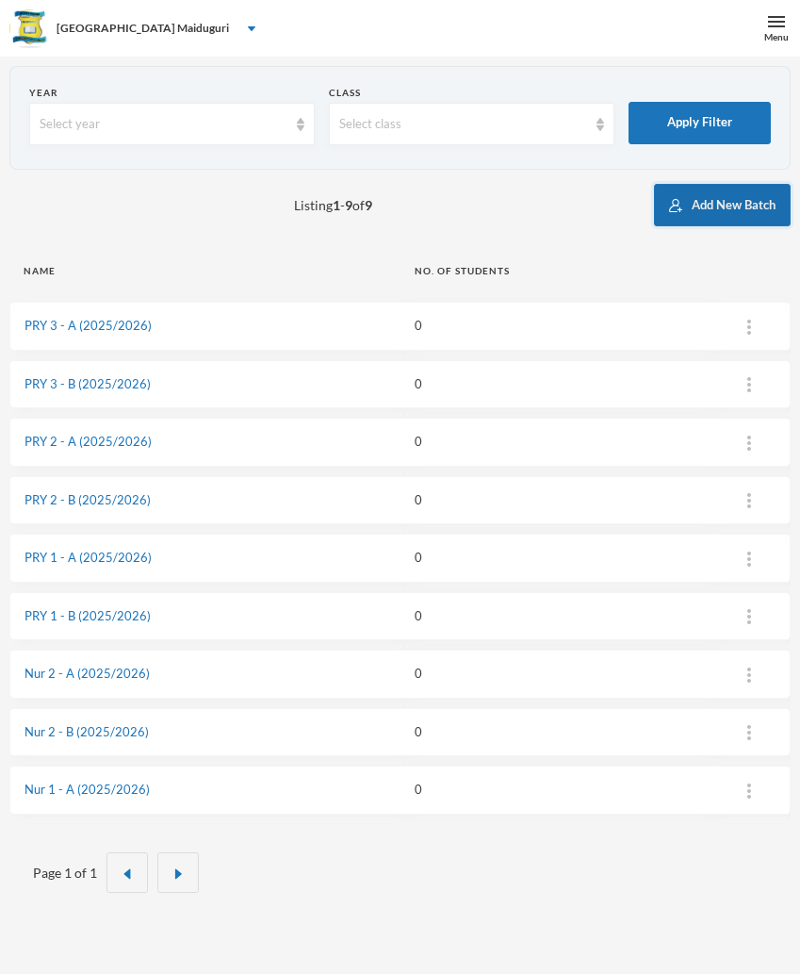
click at [690, 203] on button "Add New Batch" at bounding box center [722, 205] width 137 height 42
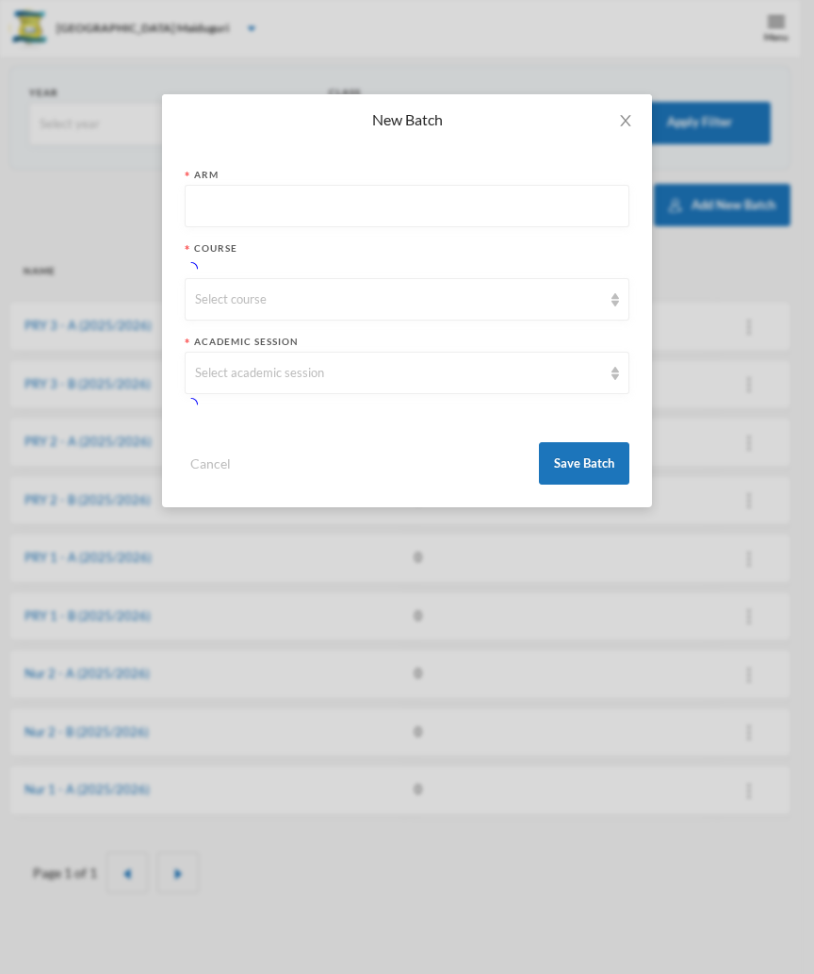
click at [336, 202] on input "text" at bounding box center [407, 207] width 424 height 42
type input "A"
click at [222, 303] on div "Select course" at bounding box center [398, 299] width 407 height 19
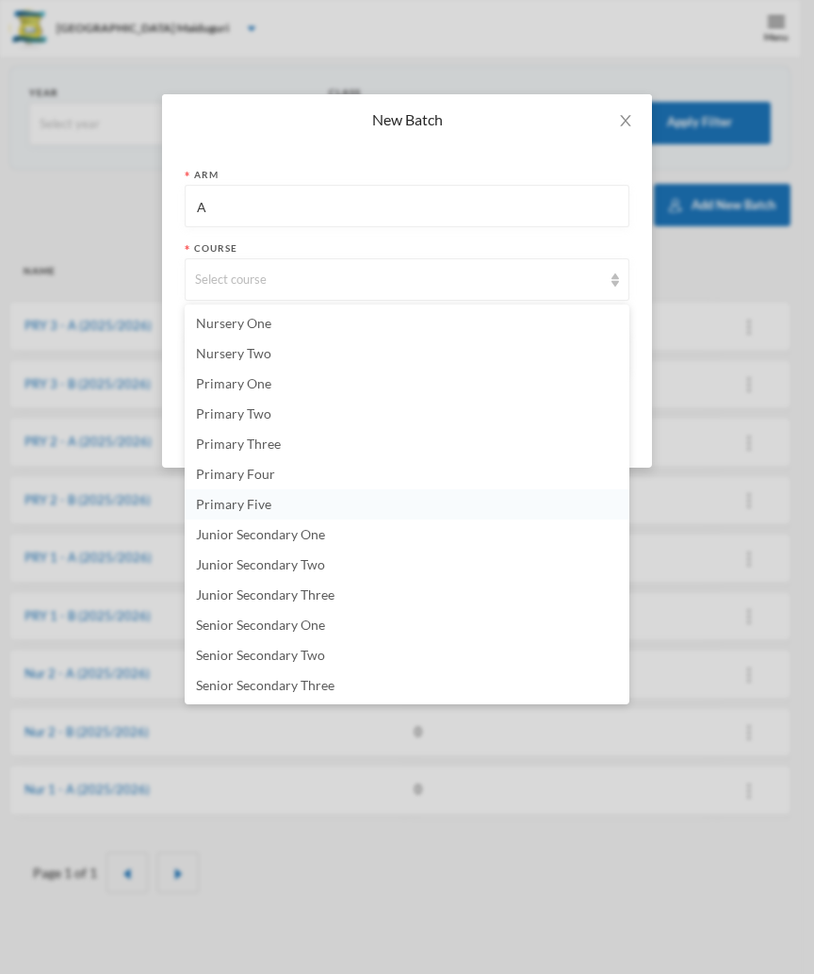
click at [257, 491] on li "Primary Five" at bounding box center [407, 504] width 445 height 30
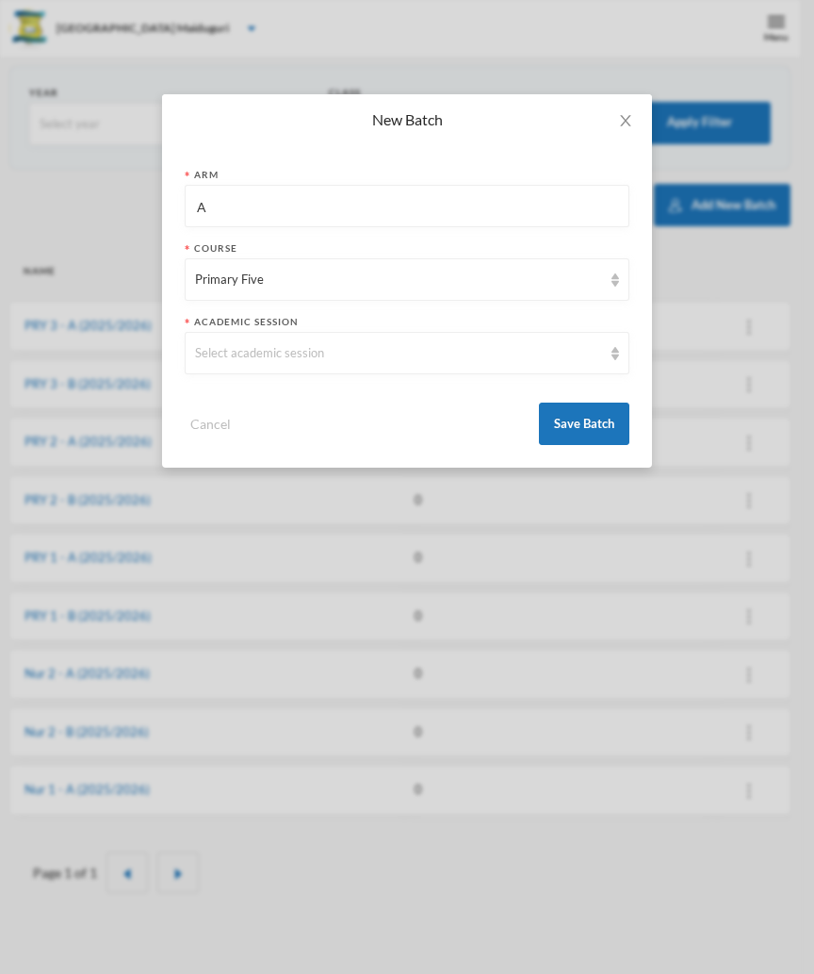
click at [448, 234] on form "Arm A Course Primary Five Academic Session Select academic session Cancel Save …" at bounding box center [407, 306] width 445 height 277
click at [310, 349] on div "Select academic session" at bounding box center [398, 353] width 407 height 19
click at [262, 395] on li "2025/2026" at bounding box center [407, 397] width 445 height 30
click at [279, 275] on div "Primary Five" at bounding box center [398, 280] width 407 height 19
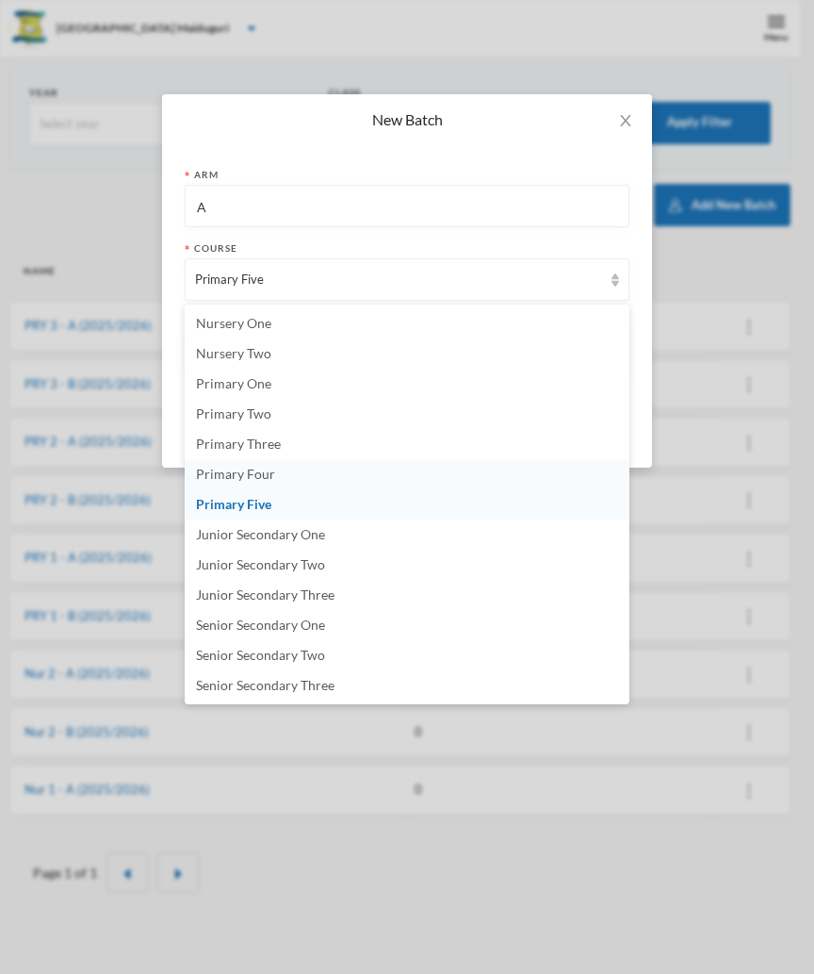
click at [255, 473] on span "Primary Four" at bounding box center [235, 474] width 79 height 16
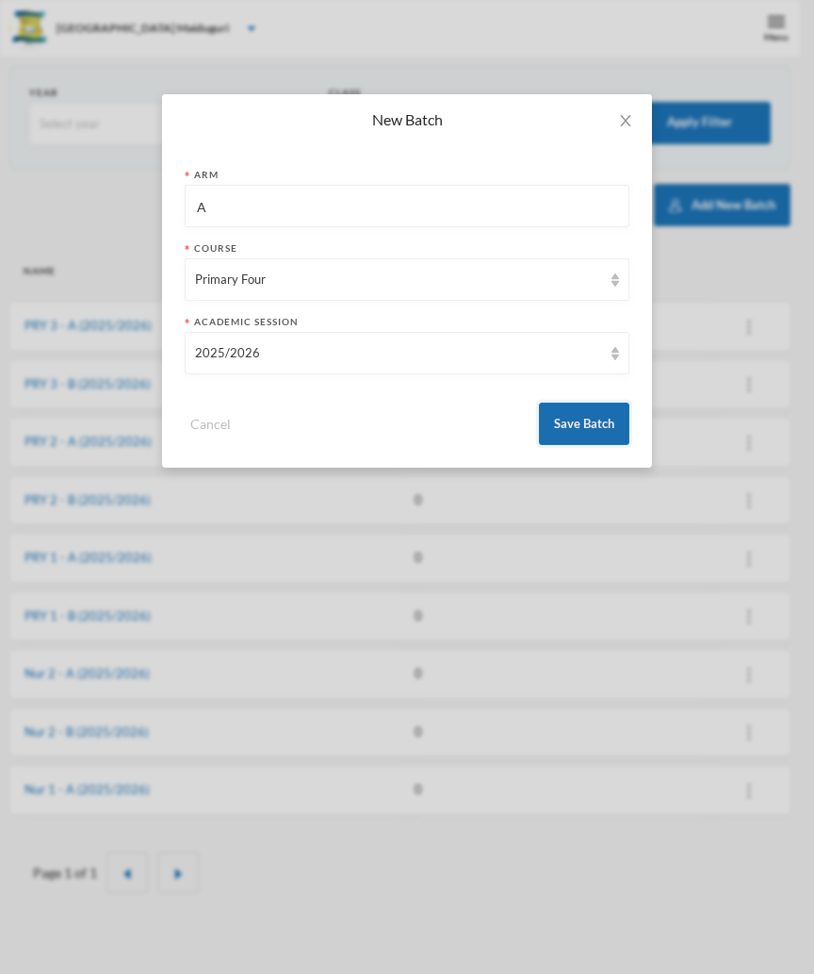
click at [598, 419] on button "Save Batch" at bounding box center [584, 423] width 90 height 42
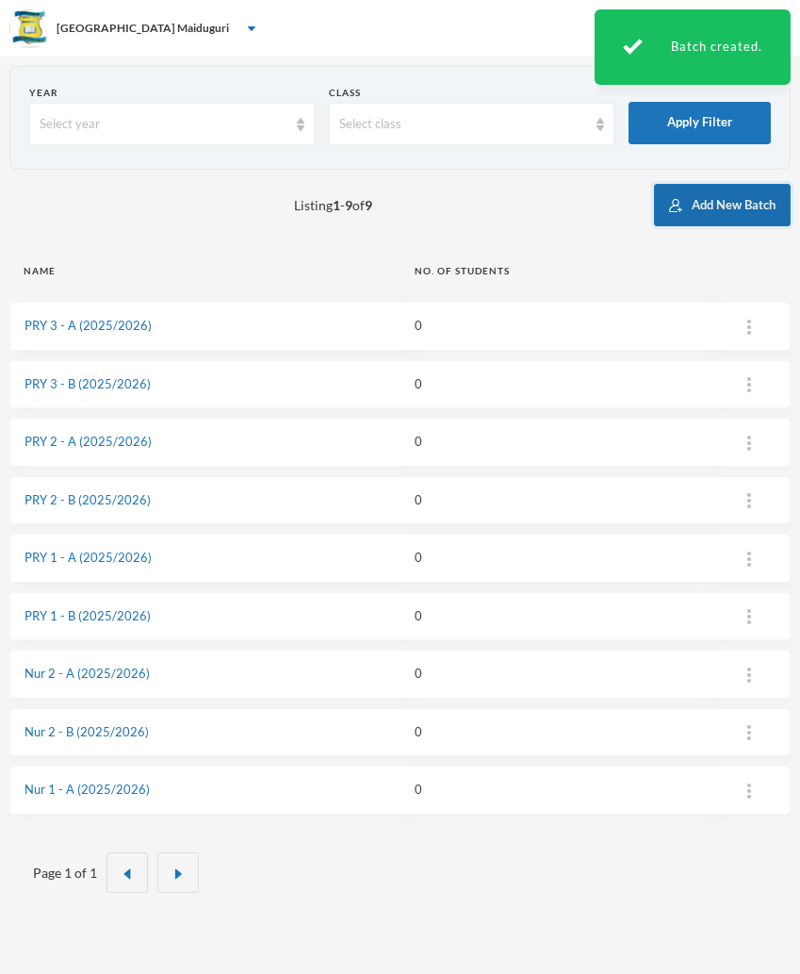
click at [714, 204] on button "Add New Batch" at bounding box center [722, 205] width 137 height 42
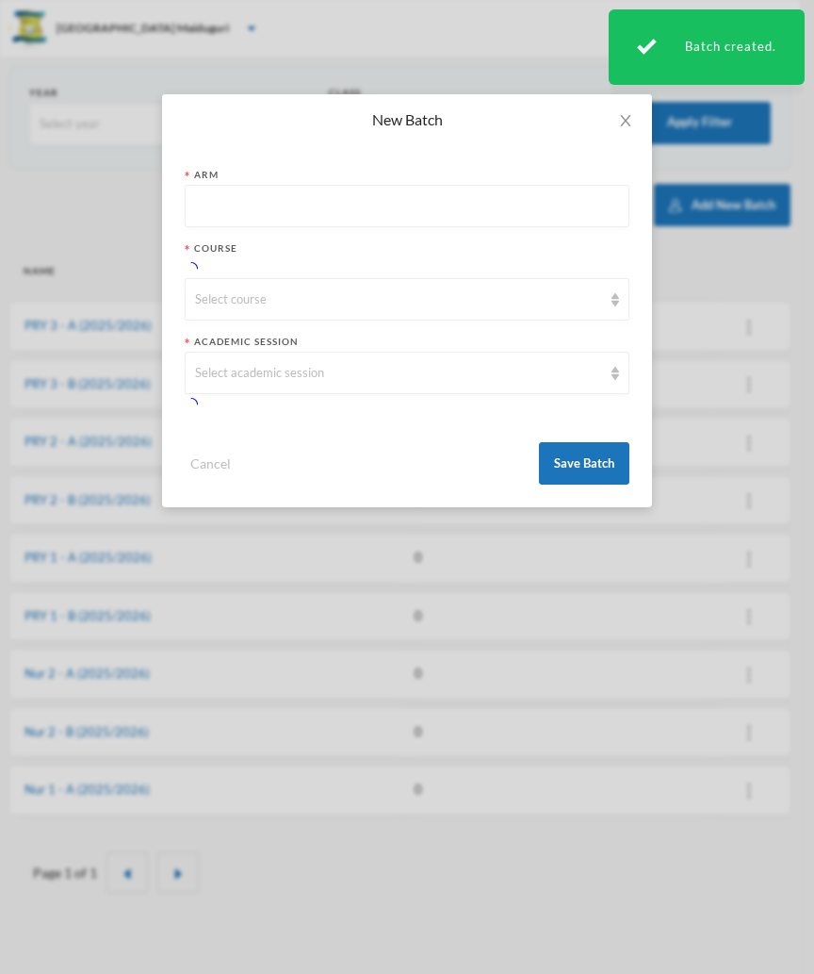
click at [256, 202] on input "text" at bounding box center [407, 207] width 424 height 42
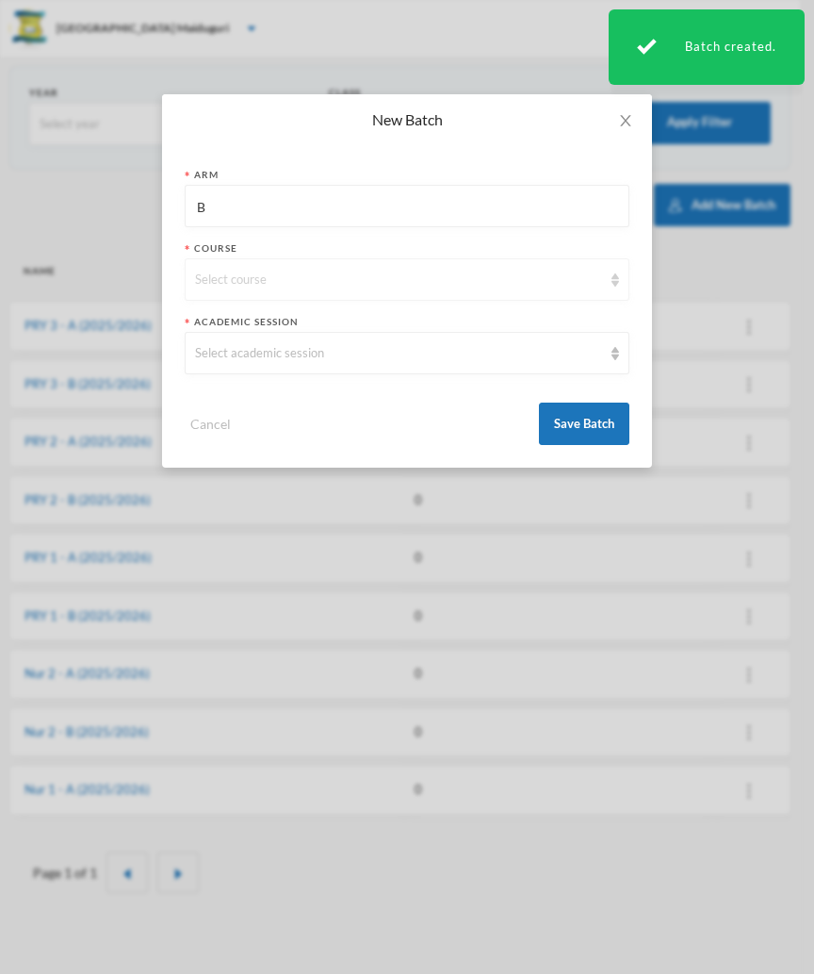
type input "B"
click at [254, 290] on div "Select course" at bounding box center [407, 279] width 445 height 42
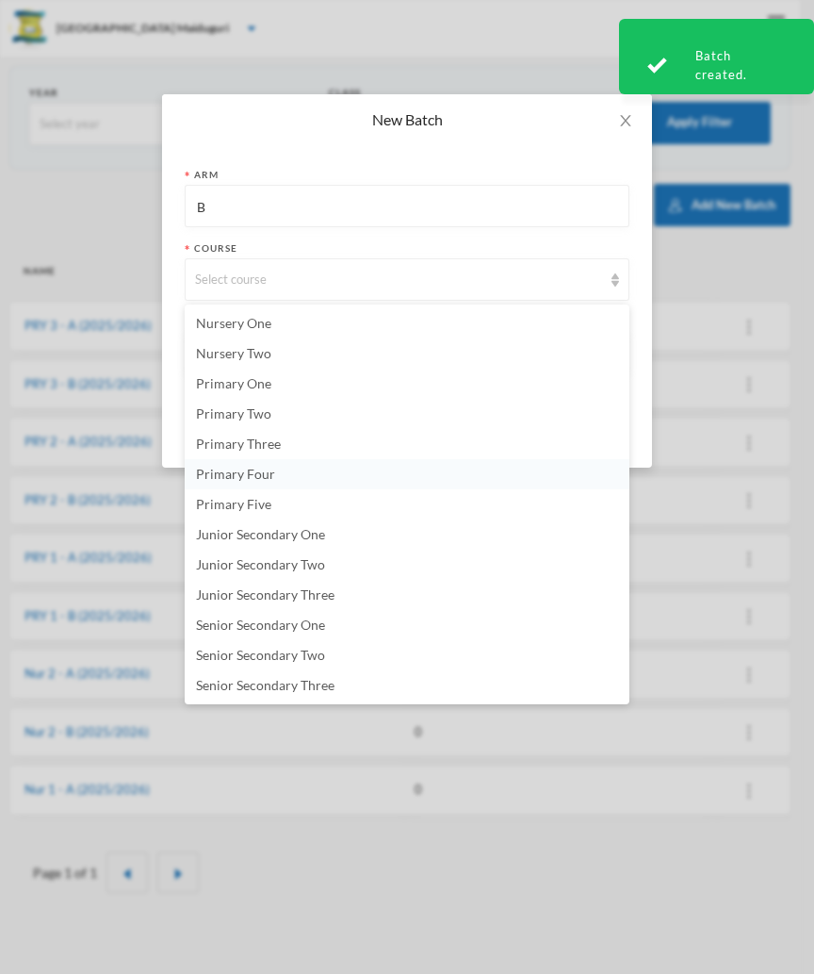
click at [273, 478] on li "Primary Four" at bounding box center [407, 474] width 445 height 30
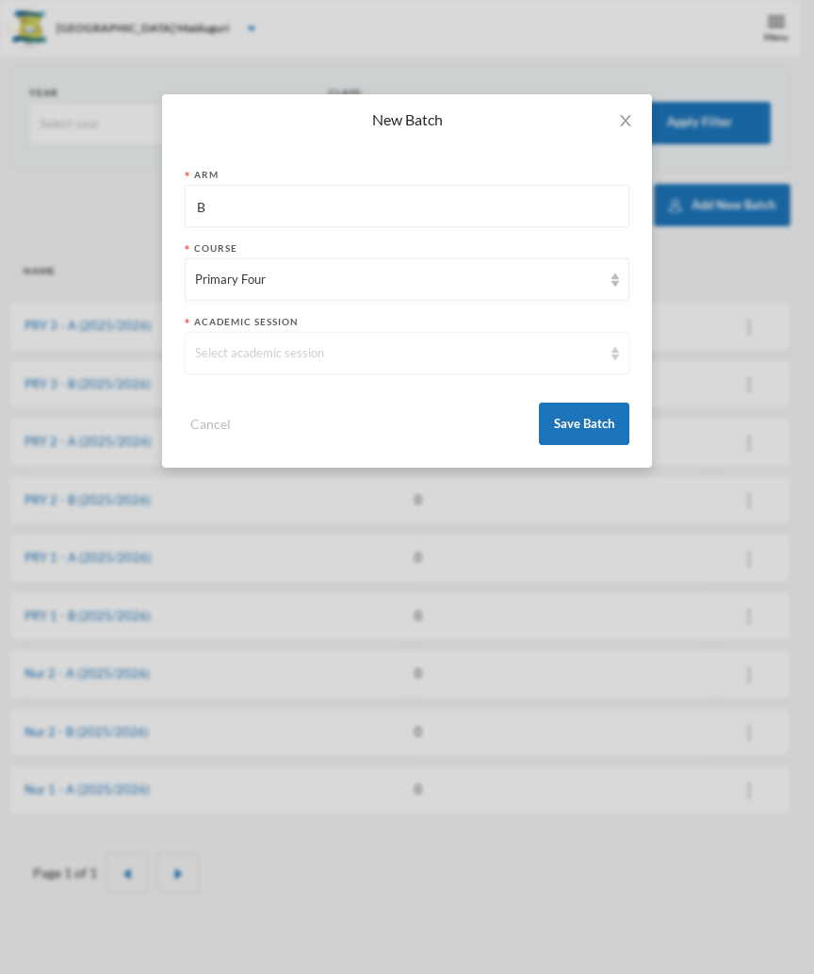
click at [272, 346] on div "Select academic session" at bounding box center [398, 353] width 407 height 19
click at [261, 399] on span "2025/2026" at bounding box center [228, 396] width 65 height 16
click at [581, 424] on button "Save Batch" at bounding box center [584, 423] width 90 height 42
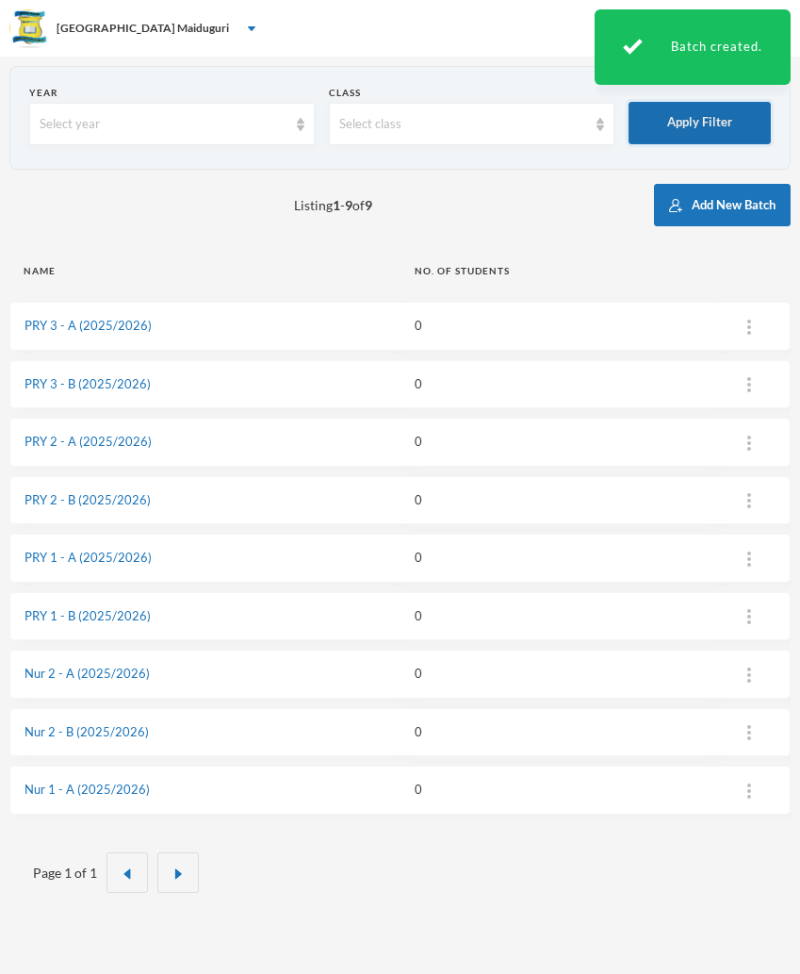
click at [693, 129] on button "Apply Filter" at bounding box center [700, 123] width 142 height 42
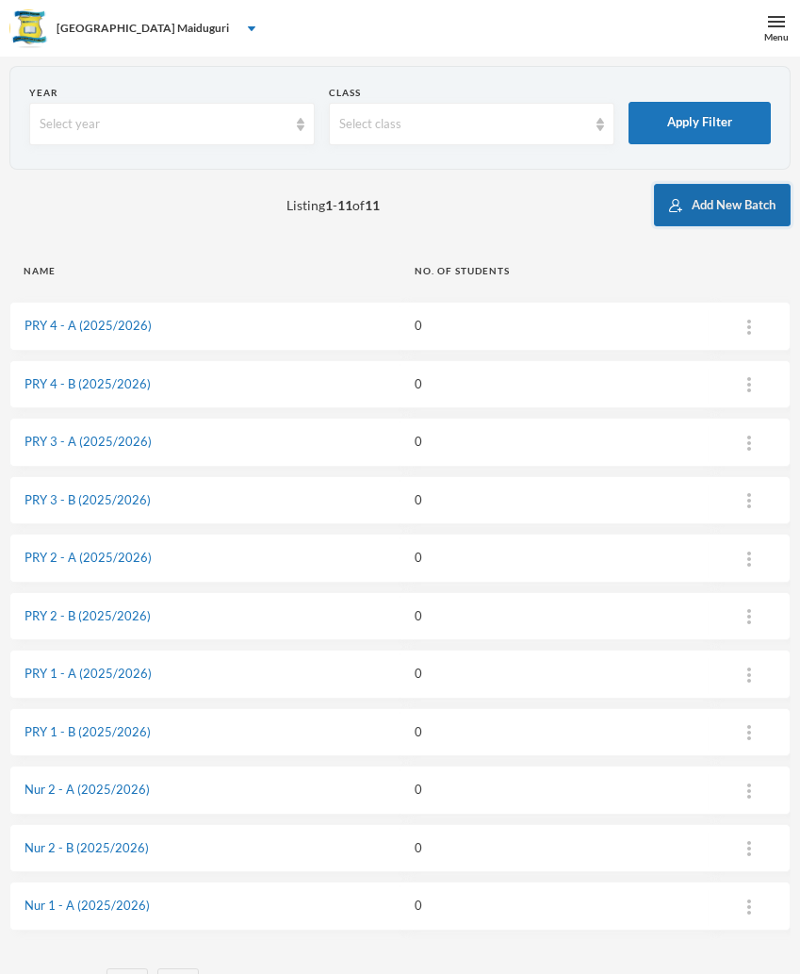
click at [728, 206] on button "Add New Batch" at bounding box center [722, 205] width 137 height 42
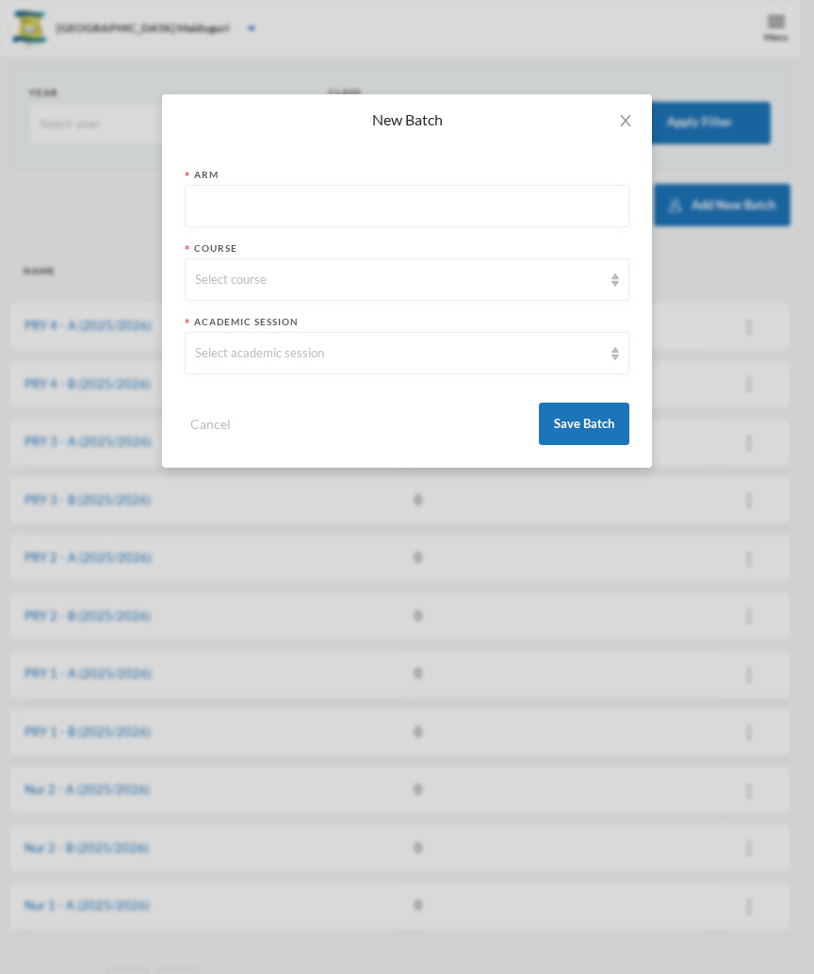
click at [234, 195] on input "text" at bounding box center [407, 207] width 424 height 42
type input "A"
click at [222, 269] on div "Select course" at bounding box center [407, 279] width 445 height 42
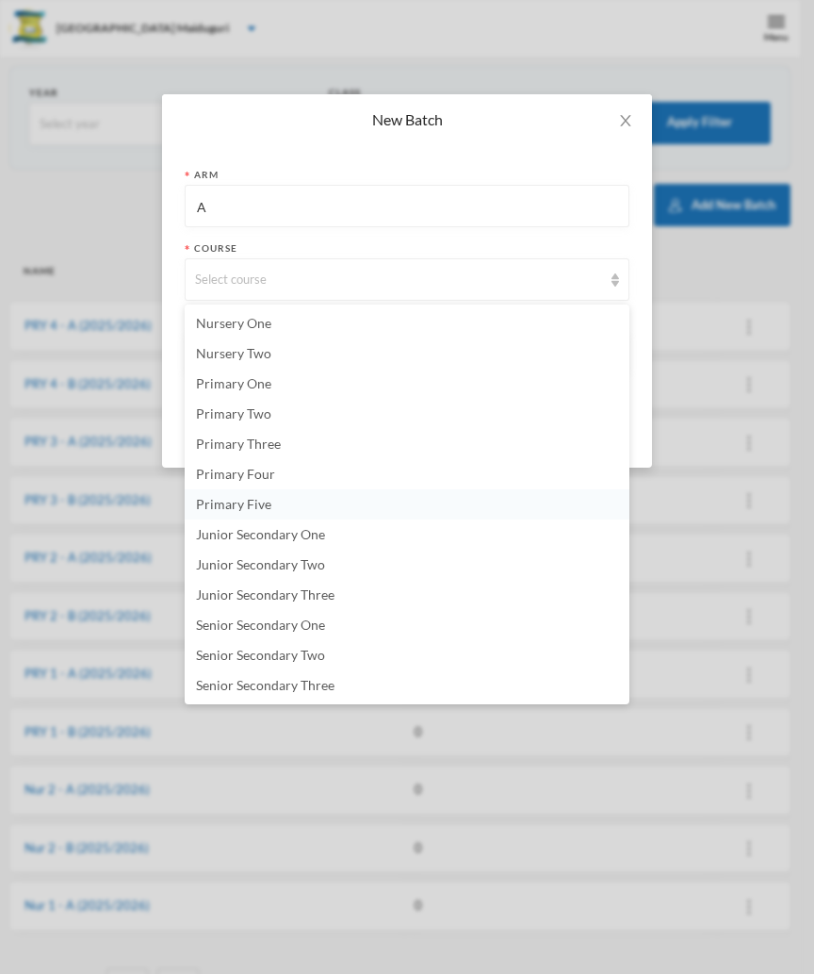
click at [247, 503] on span "Primary Five" at bounding box center [233, 504] width 75 height 16
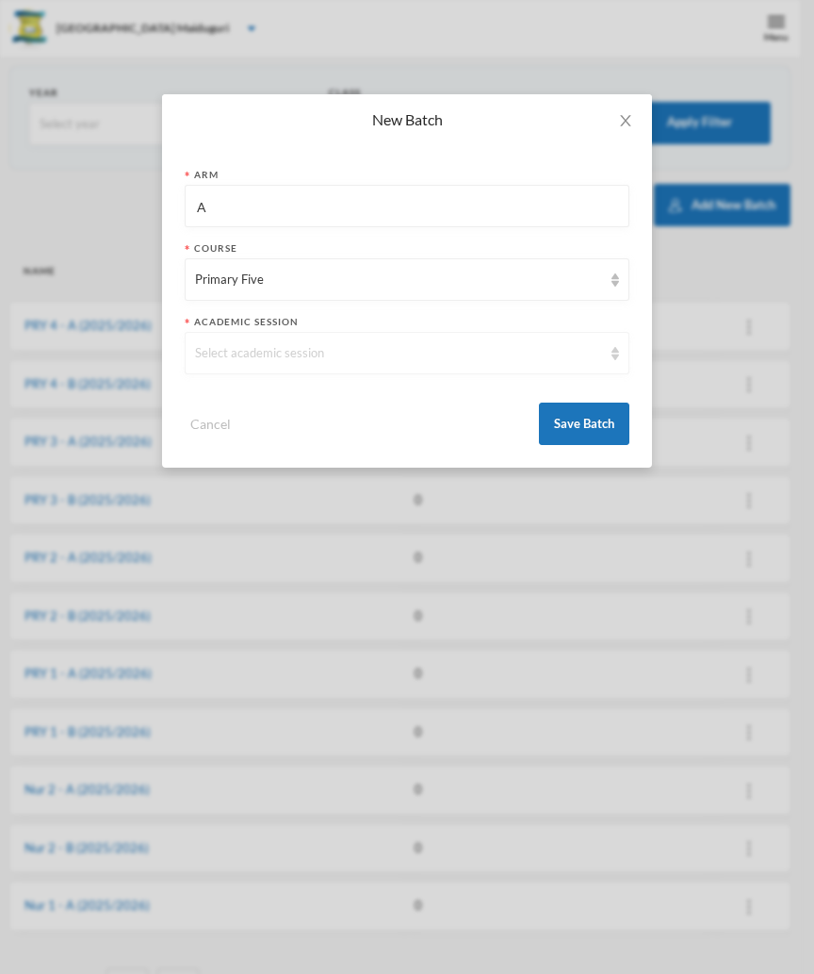
click at [279, 351] on div "Select academic session" at bounding box center [398, 353] width 407 height 19
click at [250, 394] on span "2025/2026" at bounding box center [228, 396] width 65 height 16
click at [567, 421] on button "Save Batch" at bounding box center [584, 423] width 90 height 42
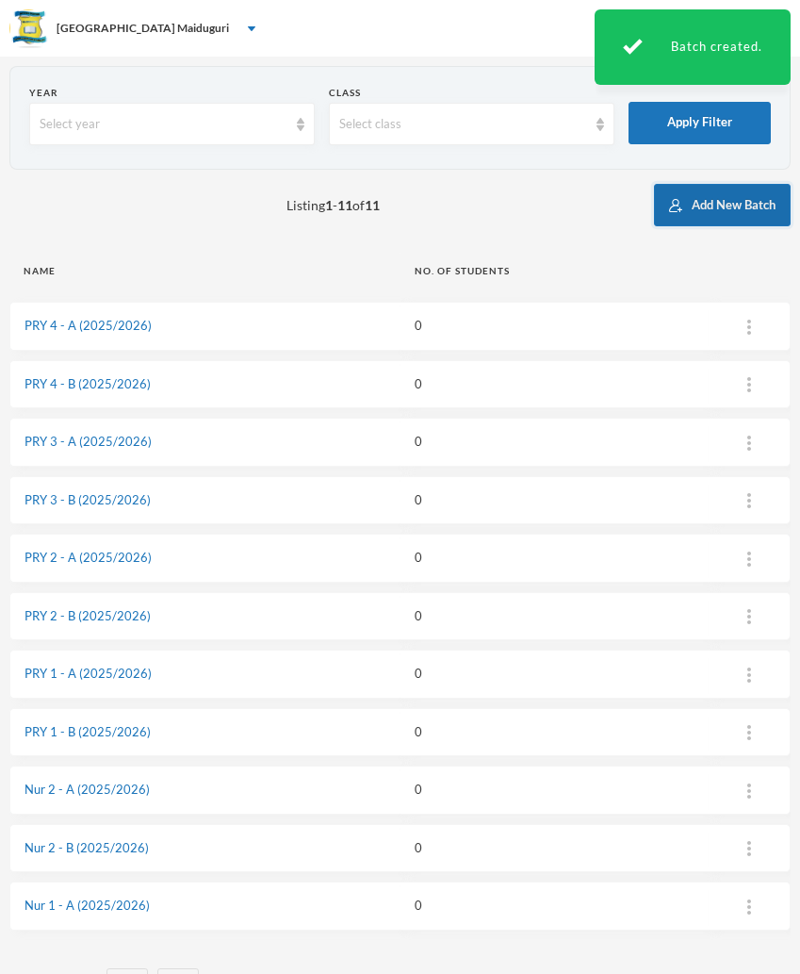
click at [703, 213] on button "Add New Batch" at bounding box center [722, 205] width 137 height 42
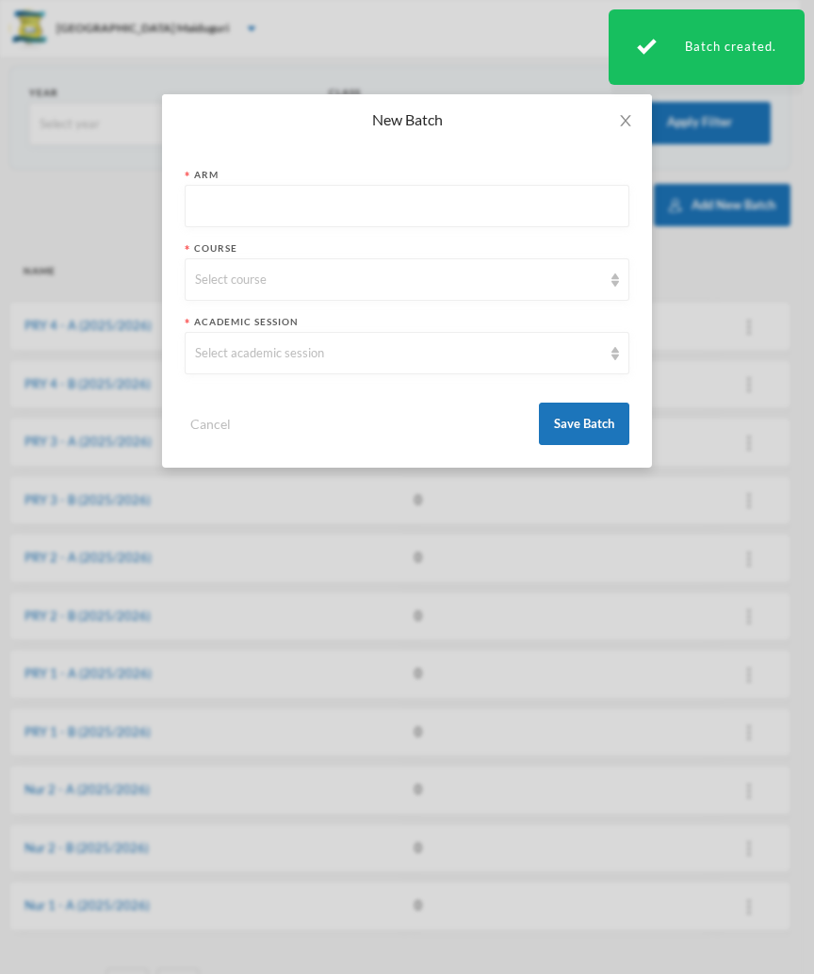
click at [273, 189] on input "text" at bounding box center [407, 207] width 424 height 42
type input "B"
click at [220, 287] on div "Select course" at bounding box center [398, 280] width 407 height 19
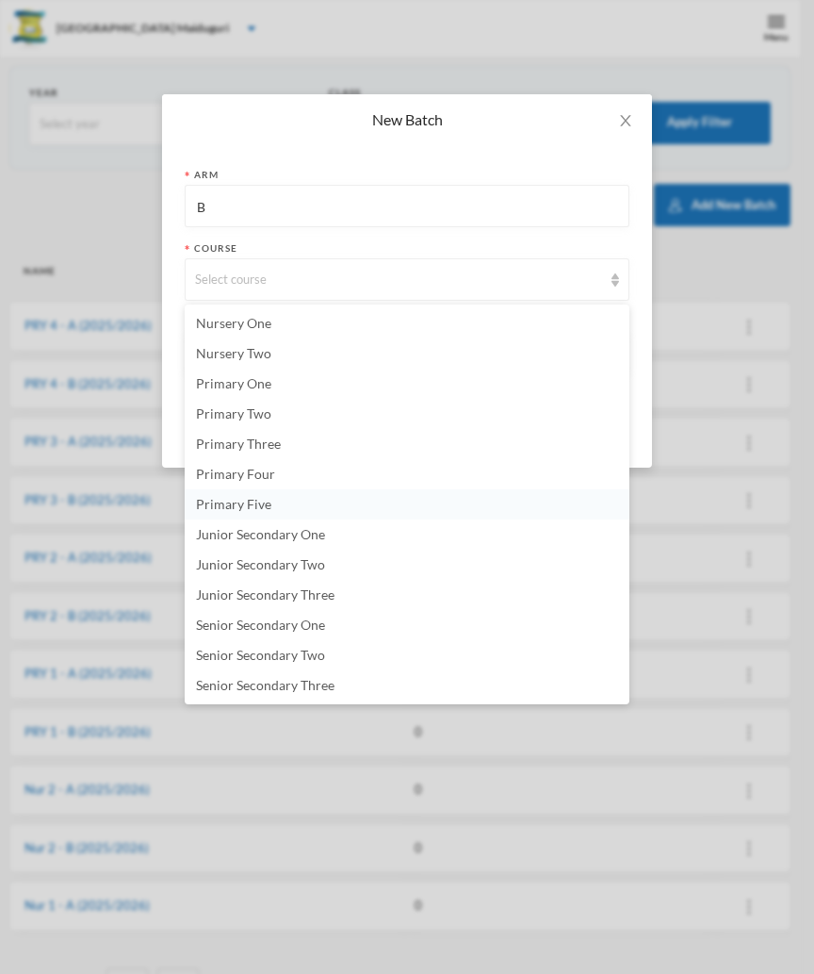
click at [247, 512] on li "Primary Five" at bounding box center [407, 504] width 445 height 30
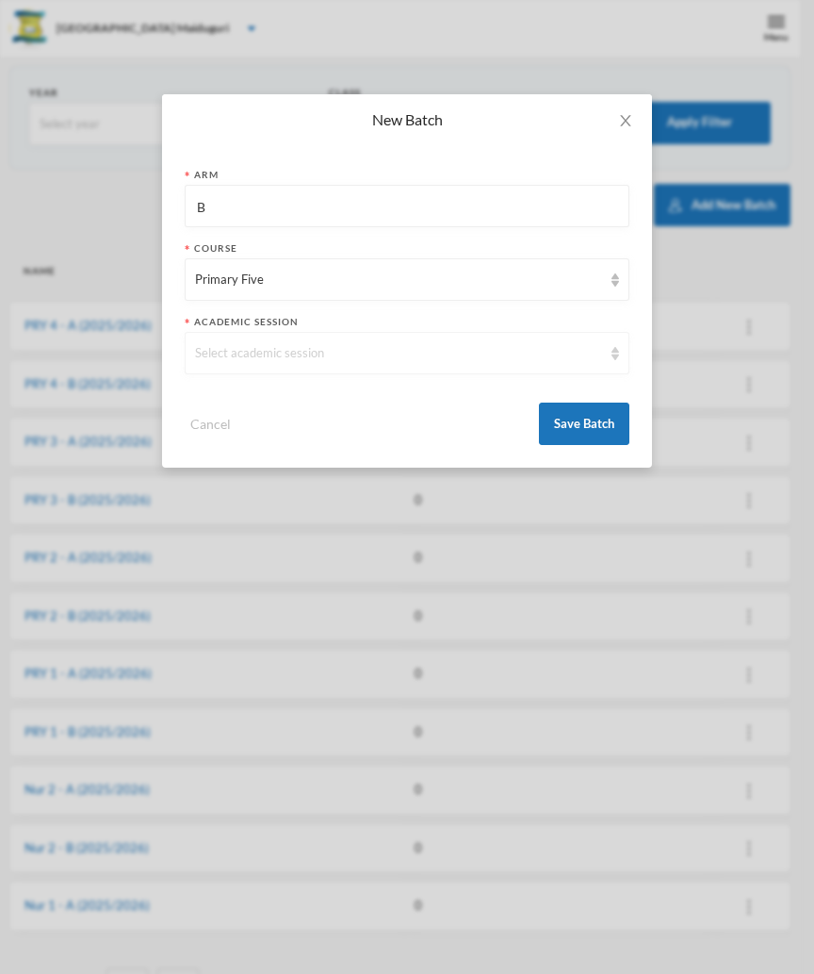
click at [276, 353] on div "Select academic session" at bounding box center [398, 353] width 407 height 19
click at [253, 397] on span "2025/2026" at bounding box center [228, 396] width 65 height 16
click at [583, 416] on button "Save Batch" at bounding box center [584, 423] width 90 height 42
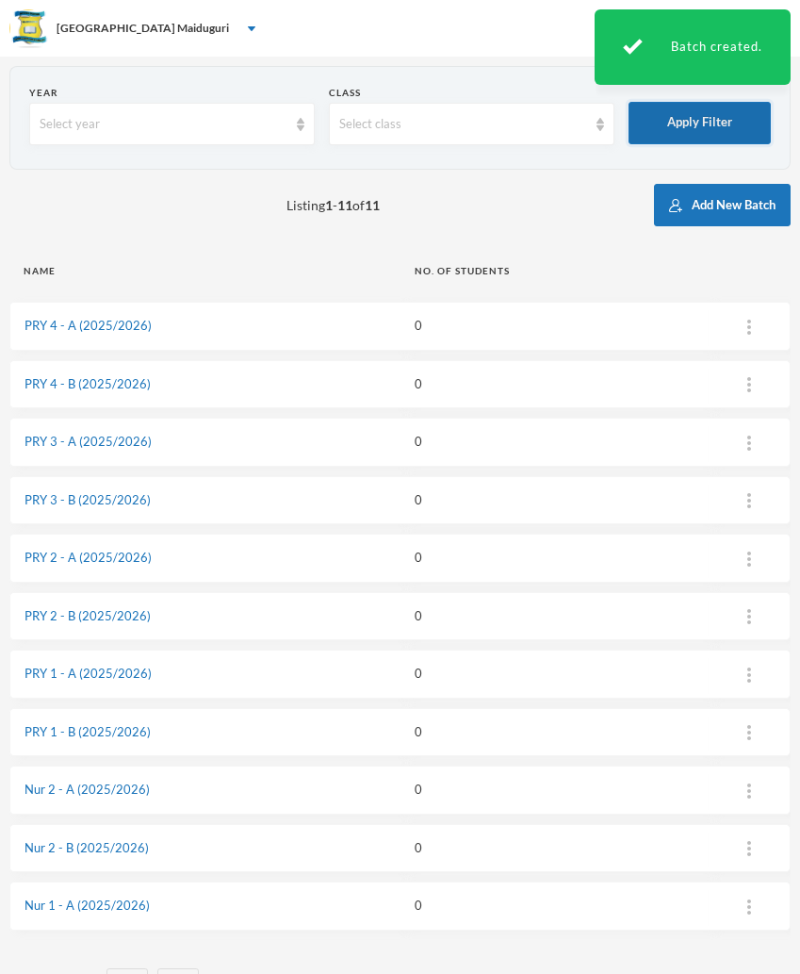
click at [697, 129] on button "Apply Filter" at bounding box center [700, 123] width 142 height 42
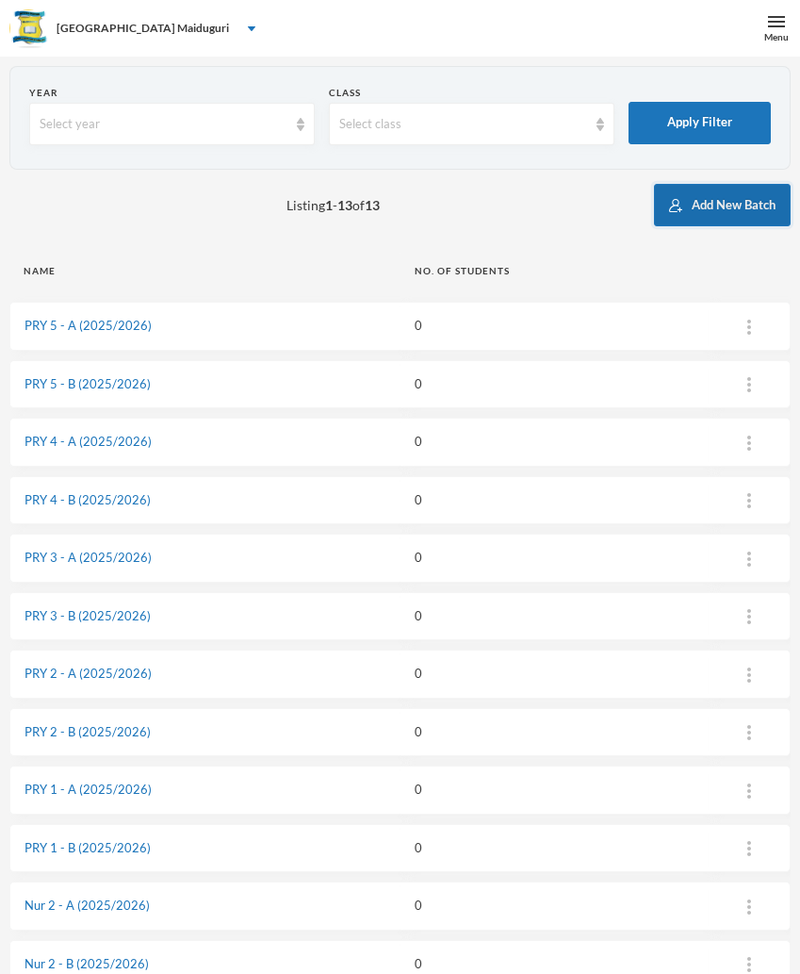
click at [719, 199] on button "Add New Batch" at bounding box center [722, 205] width 137 height 42
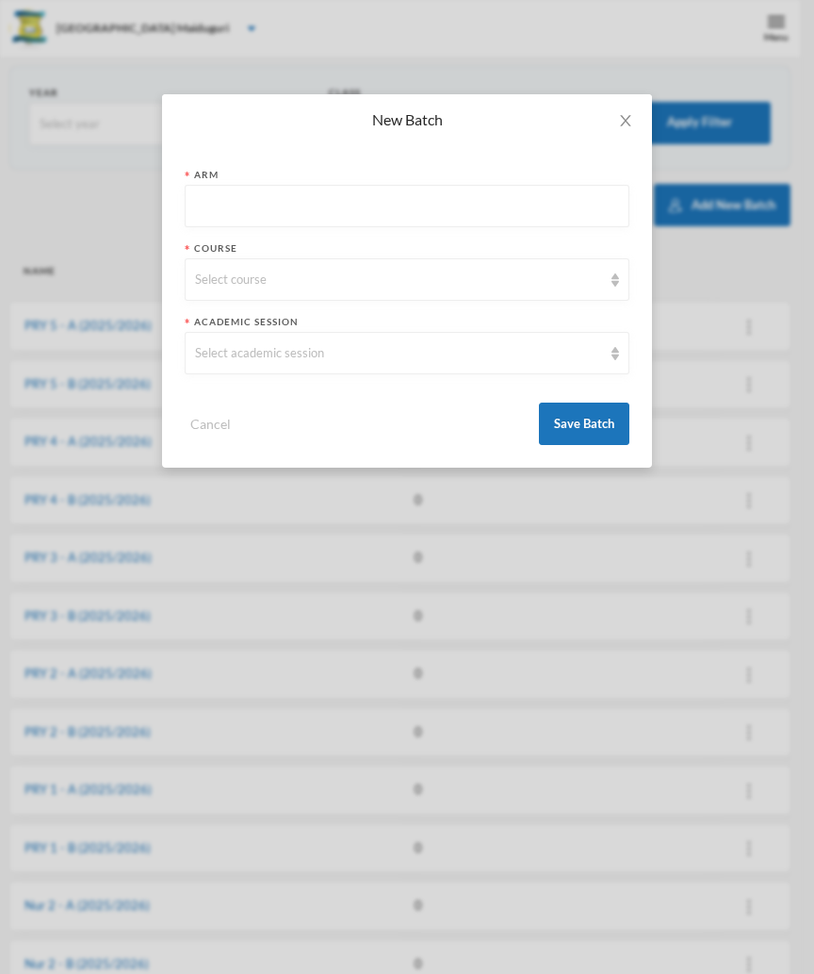
click at [301, 200] on input "text" at bounding box center [407, 207] width 424 height 42
type input "A"
click at [279, 278] on div "Select course" at bounding box center [398, 280] width 407 height 19
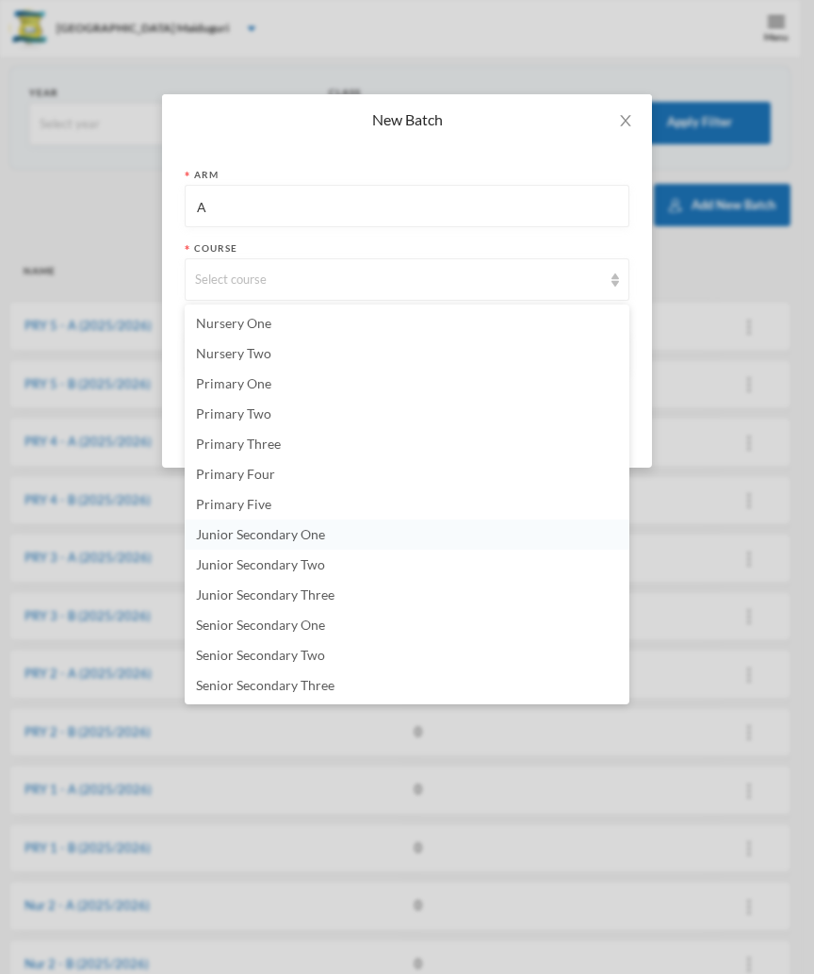
click at [289, 533] on span "Junior Secondary One" at bounding box center [260, 534] width 129 height 16
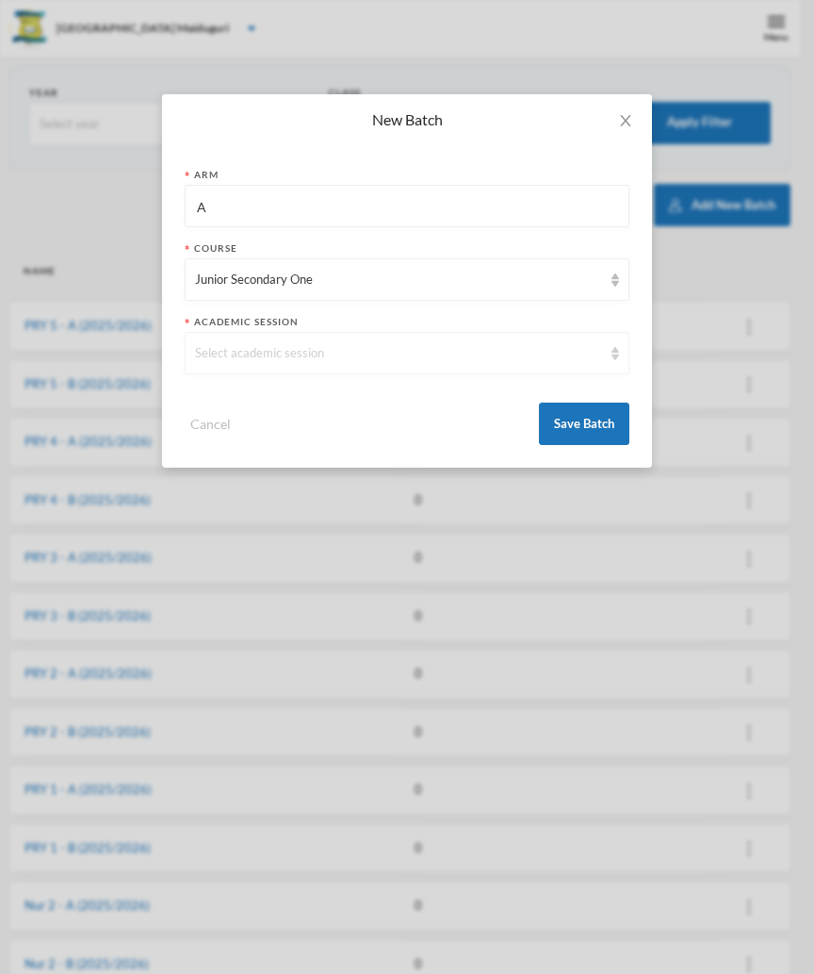
click at [314, 365] on div "Select academic session" at bounding box center [407, 353] width 445 height 42
click at [279, 402] on li "2025/2026" at bounding box center [407, 397] width 445 height 30
click at [586, 419] on button "Save Batch" at bounding box center [584, 423] width 90 height 42
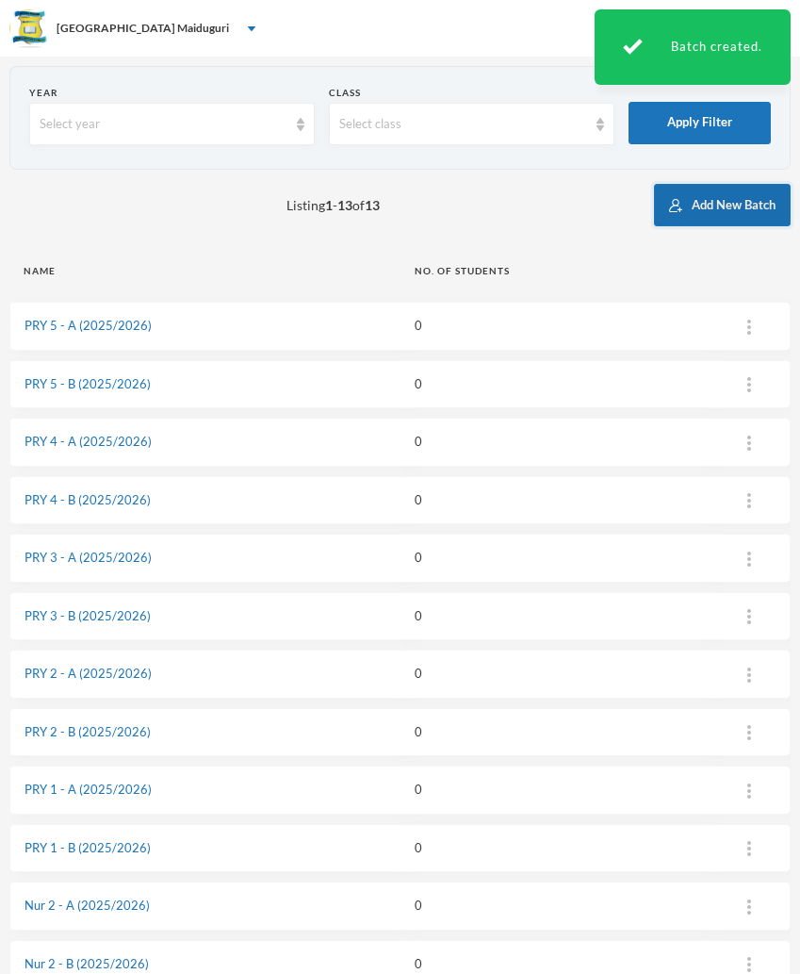
click at [701, 203] on button "Add New Batch" at bounding box center [722, 205] width 137 height 42
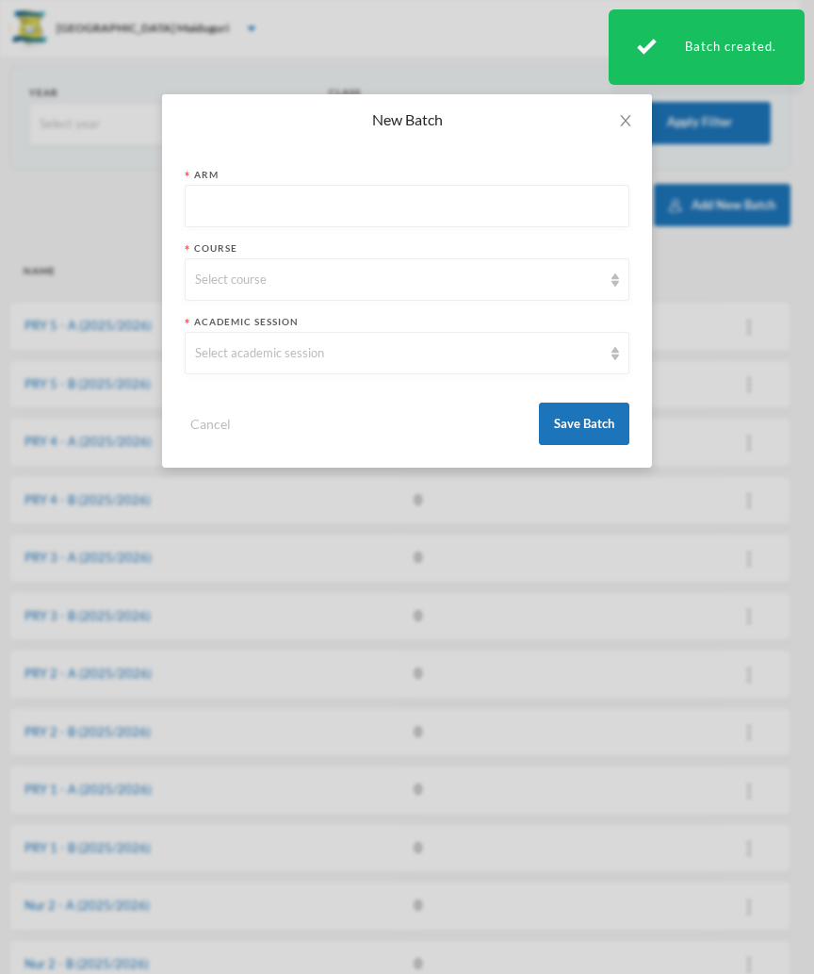
click at [224, 201] on input "text" at bounding box center [407, 207] width 424 height 42
click at [242, 267] on div "Select course" at bounding box center [407, 279] width 445 height 42
drag, startPoint x: 222, startPoint y: 208, endPoint x: 126, endPoint y: 194, distance: 97.2
click at [126, 194] on div "New Batch Arm A Course Select course Academic Session Select academic session C…" at bounding box center [407, 487] width 814 height 974
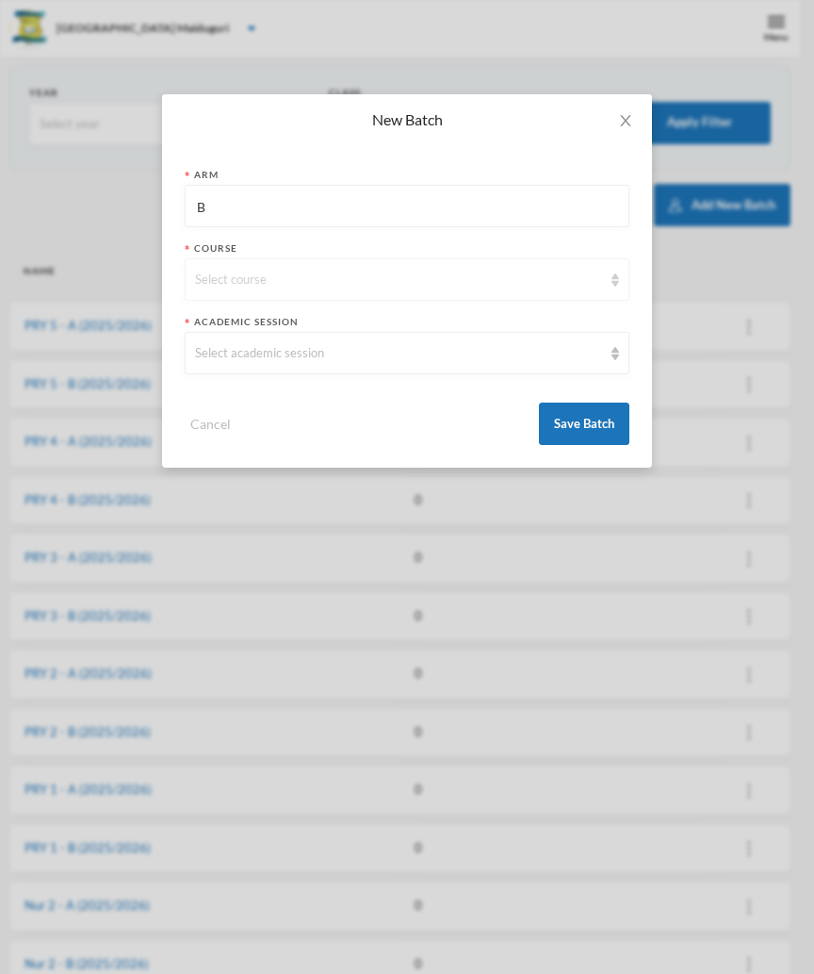
type input "B"
click at [259, 278] on div "Select course" at bounding box center [398, 280] width 407 height 19
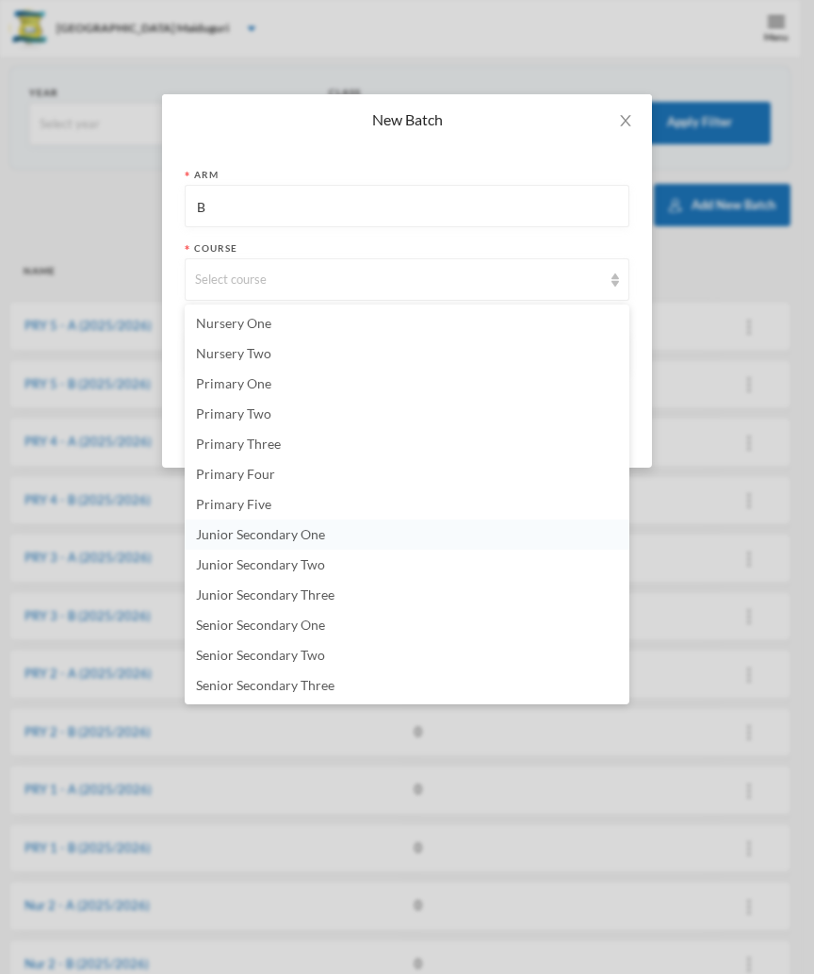
click at [294, 538] on span "Junior Secondary One" at bounding box center [260, 534] width 129 height 16
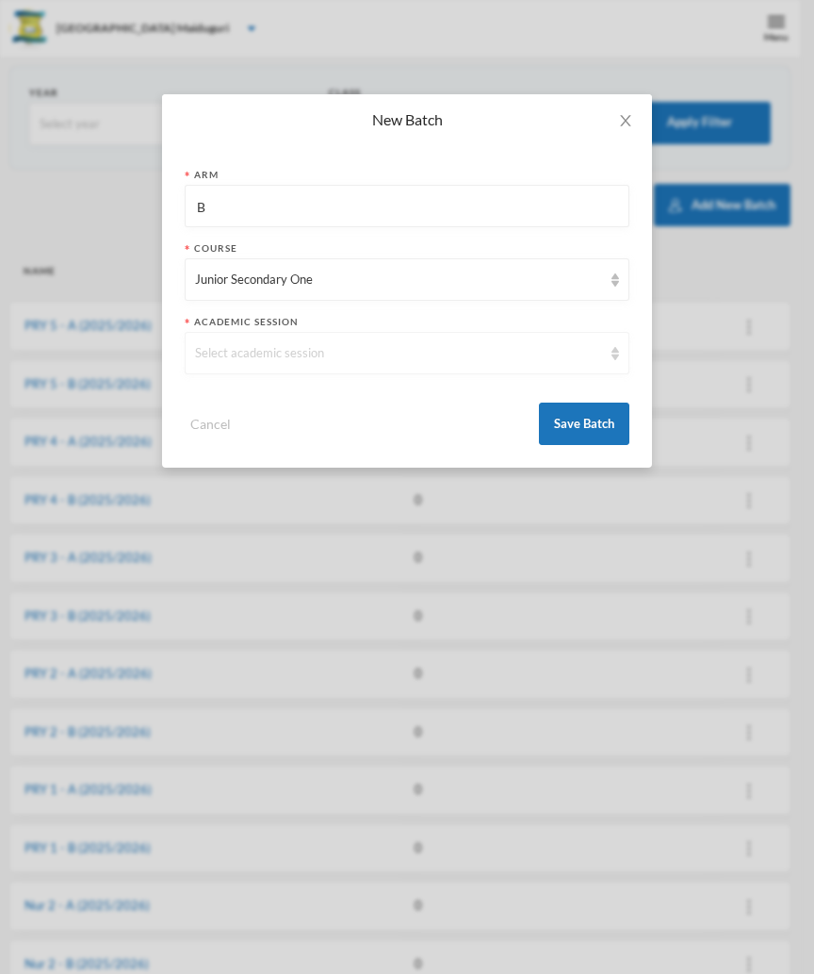
click at [266, 355] on div "Select academic session" at bounding box center [398, 353] width 407 height 19
click at [275, 396] on li "2025/2026" at bounding box center [407, 397] width 445 height 30
click at [595, 426] on button "Save Batch" at bounding box center [584, 423] width 90 height 42
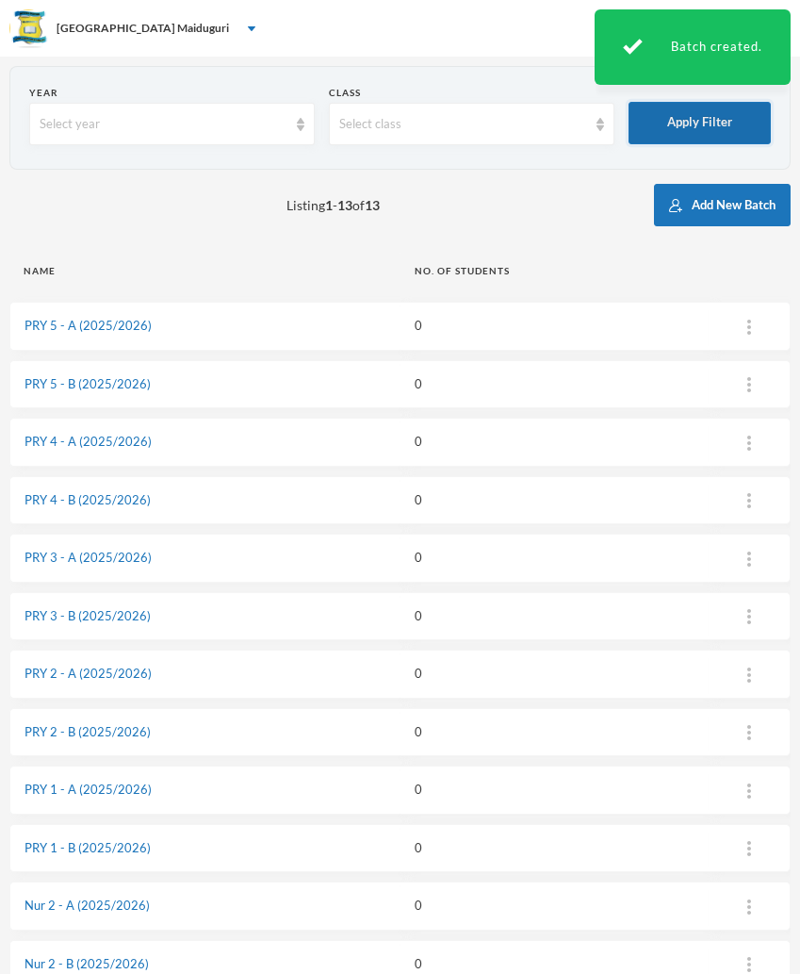
click at [676, 123] on button "Apply Filter" at bounding box center [700, 123] width 142 height 42
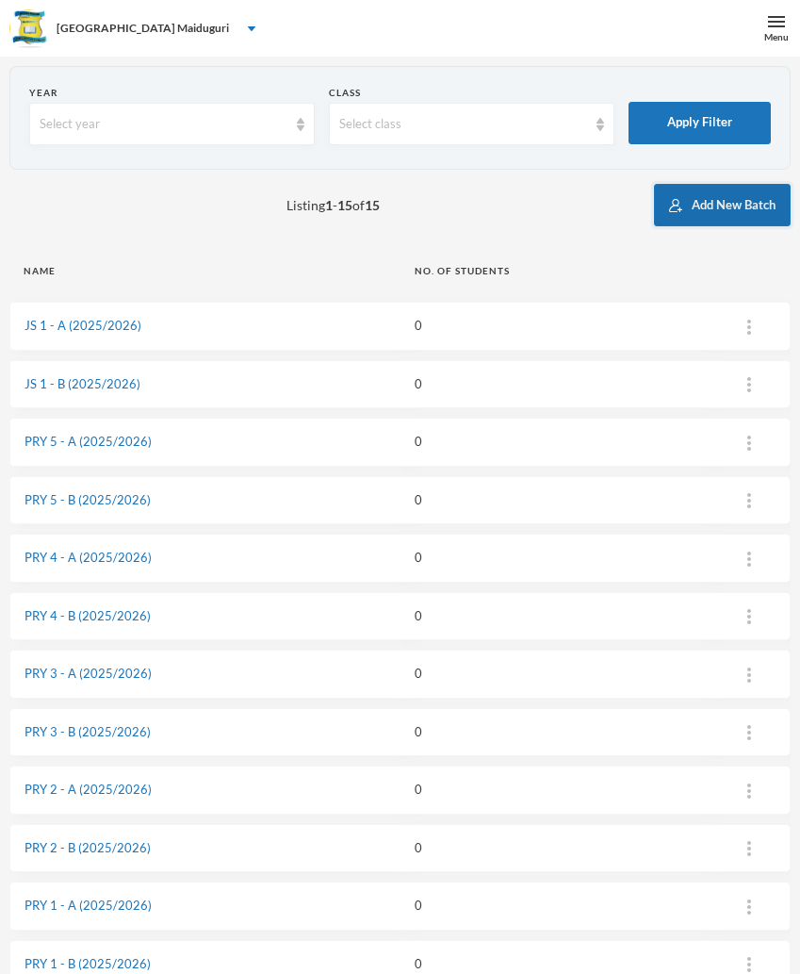
click at [703, 211] on button "Add New Batch" at bounding box center [722, 205] width 137 height 42
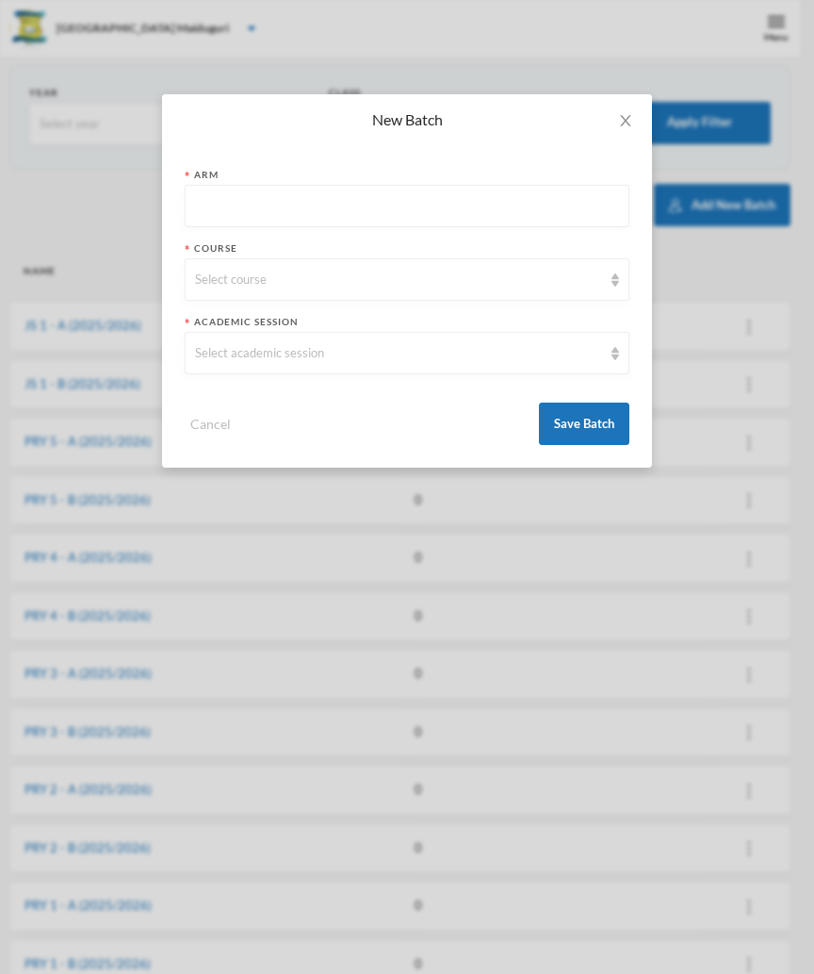
click at [252, 199] on input "text" at bounding box center [407, 207] width 424 height 42
type input "A"
click at [230, 267] on div "Select course" at bounding box center [407, 279] width 445 height 42
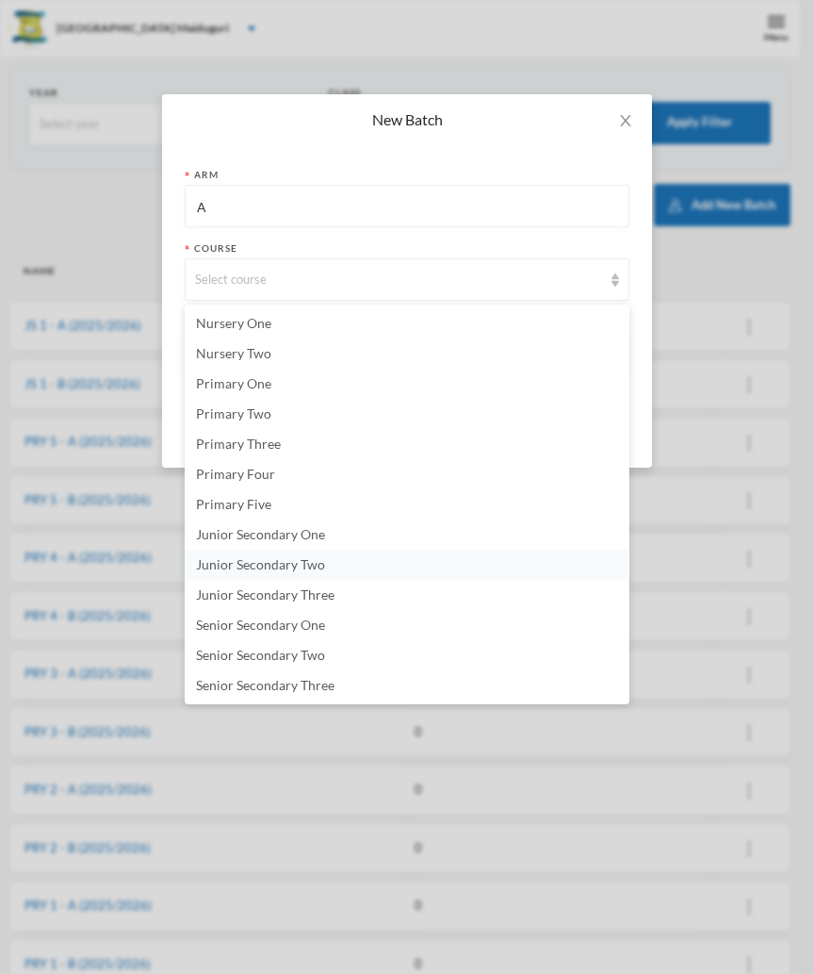
click at [319, 564] on span "Junior Secondary Two" at bounding box center [260, 564] width 129 height 16
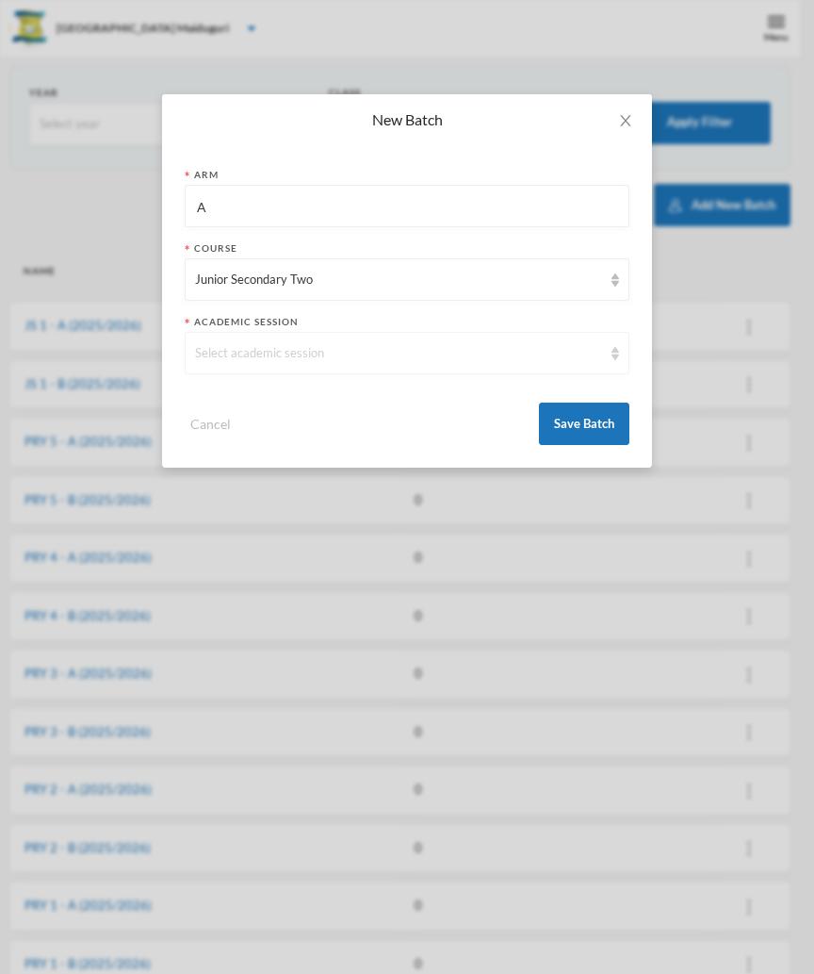
click at [250, 352] on div "Select academic session" at bounding box center [398, 353] width 407 height 19
click at [248, 389] on span "2025/2026" at bounding box center [228, 396] width 65 height 16
click at [596, 422] on button "Save Batch" at bounding box center [584, 423] width 90 height 42
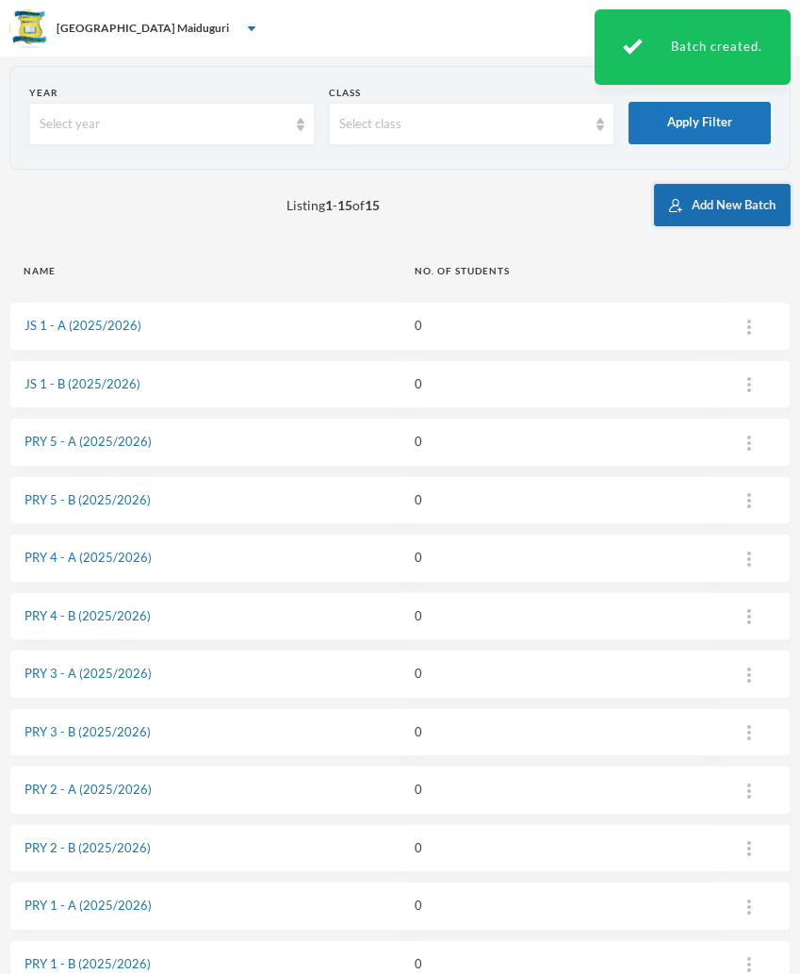
click at [747, 203] on button "Add New Batch" at bounding box center [722, 205] width 137 height 42
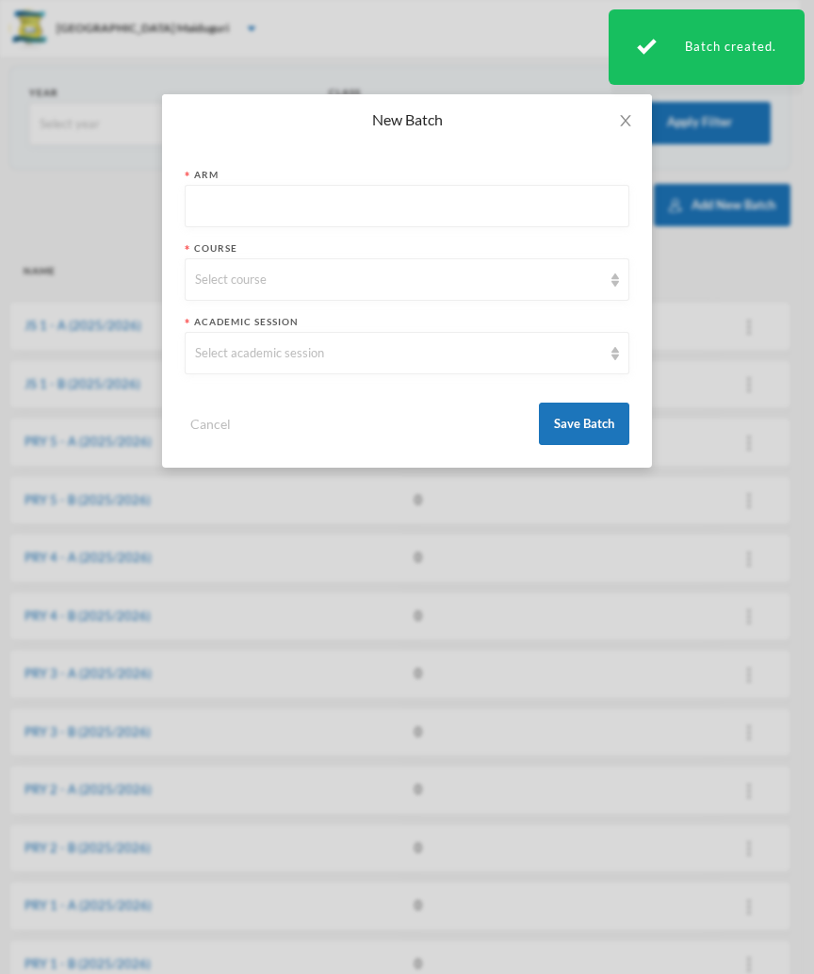
click at [226, 205] on input "text" at bounding box center [407, 207] width 424 height 42
type input "B"
click at [228, 268] on div "Select course" at bounding box center [407, 279] width 445 height 42
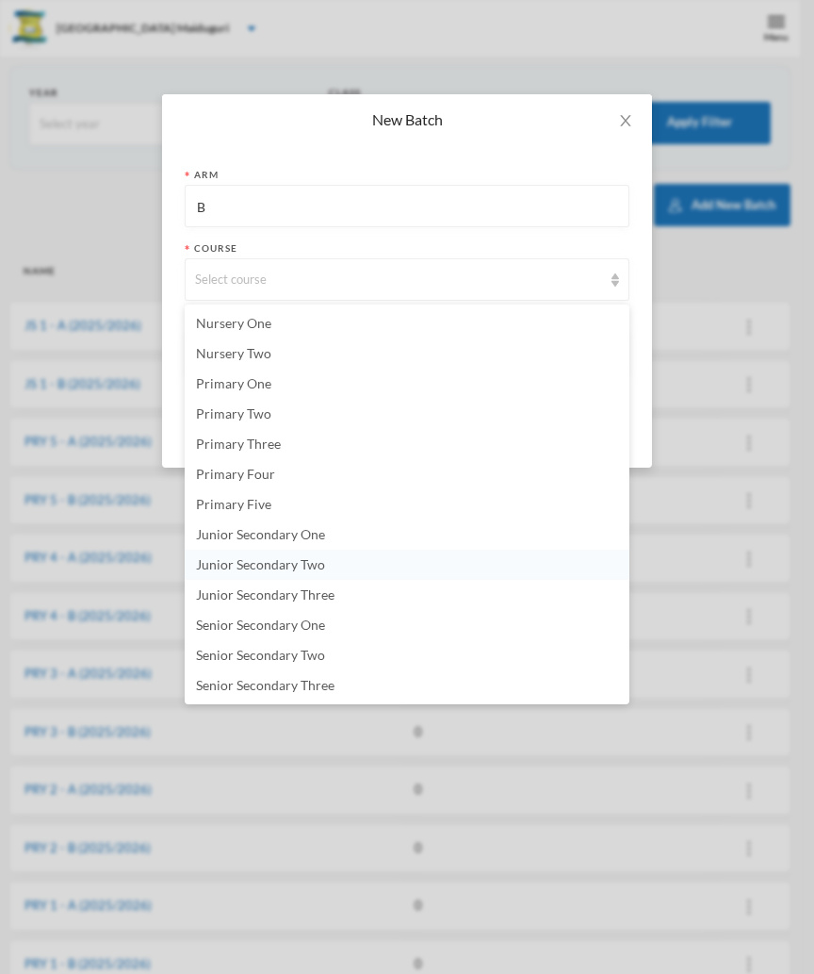
click at [336, 567] on li "Junior Secondary Two" at bounding box center [407, 565] width 445 height 30
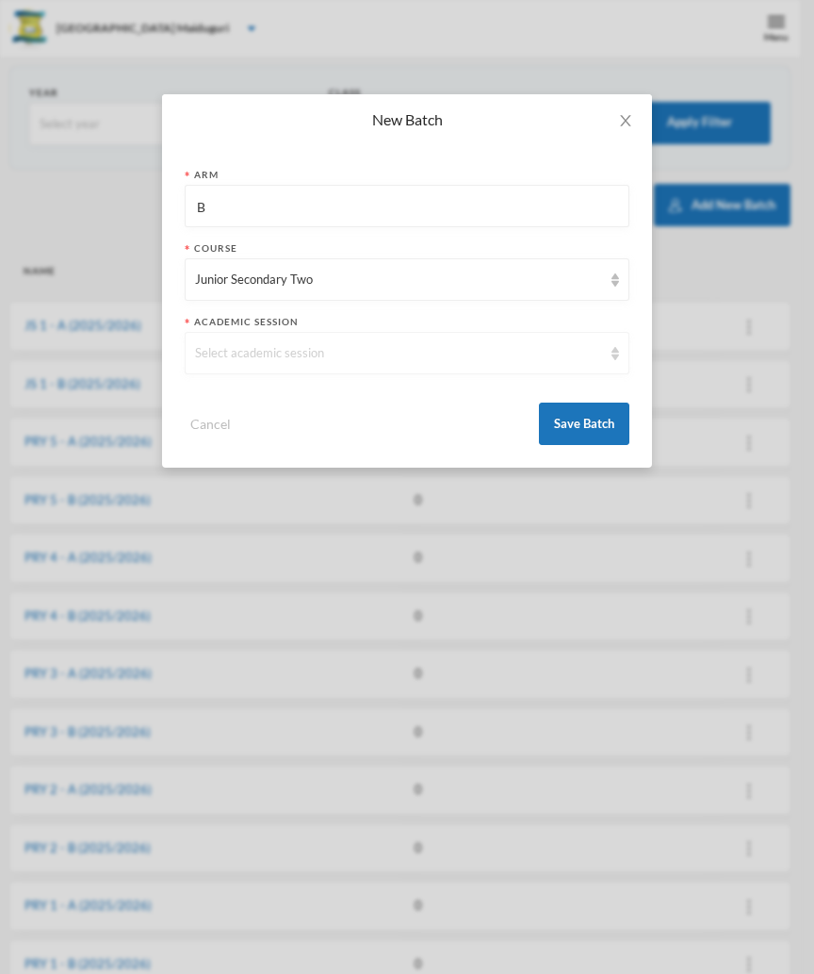
click at [264, 364] on div "Select academic session" at bounding box center [407, 353] width 445 height 42
click at [254, 403] on span "2025/2026" at bounding box center [228, 396] width 65 height 16
click at [589, 430] on button "Save Batch" at bounding box center [584, 423] width 90 height 42
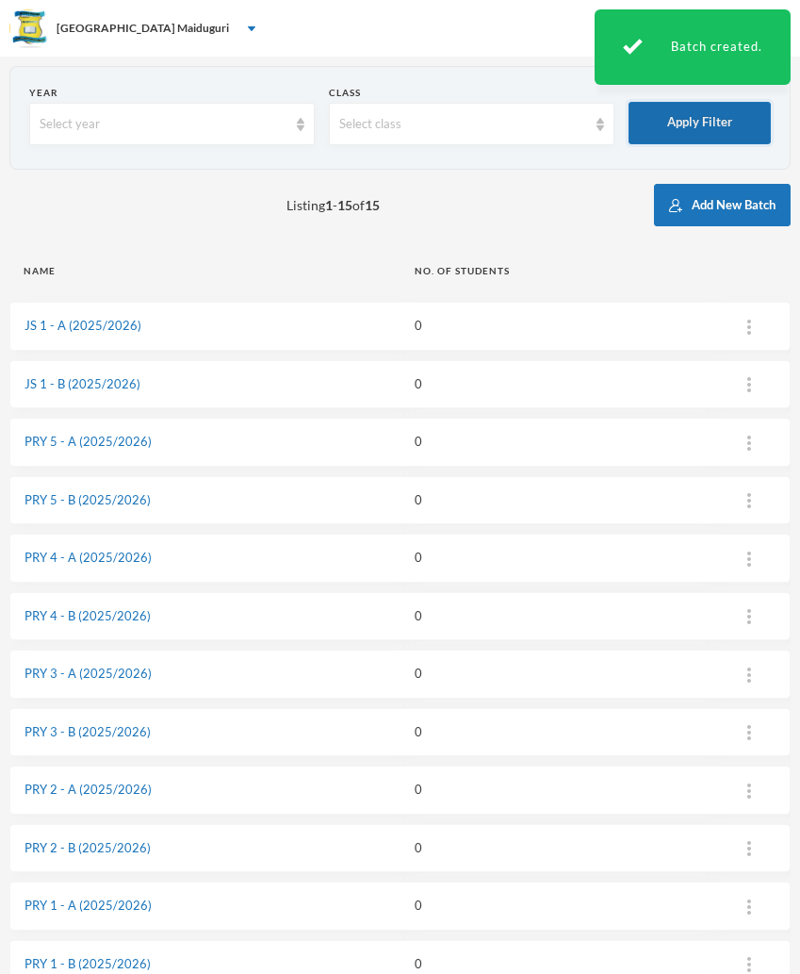
click at [701, 125] on button "Apply Filter" at bounding box center [700, 123] width 142 height 42
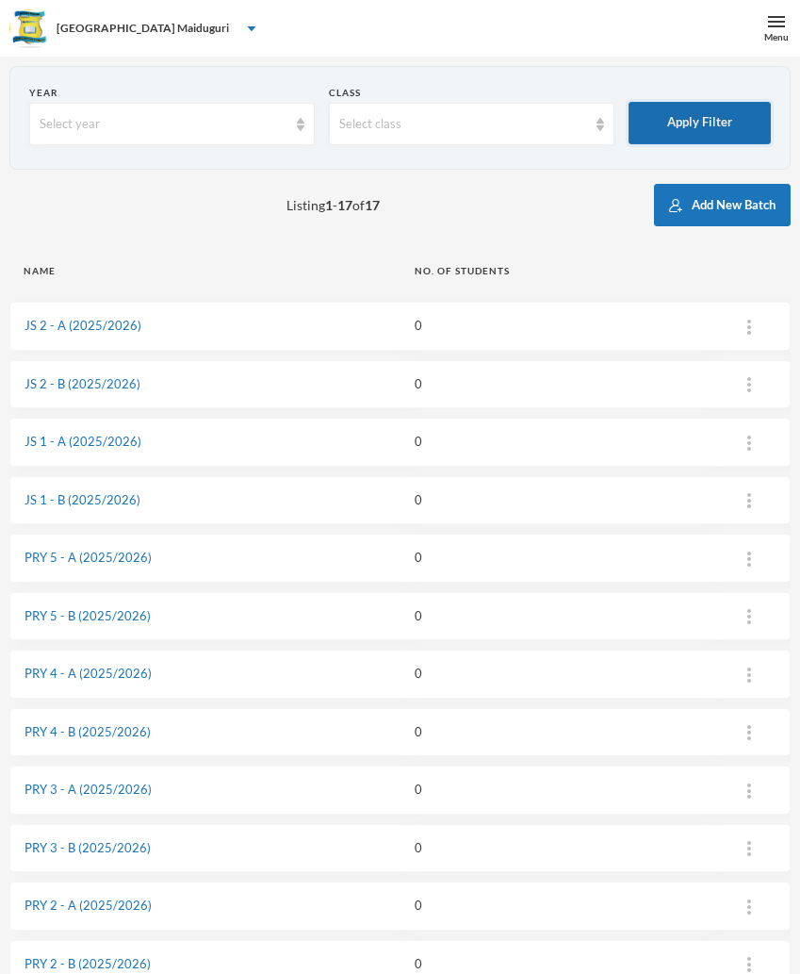
click at [692, 127] on button "Apply Filter" at bounding box center [700, 123] width 142 height 42
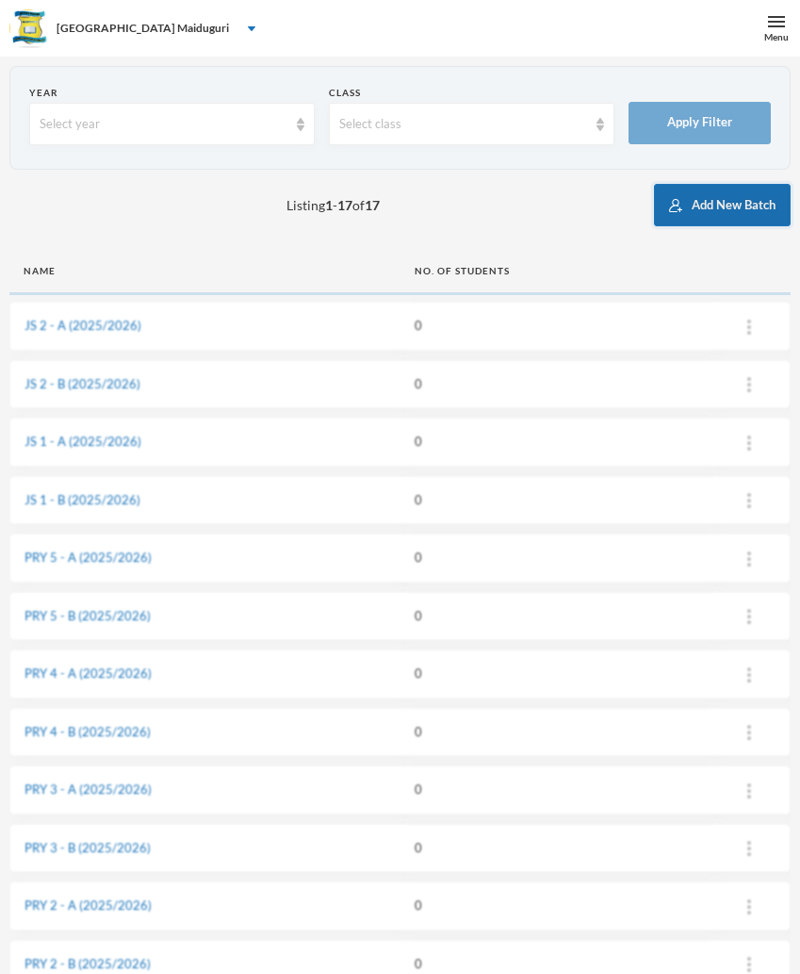
click at [708, 199] on button "Add New Batch" at bounding box center [722, 205] width 137 height 42
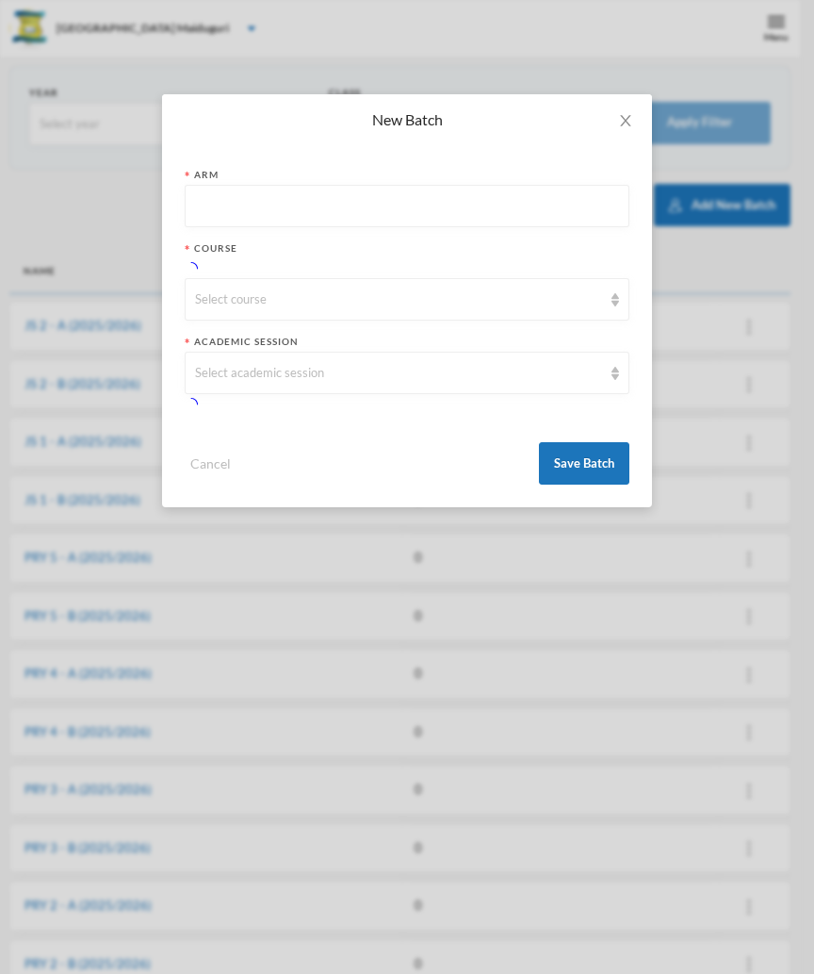
click at [424, 200] on input "text" at bounding box center [407, 207] width 424 height 42
type input "A"
click at [310, 294] on div "Select course" at bounding box center [398, 299] width 407 height 19
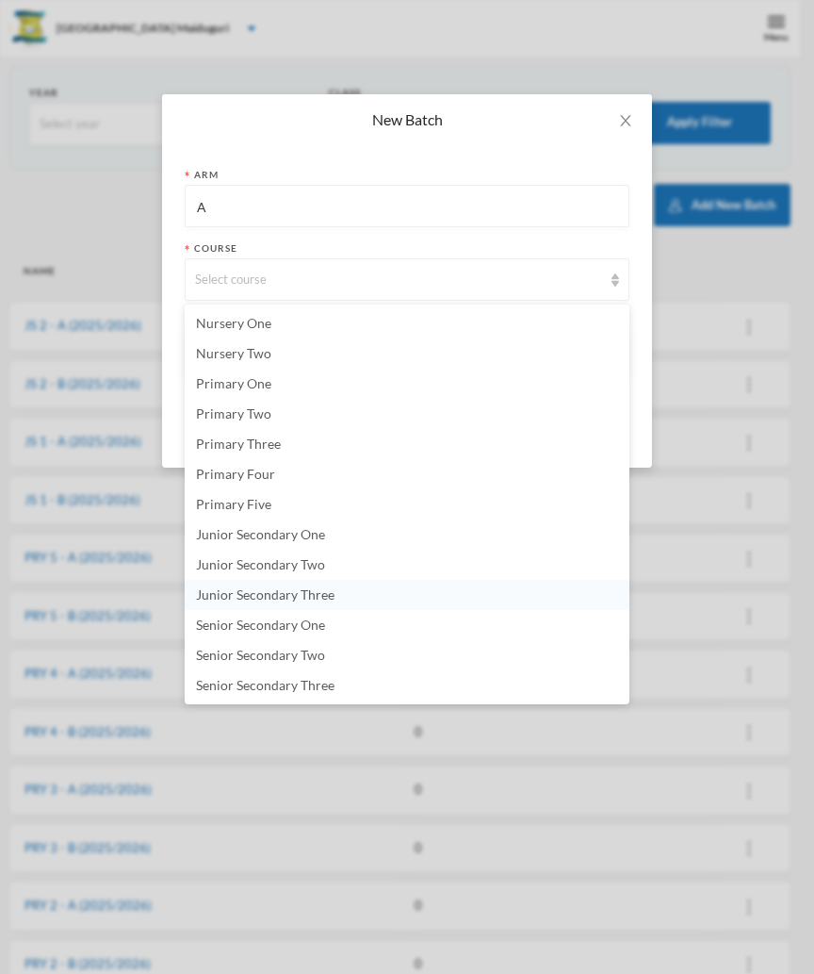
click at [335, 596] on li "Junior Secondary Three" at bounding box center [407, 595] width 445 height 30
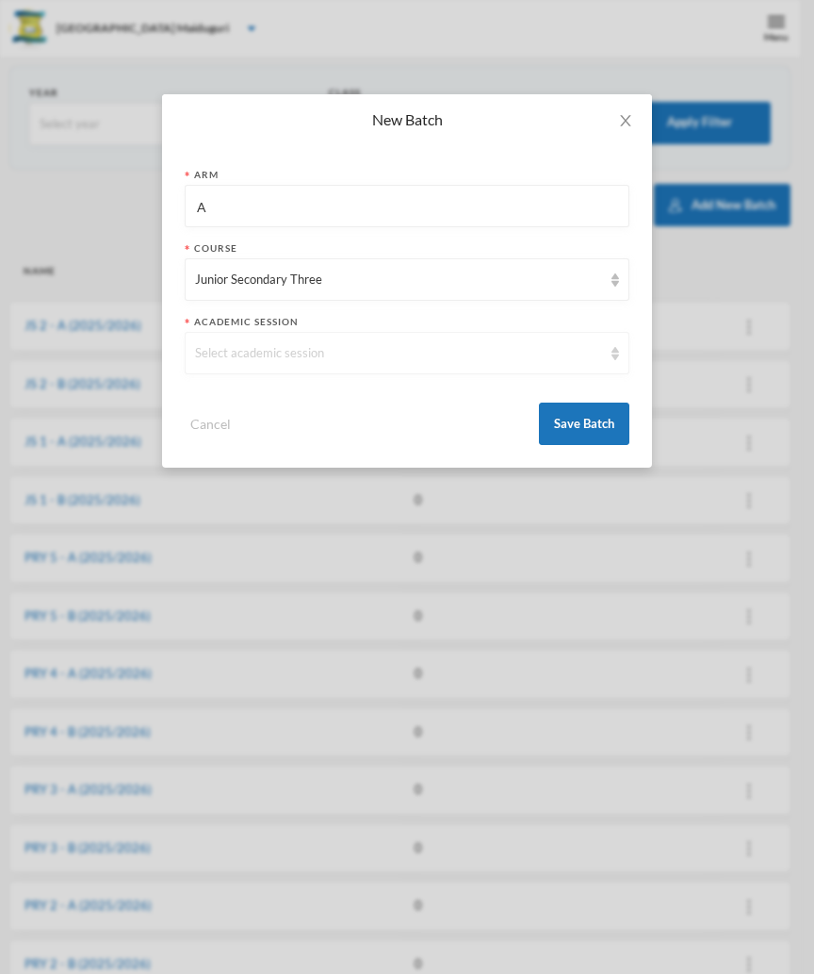
click at [275, 355] on div "Select academic session" at bounding box center [398, 353] width 407 height 19
click at [238, 402] on span "2025/2026" at bounding box center [228, 396] width 65 height 16
click at [592, 419] on button "Save Batch" at bounding box center [584, 423] width 90 height 42
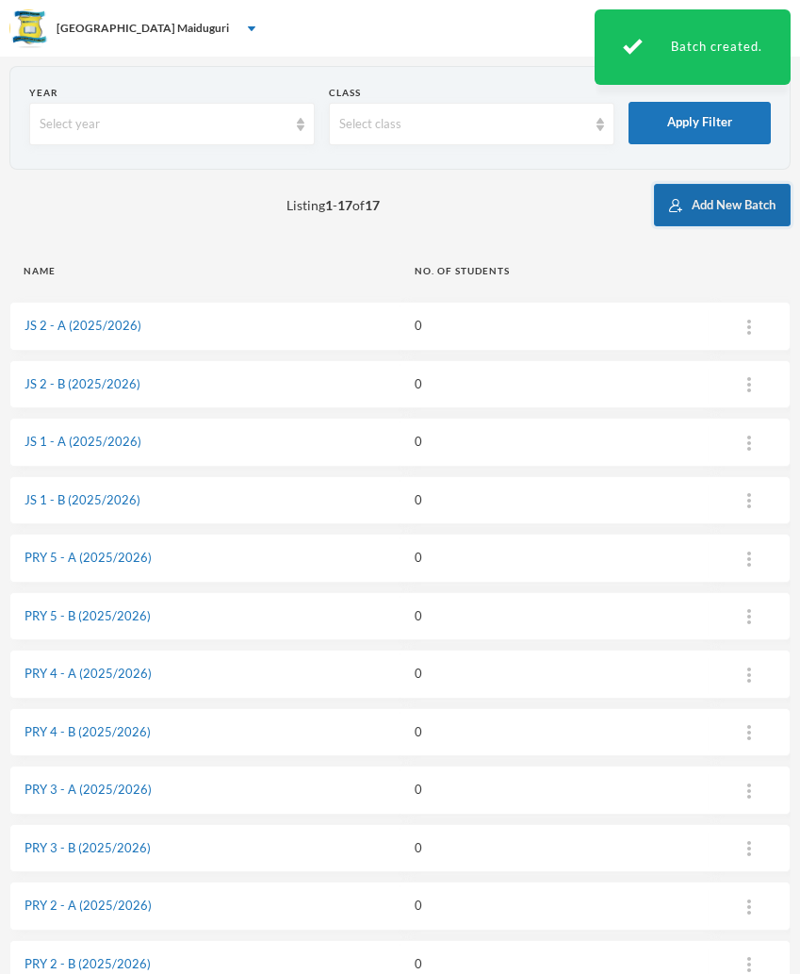
click at [720, 208] on button "Add New Batch" at bounding box center [722, 205] width 137 height 42
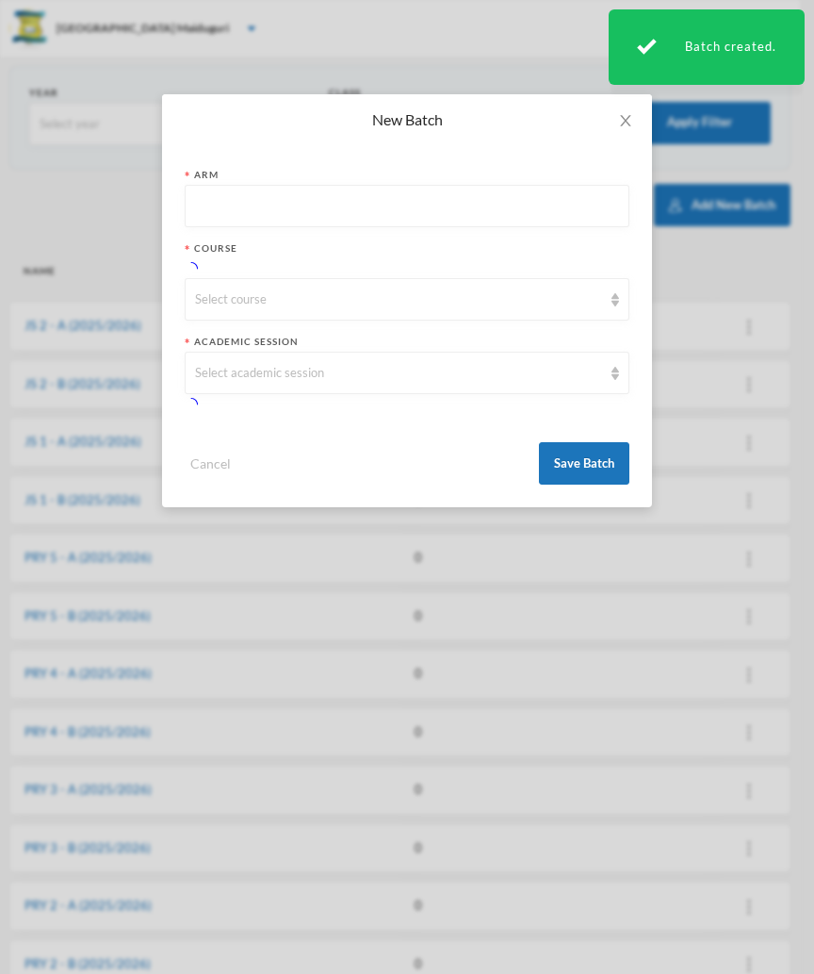
click at [252, 206] on input "text" at bounding box center [407, 207] width 424 height 42
type input "B"
click at [230, 295] on div "Select course" at bounding box center [407, 299] width 445 height 42
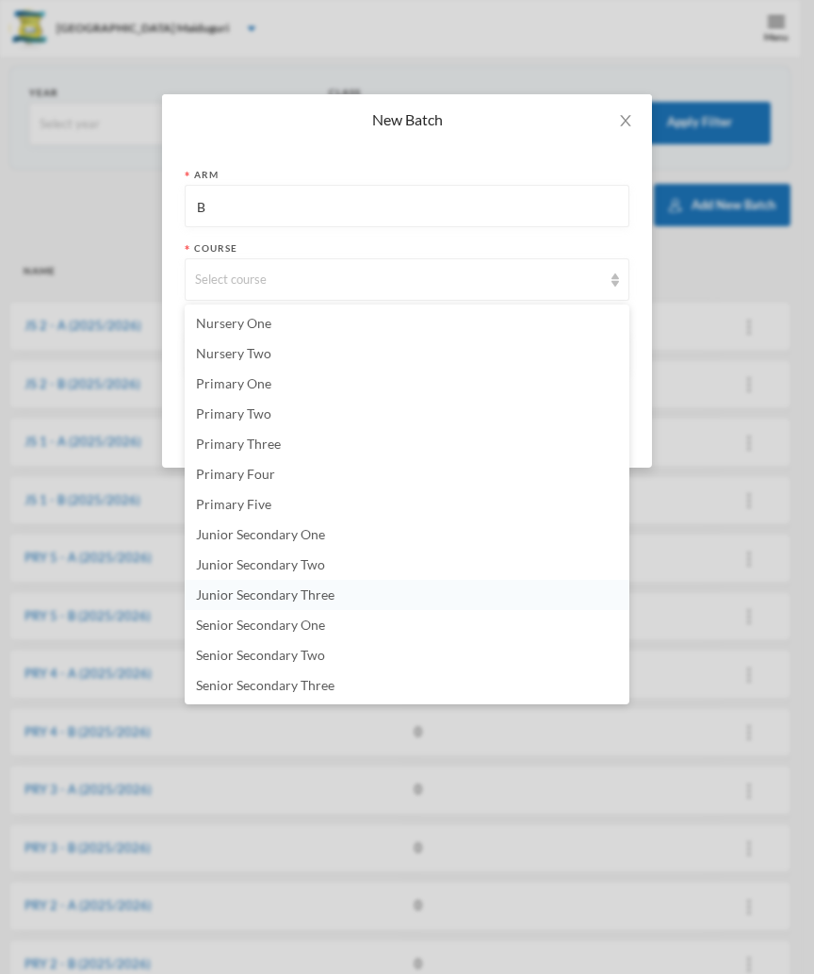
click at [329, 598] on span "Junior Secondary Three" at bounding box center [265, 594] width 139 height 16
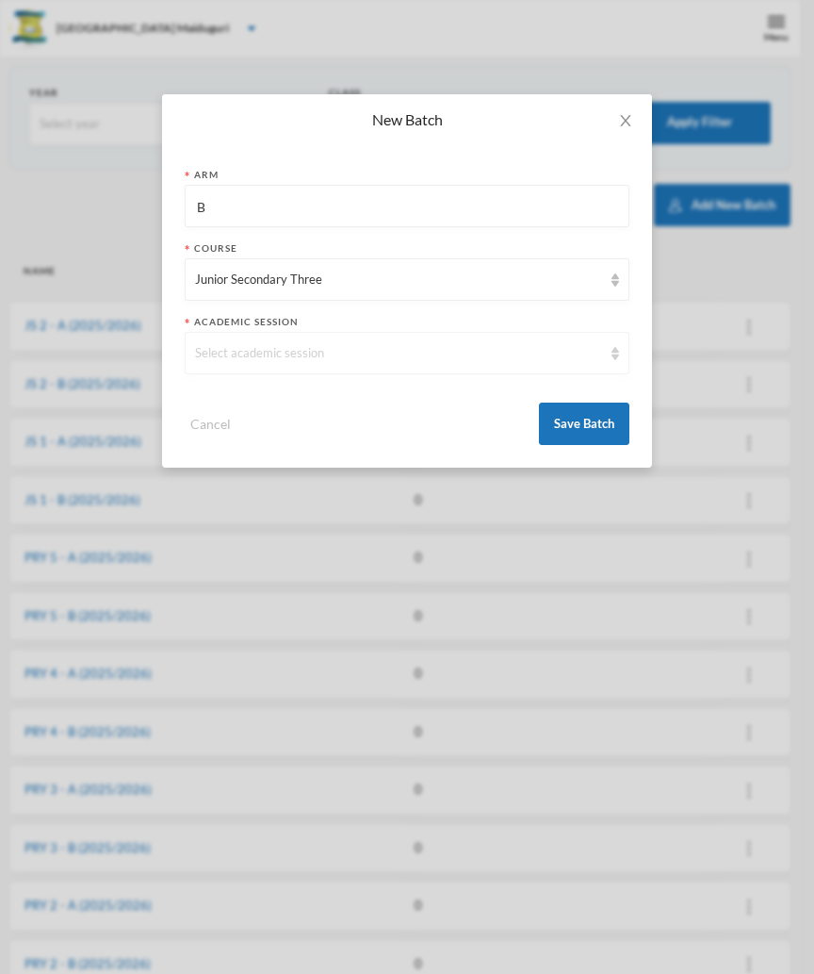
click at [254, 353] on div "Select academic session" at bounding box center [398, 353] width 407 height 19
click at [235, 397] on span "2025/2026" at bounding box center [228, 396] width 65 height 16
click at [562, 412] on button "Save Batch" at bounding box center [584, 423] width 90 height 42
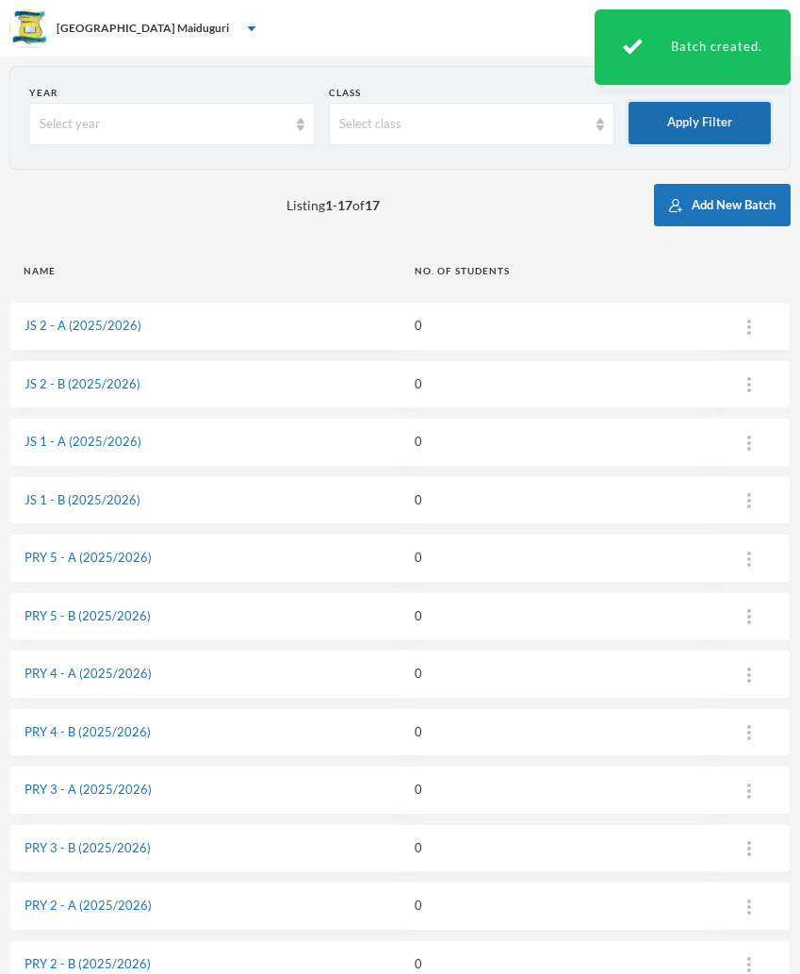
click at [705, 138] on button "Apply Filter" at bounding box center [700, 123] width 142 height 42
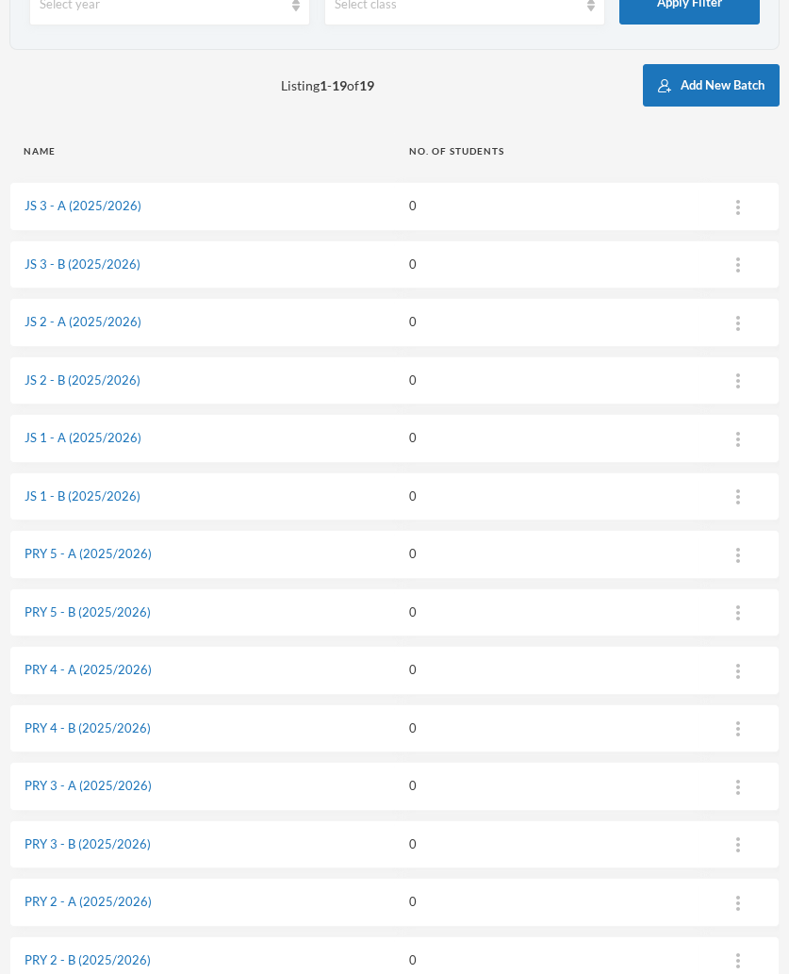
scroll to position [101, 0]
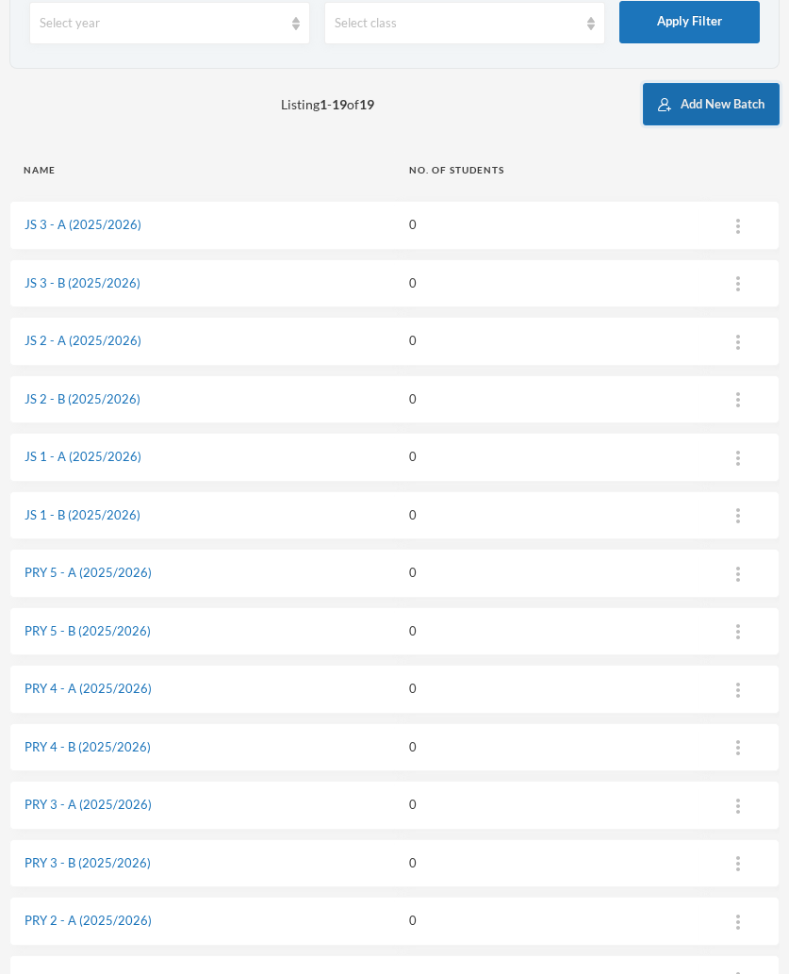
click at [687, 103] on button "Add New Batch" at bounding box center [711, 104] width 137 height 42
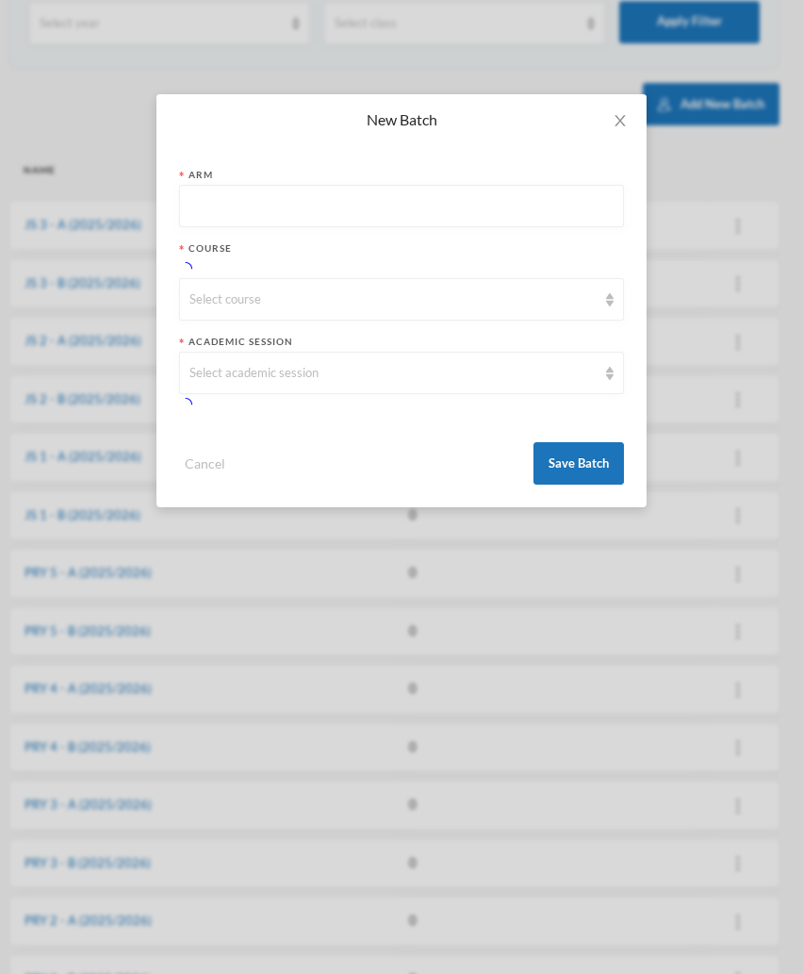
click at [288, 200] on input "text" at bounding box center [401, 207] width 424 height 42
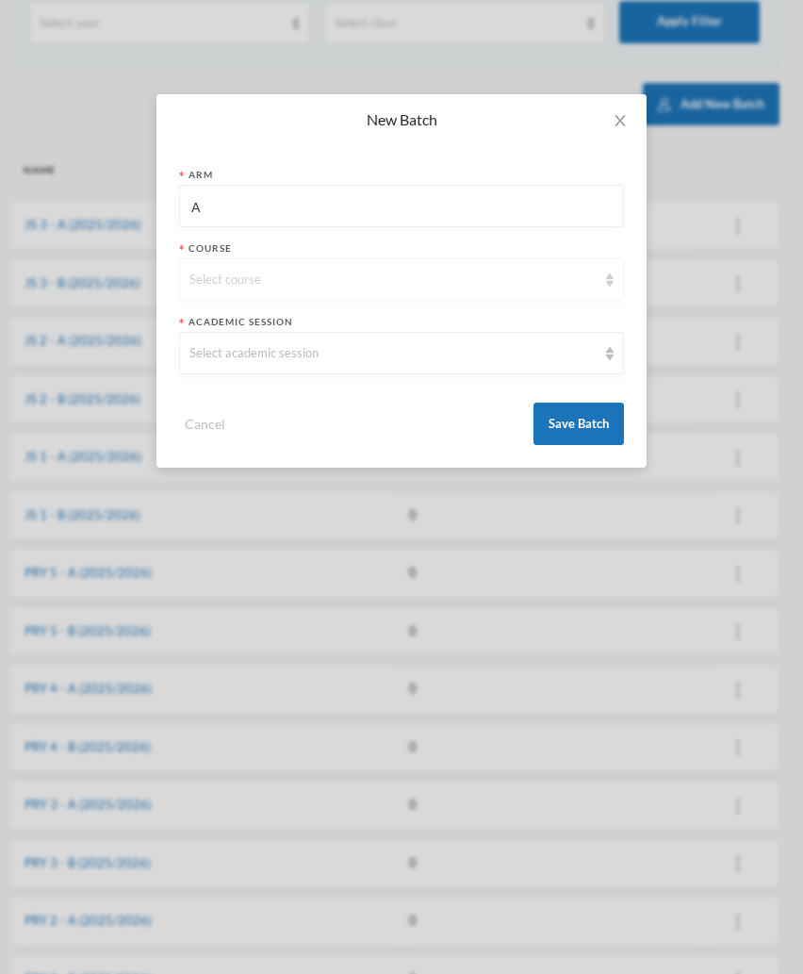
type input "A"
click at [222, 273] on div "Select course" at bounding box center [392, 280] width 407 height 19
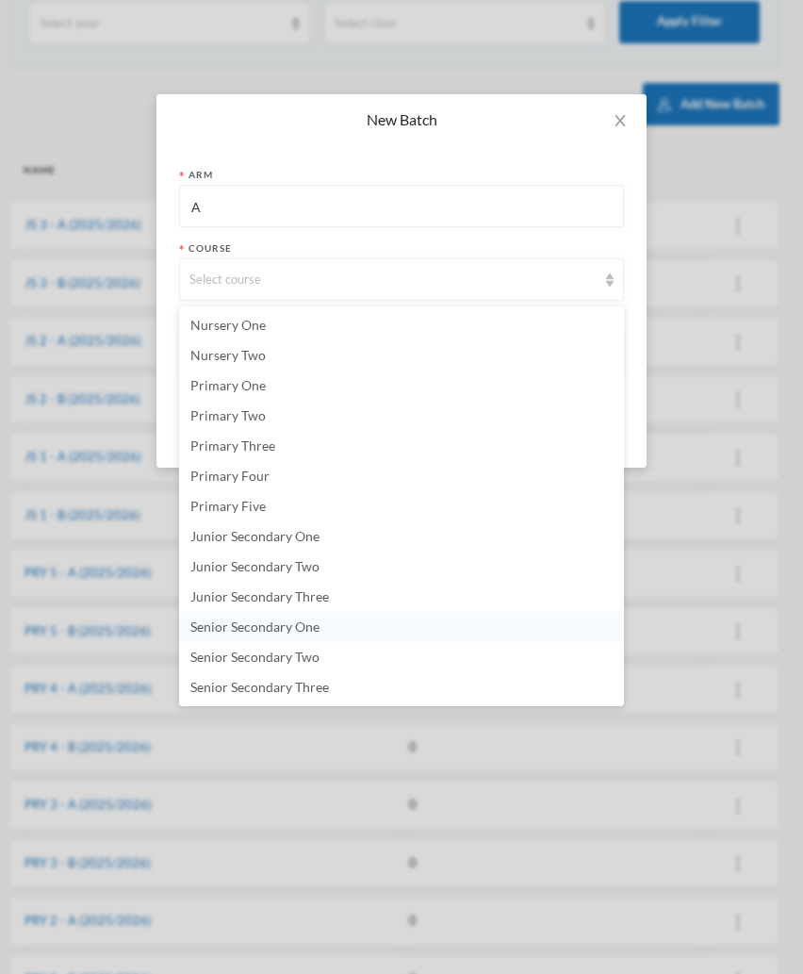
click at [304, 632] on span "Senior Secondary One" at bounding box center [254, 626] width 129 height 16
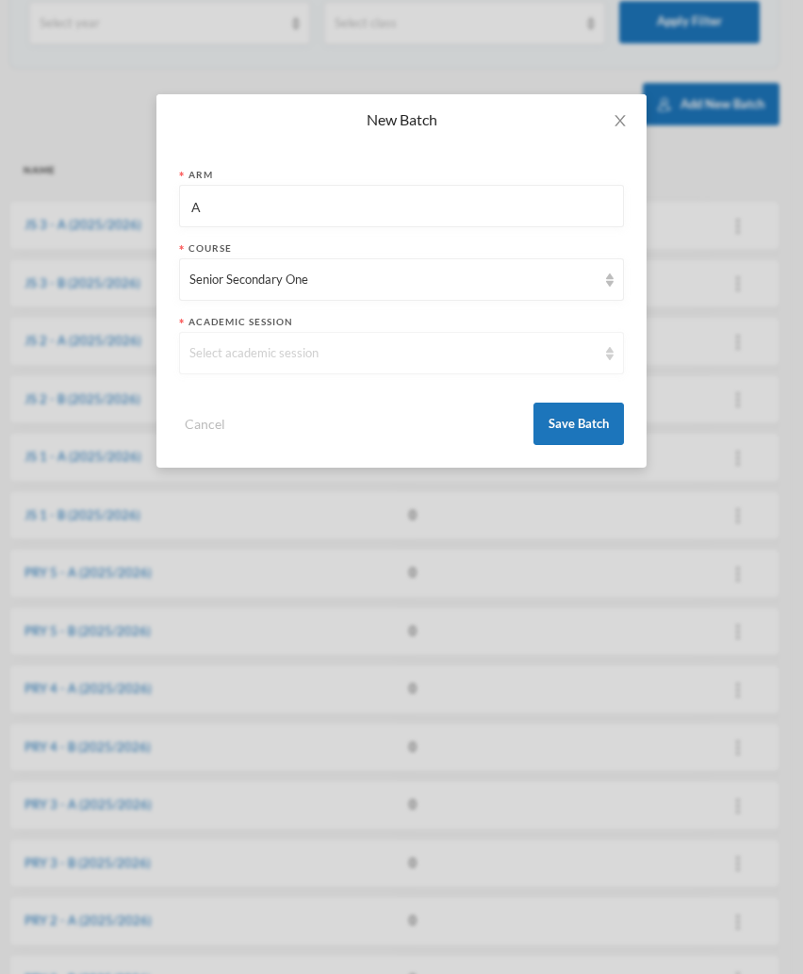
click at [268, 343] on div "Select academic session" at bounding box center [401, 353] width 445 height 42
click at [240, 402] on span "2025/2026" at bounding box center [222, 398] width 65 height 16
click at [587, 426] on button "Save Batch" at bounding box center [578, 423] width 90 height 42
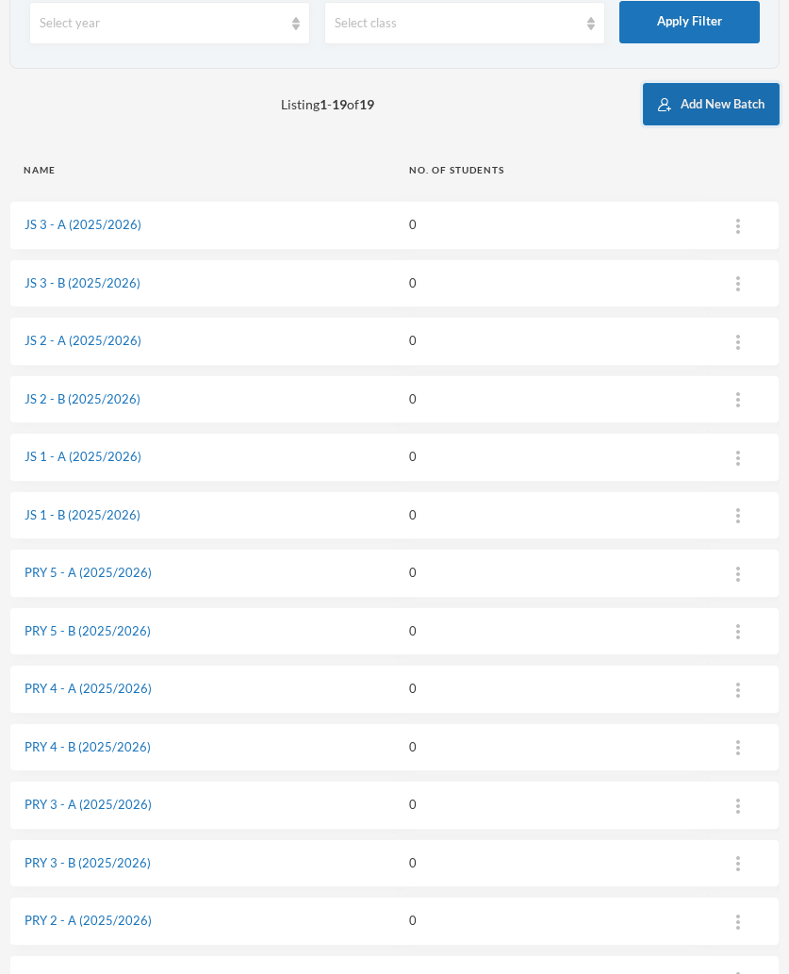
click at [679, 110] on button "Add New Batch" at bounding box center [711, 104] width 137 height 42
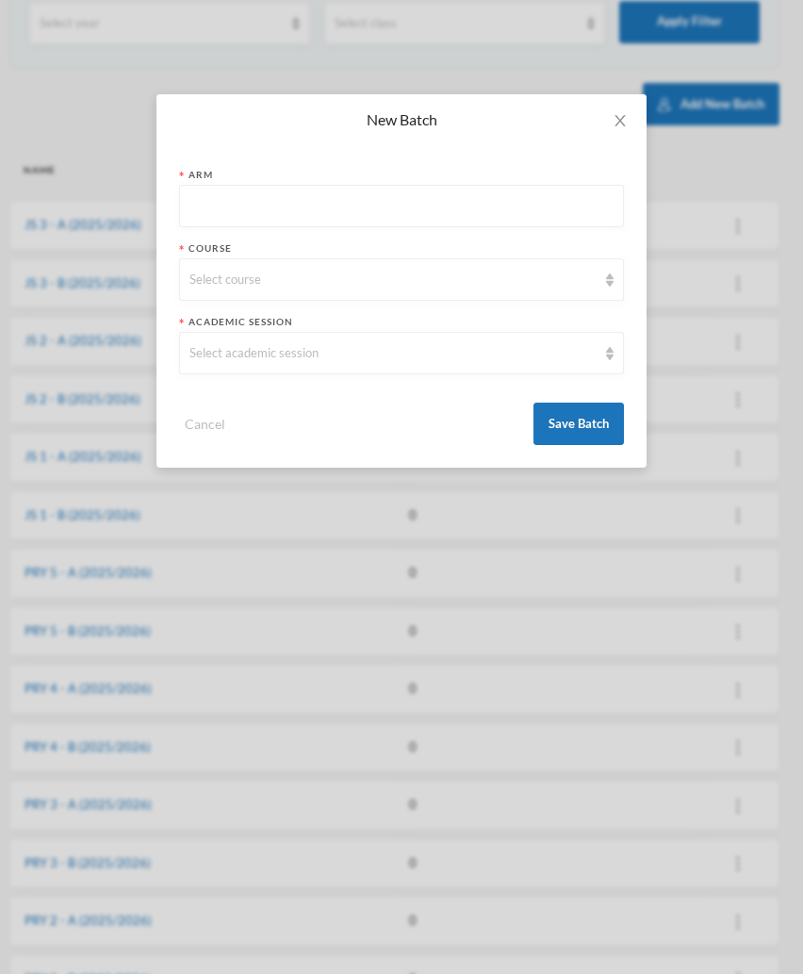
click at [240, 196] on input "text" at bounding box center [401, 207] width 424 height 42
type input "A"
click at [231, 278] on div "Select course" at bounding box center [392, 280] width 407 height 19
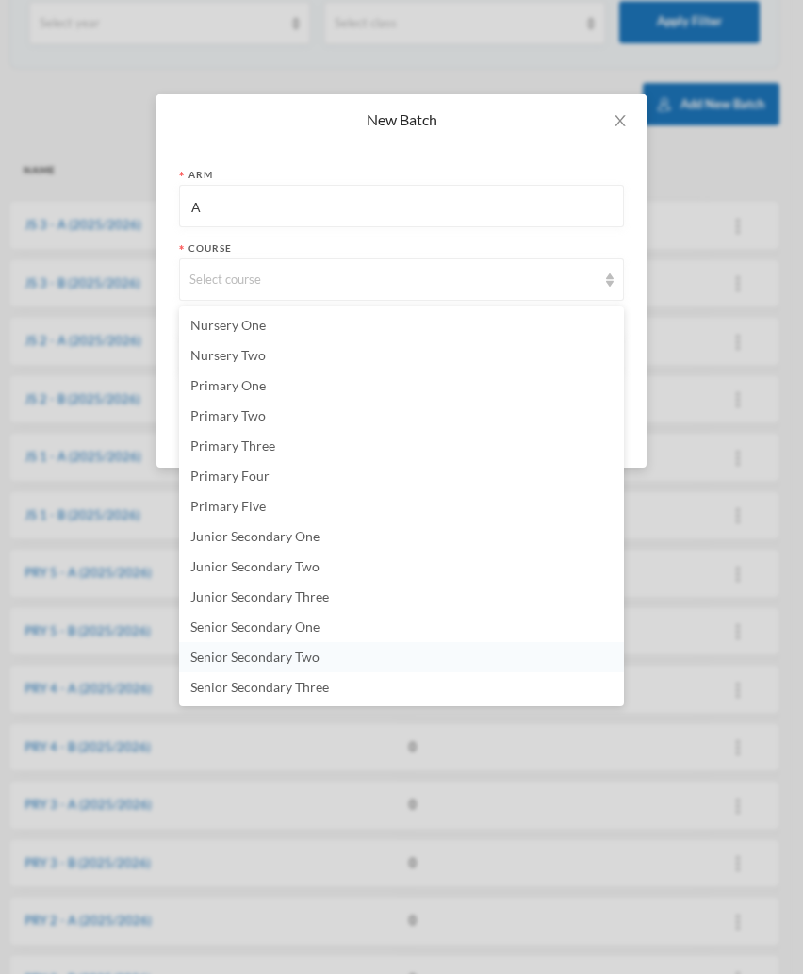
click at [304, 664] on li "Senior Secondary Two" at bounding box center [401, 657] width 445 height 30
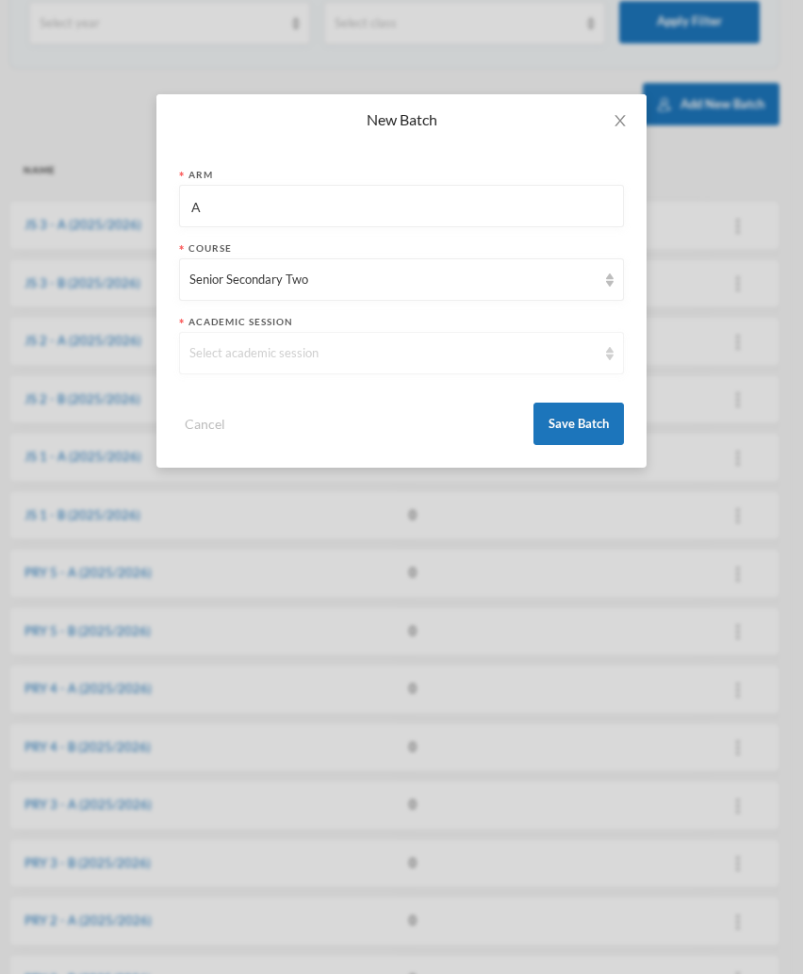
drag, startPoint x: 299, startPoint y: 335, endPoint x: 290, endPoint y: 357, distance: 24.2
click at [290, 357] on div "Select academic session" at bounding box center [401, 353] width 445 height 42
click at [290, 357] on div "Select academic session" at bounding box center [392, 353] width 407 height 19
click at [268, 348] on div "Select academic session" at bounding box center [392, 353] width 407 height 19
click at [240, 400] on span "2025/2026" at bounding box center [222, 398] width 65 height 16
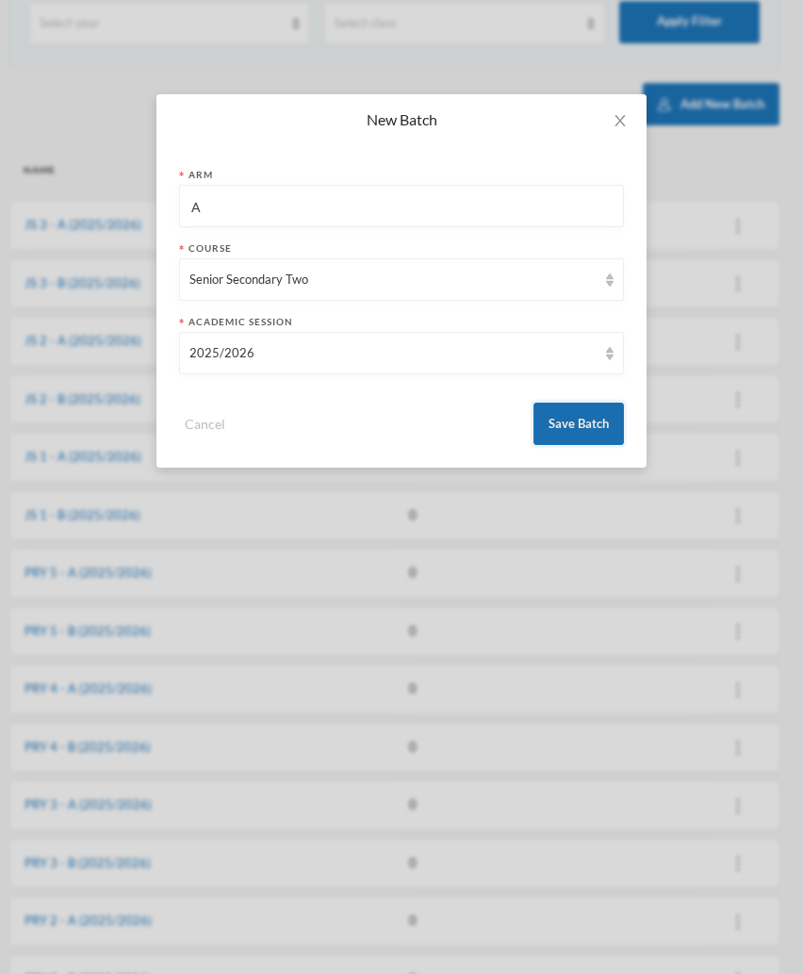
click at [580, 425] on button "Save Batch" at bounding box center [578, 423] width 90 height 42
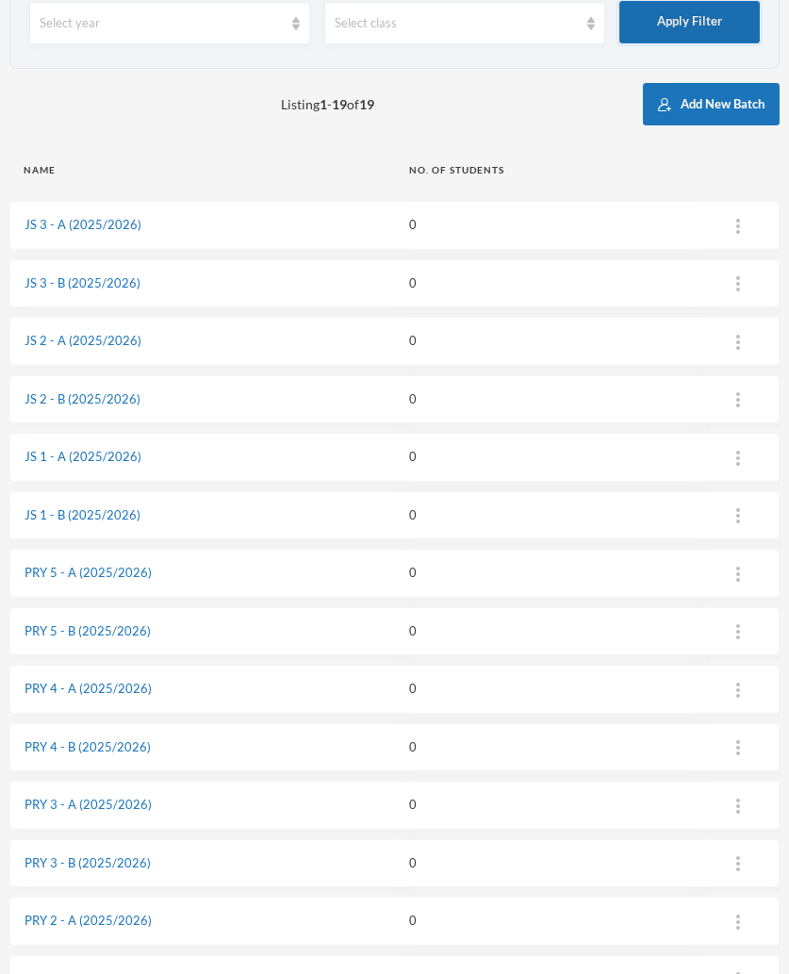
click at [675, 29] on button "Apply Filter" at bounding box center [689, 22] width 140 height 42
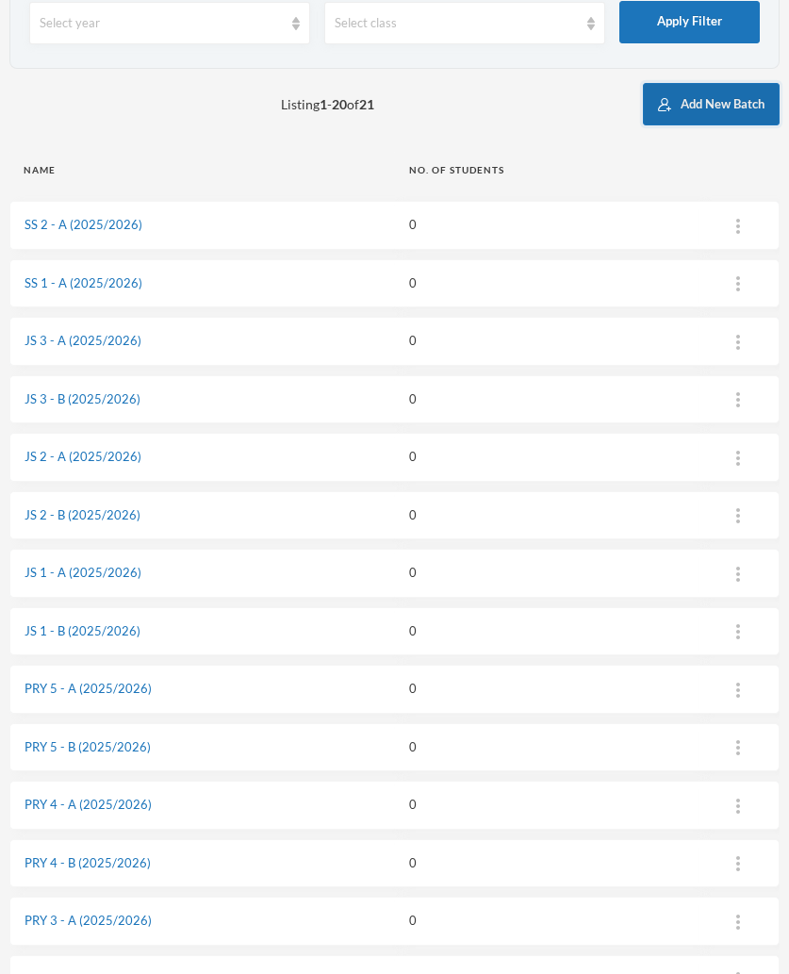
click at [688, 98] on button "Add New Batch" at bounding box center [711, 104] width 137 height 42
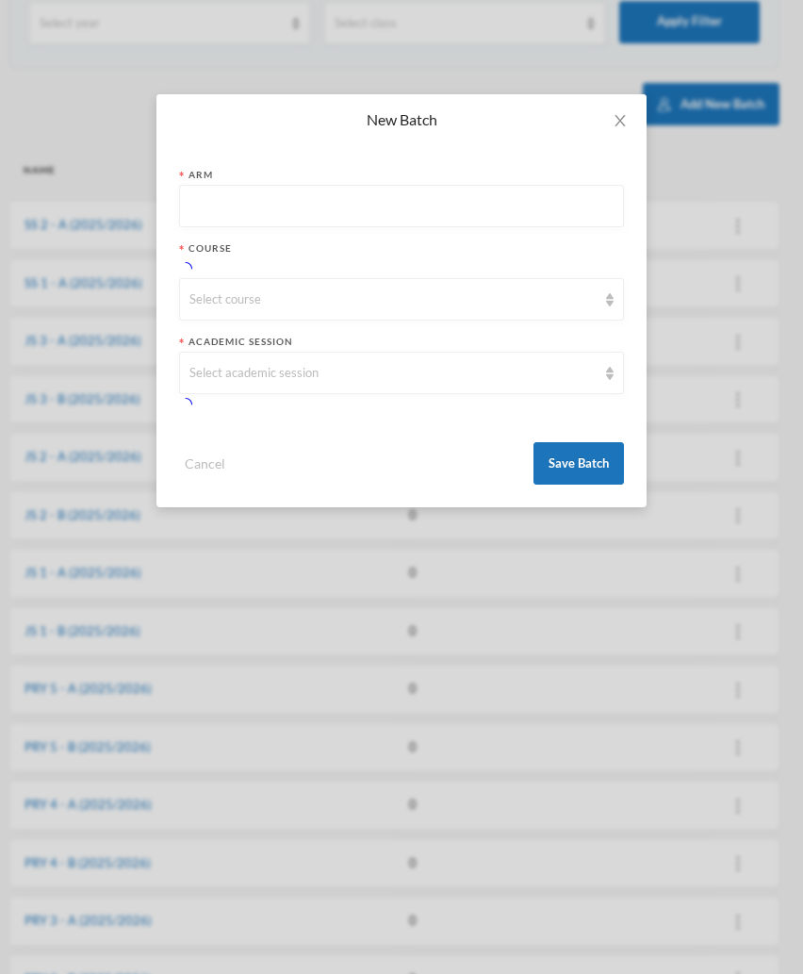
click at [235, 201] on input "text" at bounding box center [401, 207] width 424 height 42
type input "B"
click at [214, 305] on div "Select course" at bounding box center [392, 299] width 407 height 19
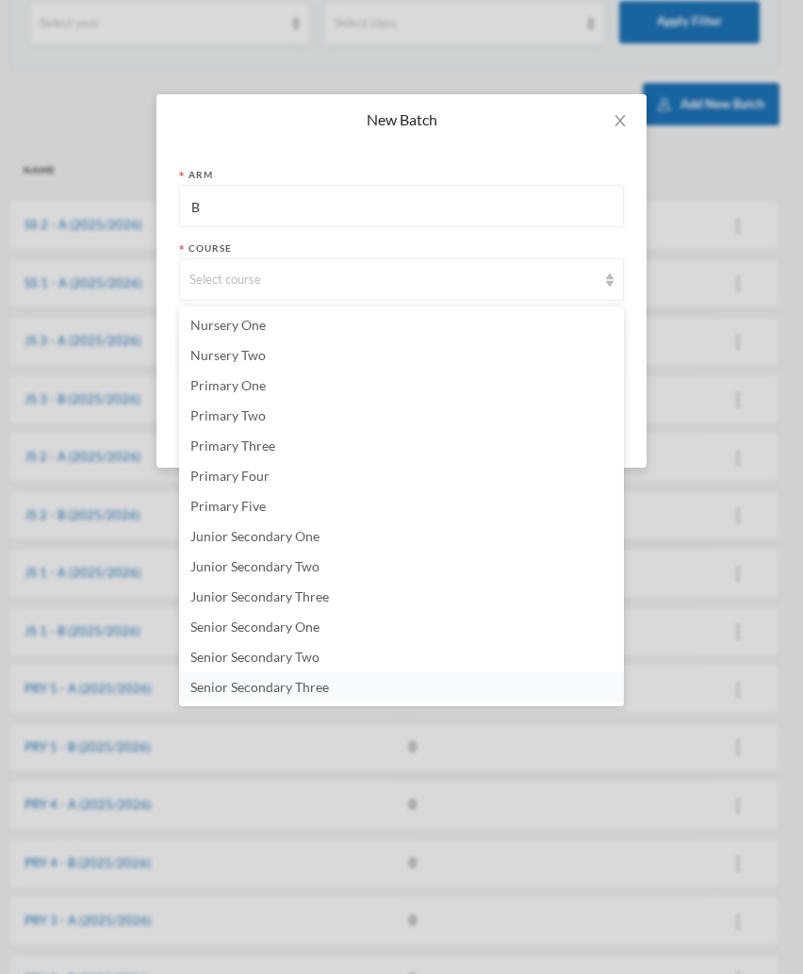
click at [321, 684] on span "Senior Secondary Three" at bounding box center [259, 687] width 139 height 16
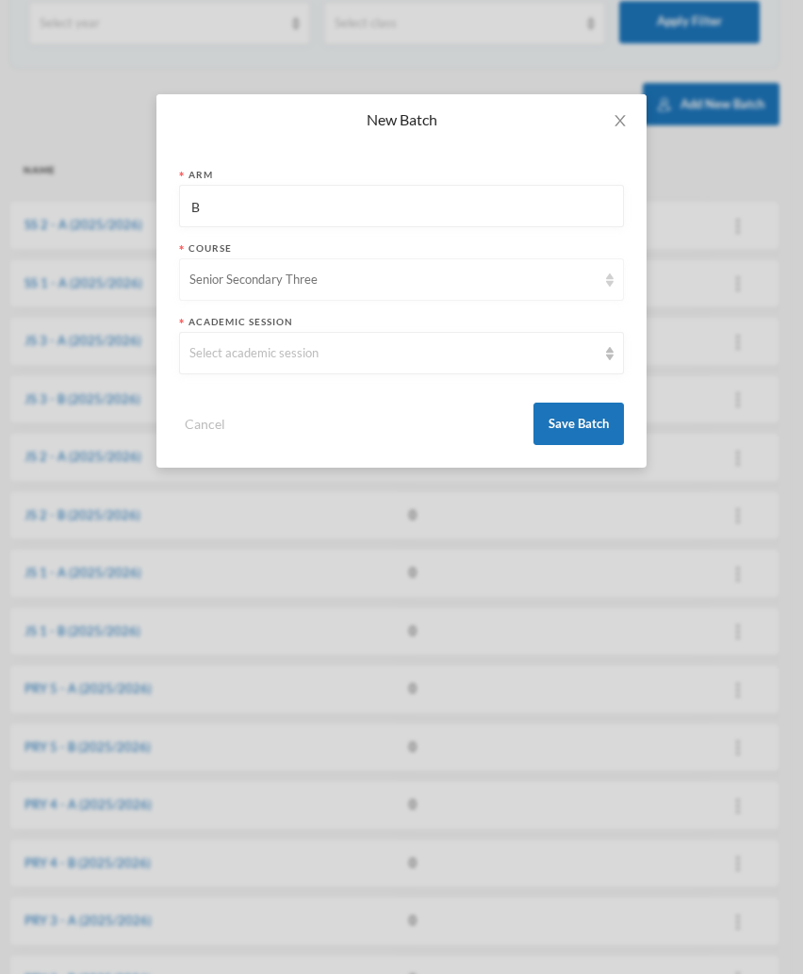
click at [275, 274] on div "Senior Secondary Three" at bounding box center [392, 280] width 407 height 19
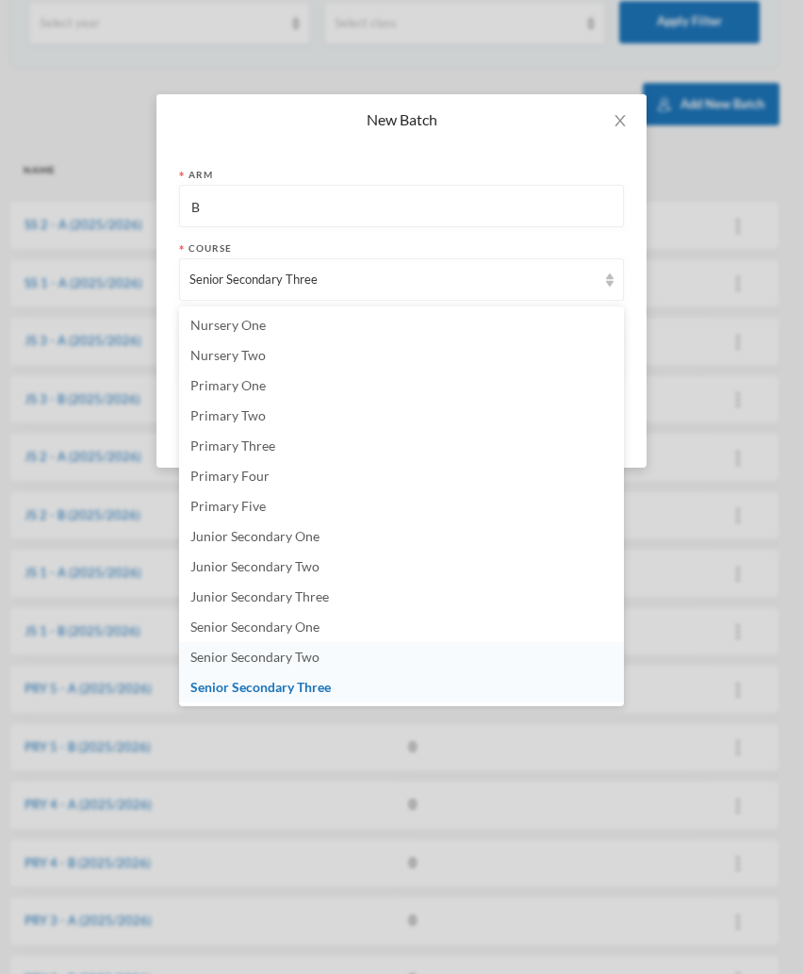
click at [255, 654] on span "Senior Secondary Two" at bounding box center [254, 656] width 129 height 16
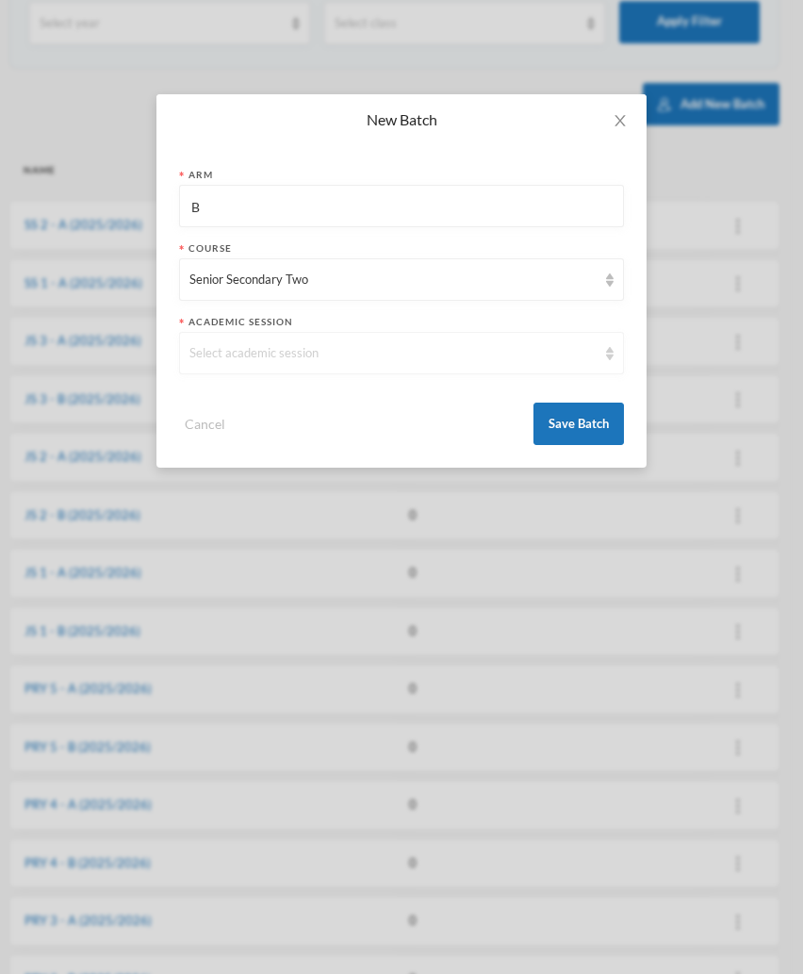
click at [235, 363] on div "Select academic session" at bounding box center [401, 353] width 445 height 42
click at [229, 399] on span "2025/2026" at bounding box center [222, 398] width 65 height 16
click at [570, 422] on button "Save Batch" at bounding box center [578, 423] width 90 height 42
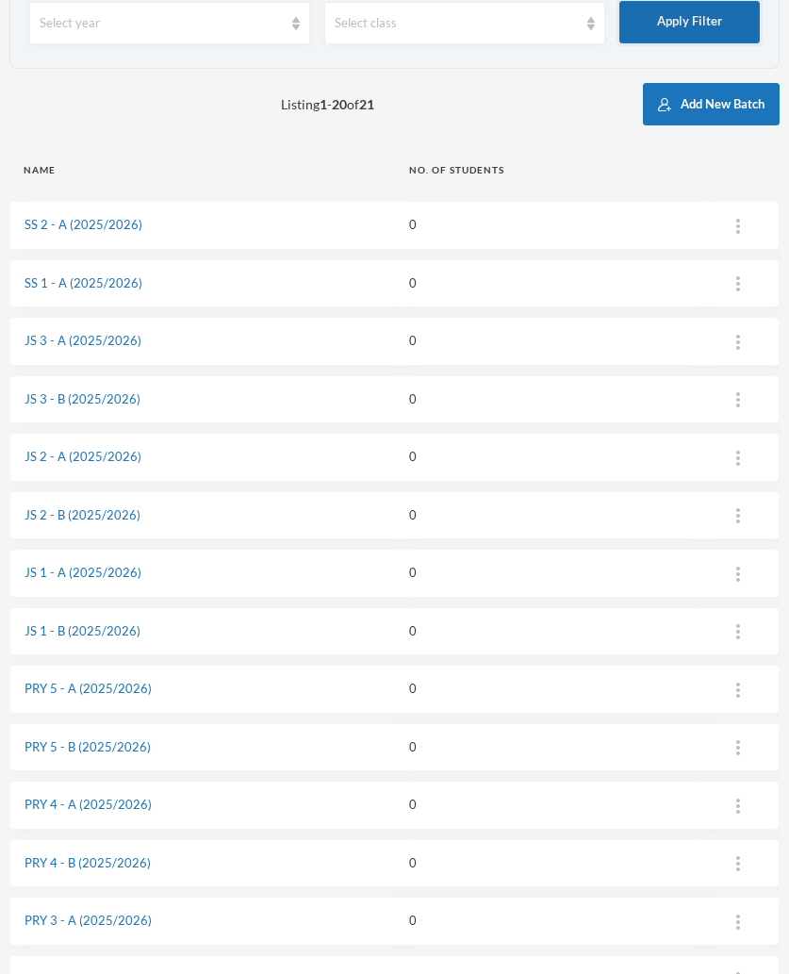
click at [665, 24] on button "Apply Filter" at bounding box center [689, 22] width 140 height 42
click at [687, 111] on button "Add New Batch" at bounding box center [711, 104] width 137 height 42
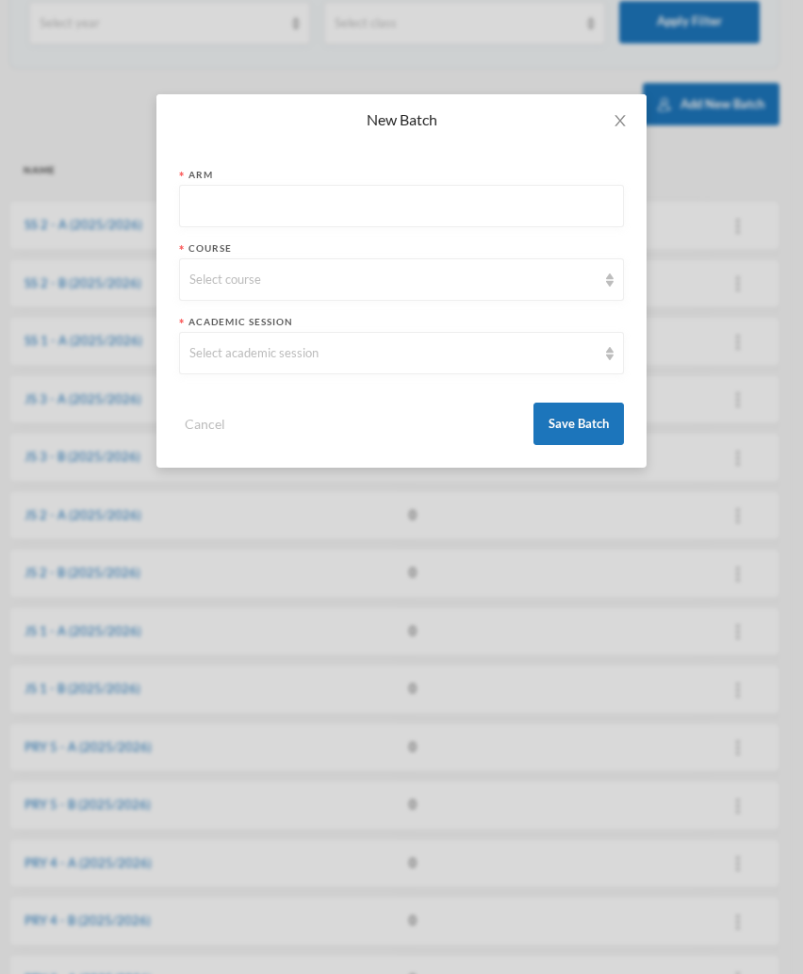
click at [273, 206] on input "text" at bounding box center [401, 207] width 424 height 42
type input "A"
click at [216, 276] on div "Select course" at bounding box center [392, 280] width 407 height 19
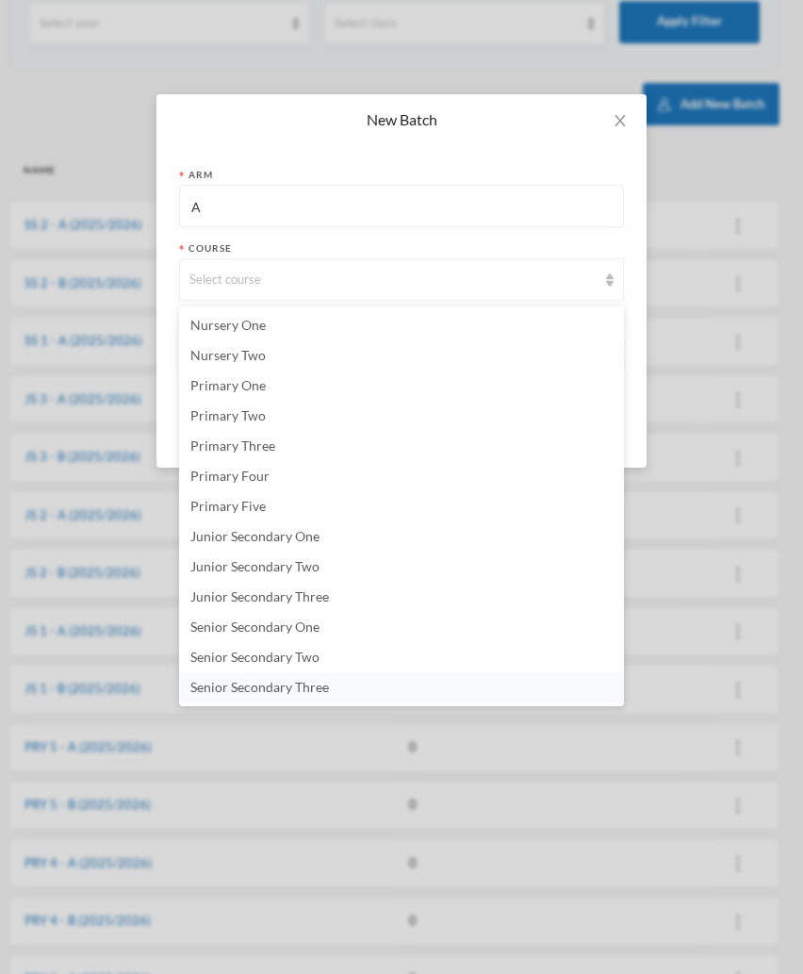
click at [238, 684] on span "Senior Secondary Three" at bounding box center [259, 687] width 139 height 16
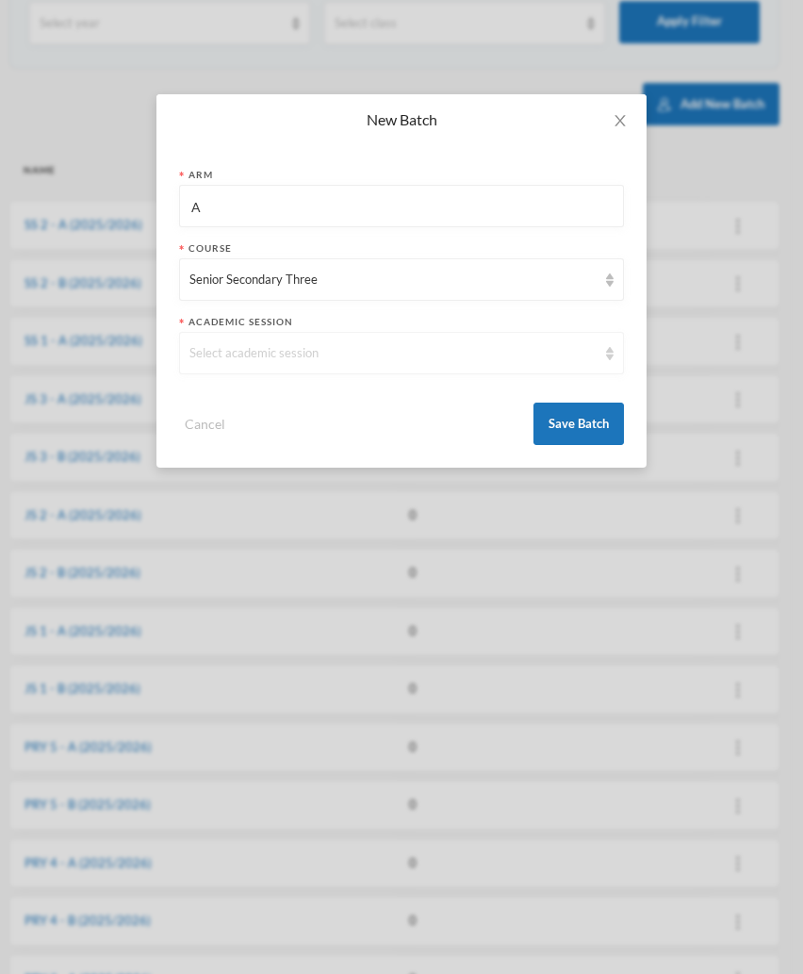
click at [230, 346] on div "Select academic session" at bounding box center [392, 353] width 407 height 19
click at [219, 400] on span "2025/2026" at bounding box center [222, 398] width 65 height 16
click at [581, 429] on button "Save Batch" at bounding box center [578, 423] width 90 height 42
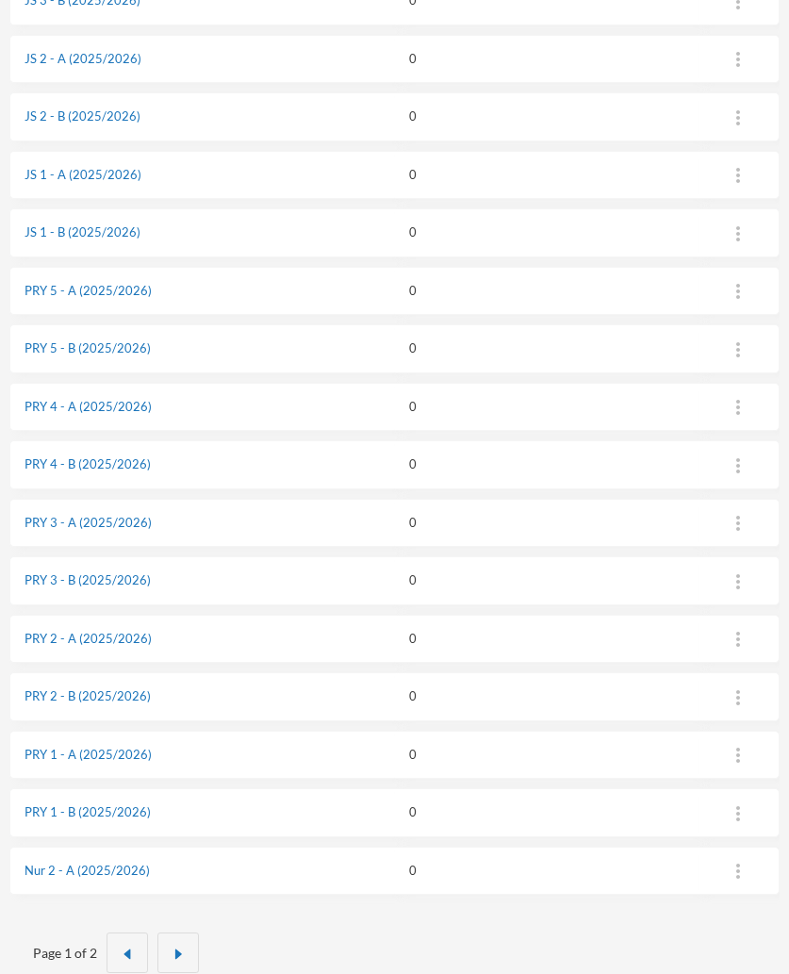
scroll to position [556, 0]
drag, startPoint x: 169, startPoint y: 868, endPoint x: 24, endPoint y: 868, distance: 145.2
click at [24, 868] on td "Nur 2 - A (2025/2026)" at bounding box center [202, 871] width 386 height 49
copy link "Nur 2 - A (2025/2026)"
drag, startPoint x: 158, startPoint y: 757, endPoint x: 25, endPoint y: 756, distance: 133.8
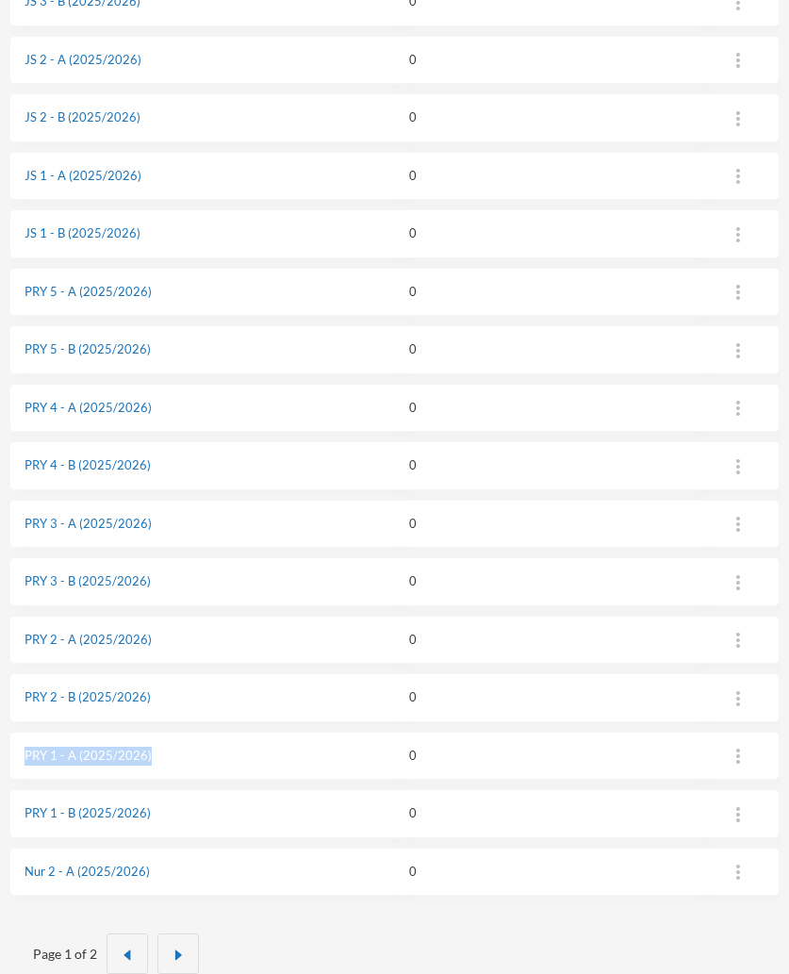
click at [25, 756] on td "PRY 1 - A (2025/2026)" at bounding box center [202, 755] width 386 height 49
copy link "PRY 1 - A (2025/2026)"
drag, startPoint x: 178, startPoint y: 175, endPoint x: 25, endPoint y: 177, distance: 153.7
click at [25, 177] on td "JS 1 - A (2025/2026)" at bounding box center [202, 176] width 386 height 49
copy link "JS 1 - A (2025/2026)"
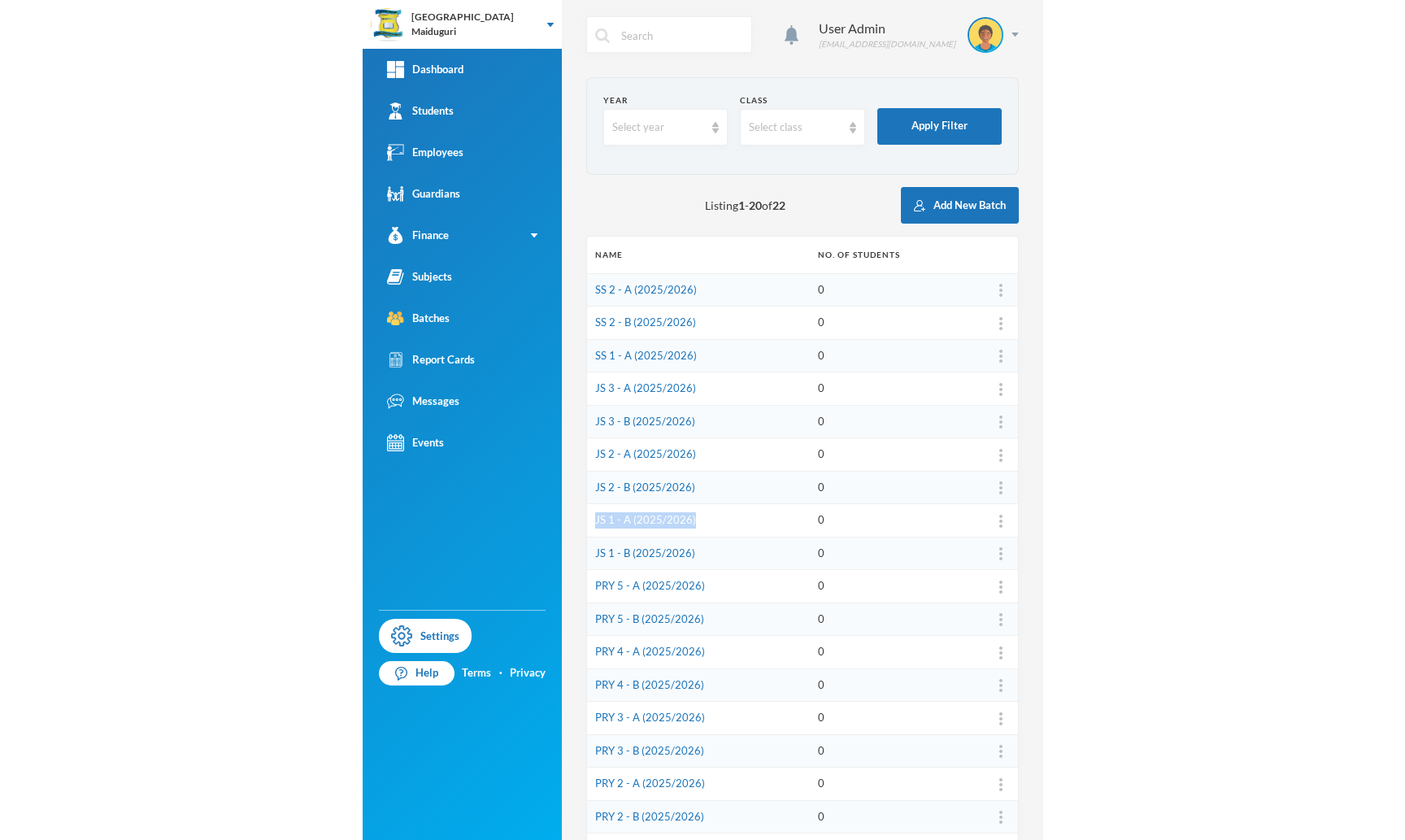
scroll to position [0, 0]
